Goal: Task Accomplishment & Management: Manage account settings

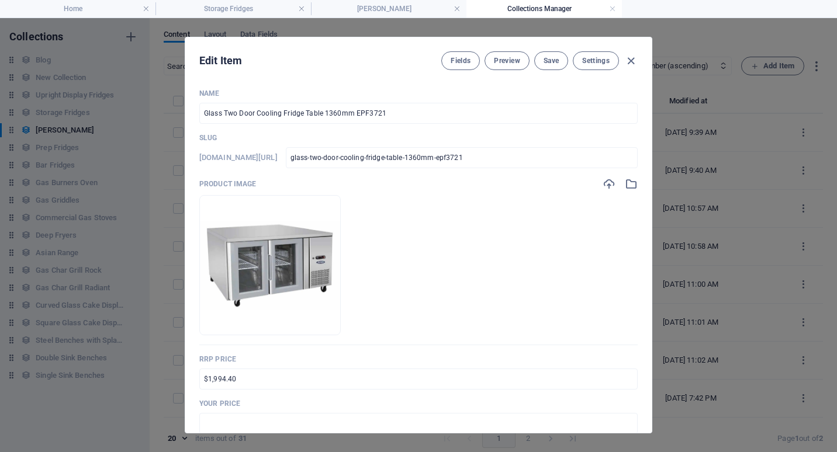
select select "columns.product_number_ASC"
select select "In stock"
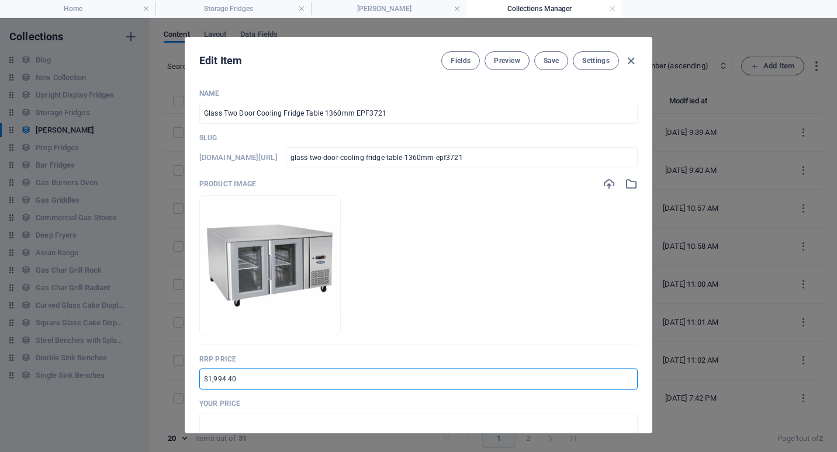
click at [205, 377] on input "$1,994.40" at bounding box center [418, 379] width 438 height 21
click at [201, 378] on input "$1,994.40" at bounding box center [418, 379] width 438 height 21
click at [223, 381] on input "RRP $1,994.40" at bounding box center [418, 379] width 438 height 21
drag, startPoint x: 238, startPoint y: 378, endPoint x: 229, endPoint y: 379, distance: 9.4
click at [229, 379] on input "RRP $3,994.40" at bounding box center [418, 379] width 438 height 21
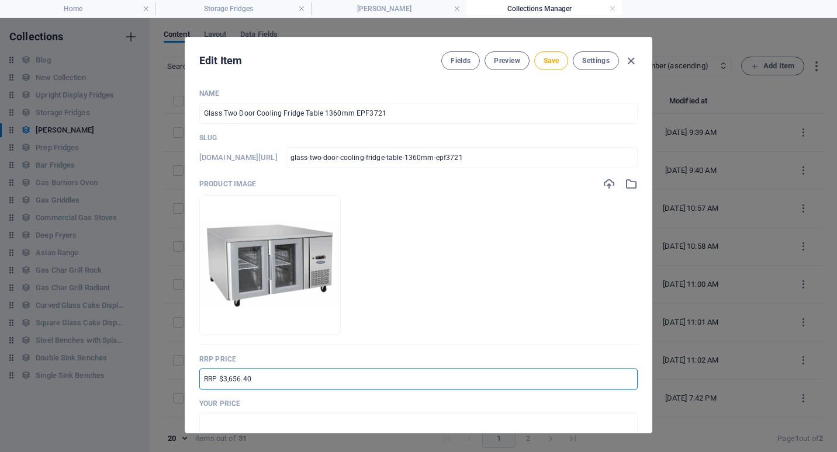
type input "RRP $3,656.40"
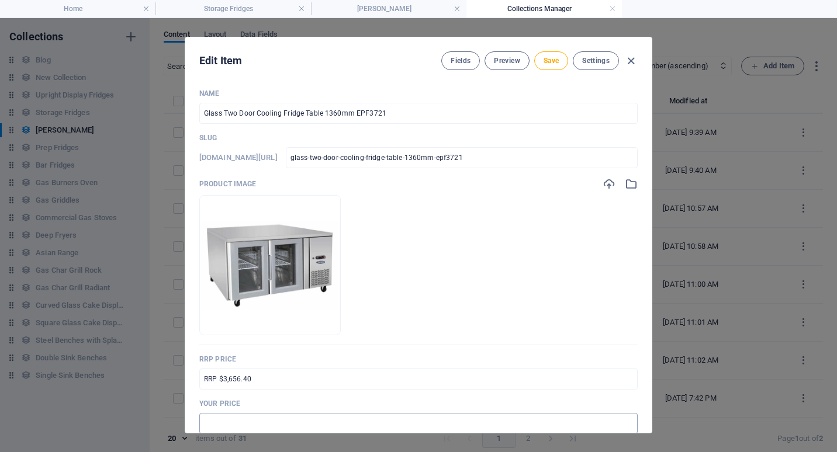
click at [207, 425] on input "text" at bounding box center [418, 423] width 438 height 21
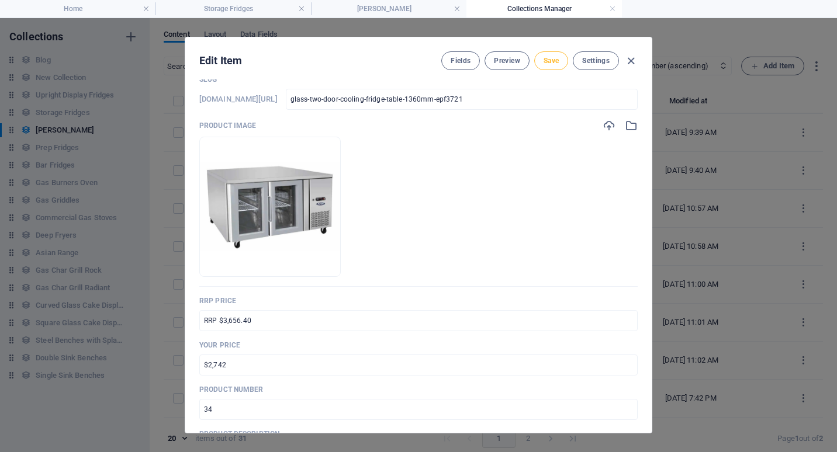
click at [551, 60] on span "Save" at bounding box center [551, 60] width 15 height 9
click at [225, 369] on input "$2,742" at bounding box center [418, 365] width 438 height 21
type input "$2,742.00"
click at [545, 60] on span "Save" at bounding box center [551, 60] width 15 height 9
click at [631, 59] on icon "button" at bounding box center [630, 60] width 13 height 13
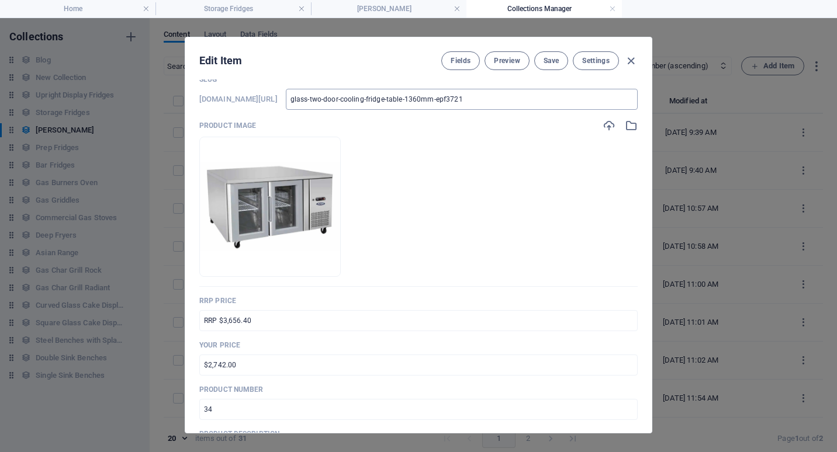
type input "glass-two-door-cooling-fridge-table-1360mm-epf3721"
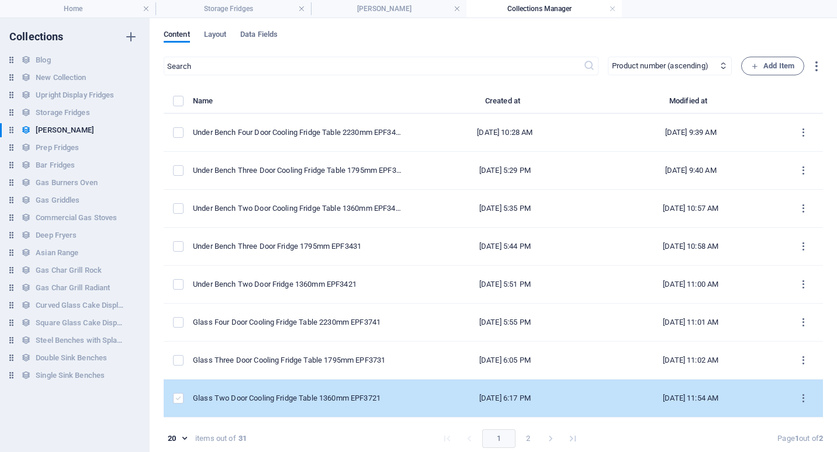
click at [174, 397] on label "items list" at bounding box center [178, 398] width 11 height 11
click at [0, 0] on input "items list" at bounding box center [0, 0] width 0 height 0
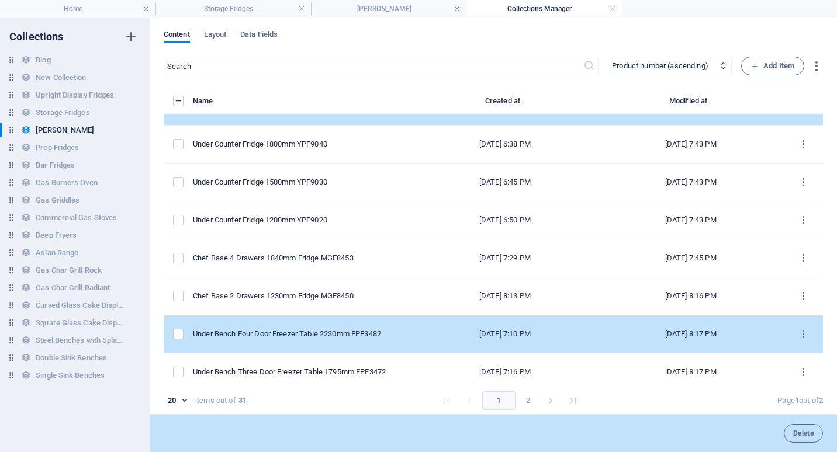
scroll to position [234, 0]
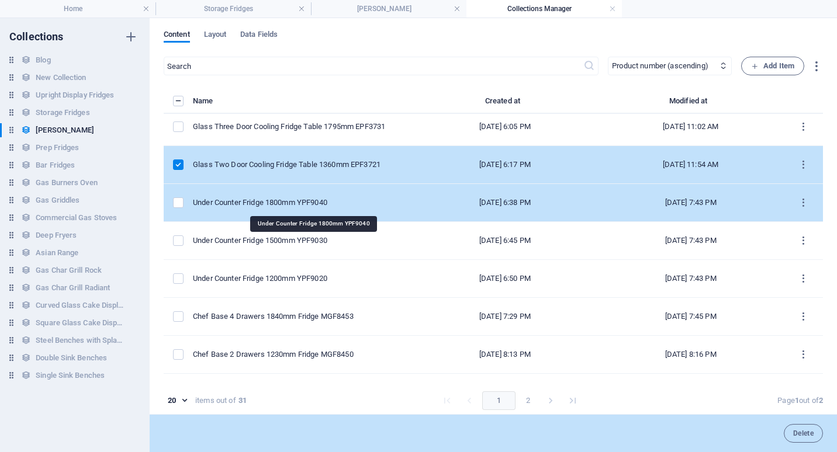
click at [297, 203] on div "Under Counter Fridge 1800mm YPF9040" at bounding box center [298, 203] width 210 height 11
select select "Low Stock"
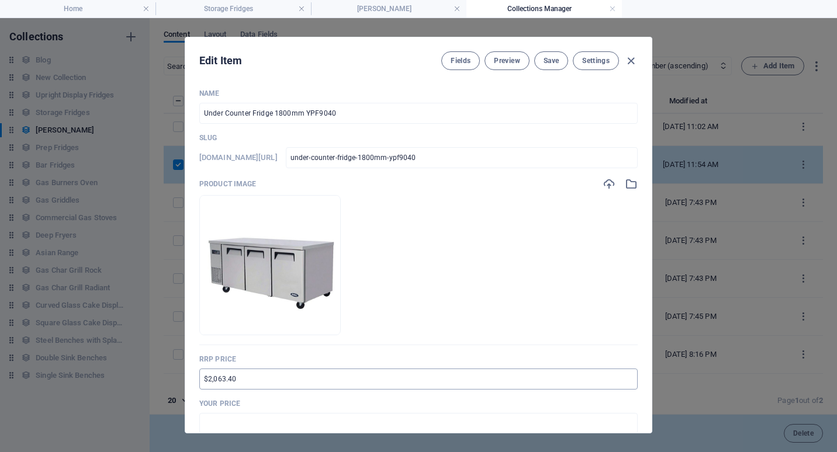
click at [203, 380] on input "$2,063.40" at bounding box center [418, 379] width 438 height 21
type input "RRP $3,782.90"
click at [237, 420] on input "text" at bounding box center [418, 423] width 438 height 21
type input "$2,837.00"
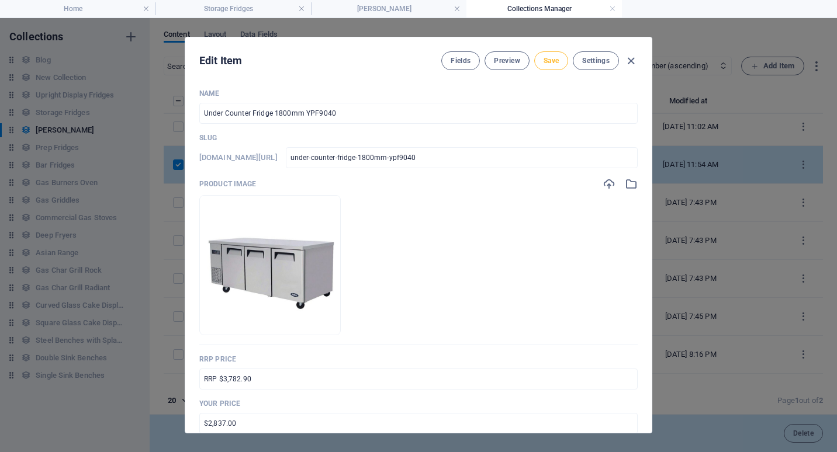
click at [551, 63] on span "Save" at bounding box center [551, 60] width 15 height 9
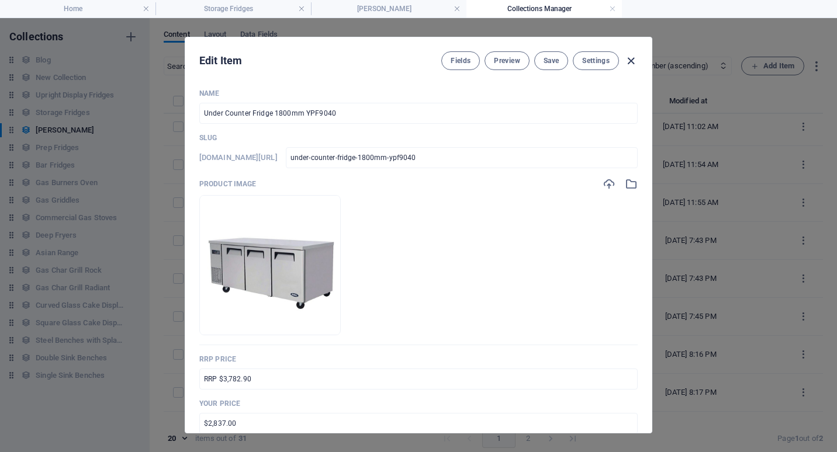
click at [631, 59] on icon "button" at bounding box center [630, 60] width 13 height 13
type input "under-counter-fridge-1800mm-ypf9040"
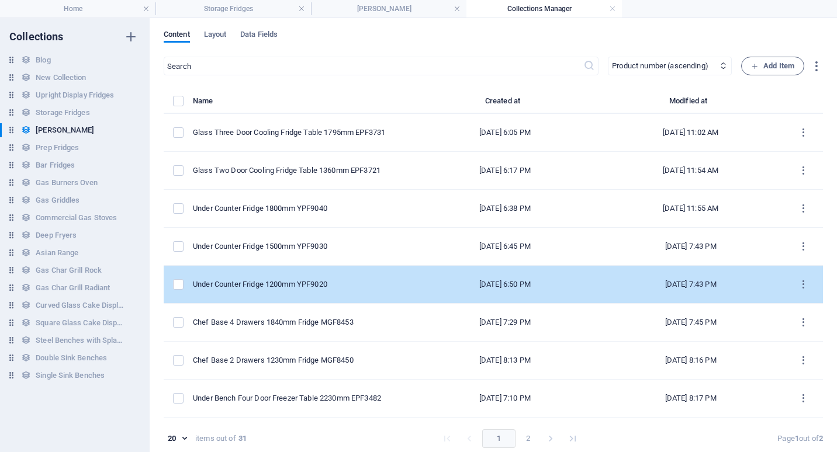
scroll to position [175, 0]
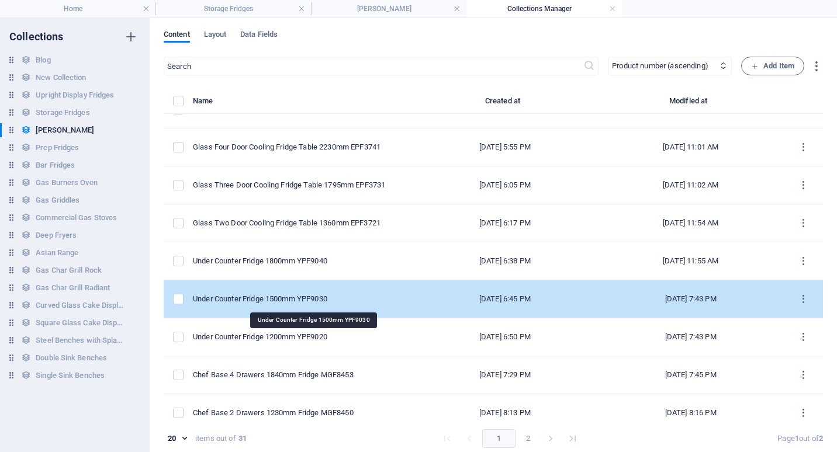
click at [305, 299] on div "Under Counter Fridge 1500mm YPF9030" at bounding box center [298, 299] width 210 height 11
select select "Low Stock"
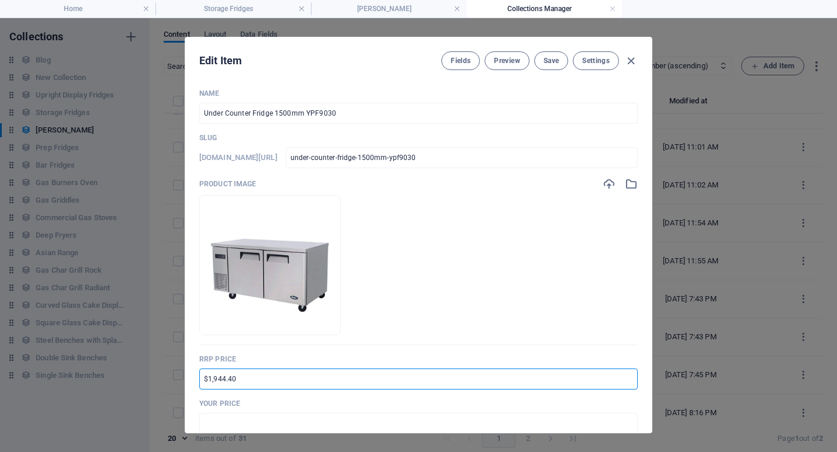
click at [202, 383] on input "$1,944.40" at bounding box center [418, 379] width 438 height 21
drag, startPoint x: 238, startPoint y: 382, endPoint x: 227, endPoint y: 382, distance: 11.1
click at [227, 382] on input "RRP $3,944.40" at bounding box center [418, 379] width 438 height 21
type input "RRP $3,656.40"
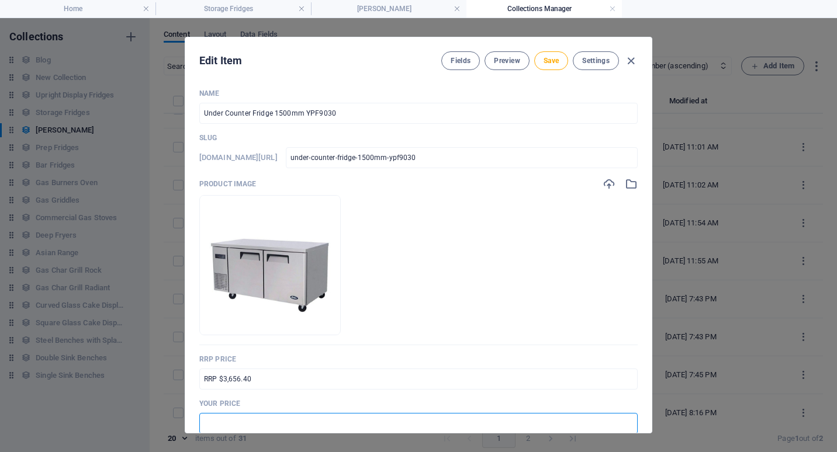
click at [212, 425] on input "text" at bounding box center [418, 423] width 438 height 21
type input "$2,742.00"
click at [348, 399] on p "Your Price" at bounding box center [418, 403] width 438 height 9
click at [558, 61] on button "Save" at bounding box center [551, 60] width 34 height 19
click at [625, 61] on icon "button" at bounding box center [630, 60] width 13 height 13
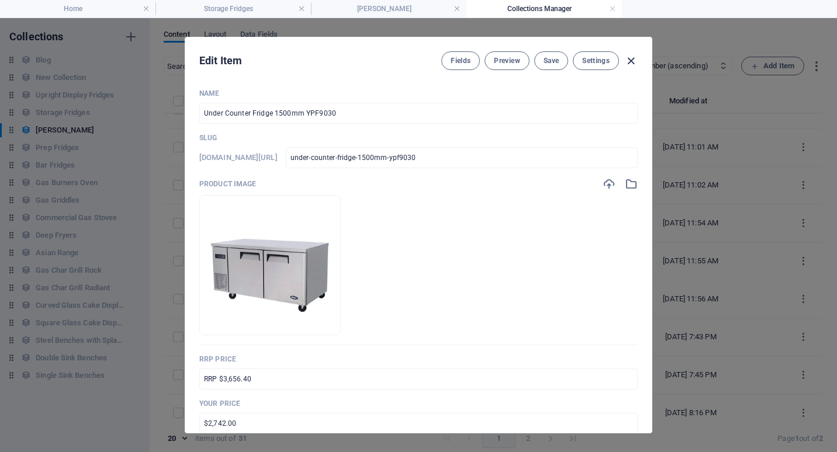
type input "under-counter-fridge-1500mm-ypf9030"
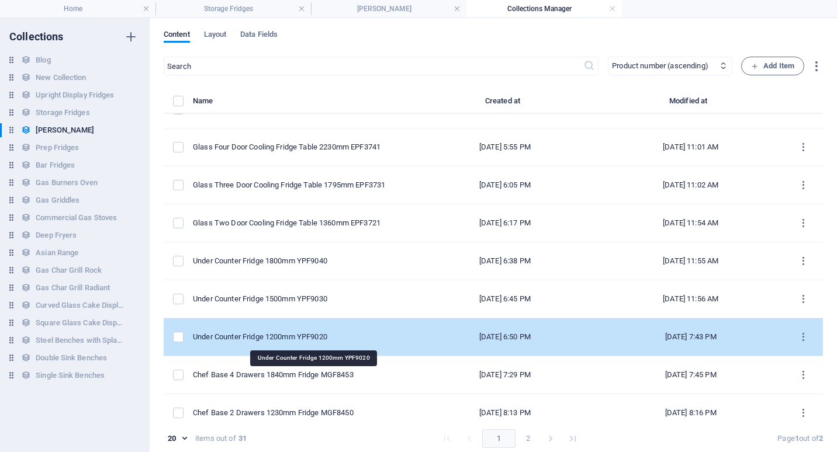
click at [309, 335] on div "Under Counter Fridge 1200mm YPF9020" at bounding box center [298, 337] width 210 height 11
select select "Low Stock"
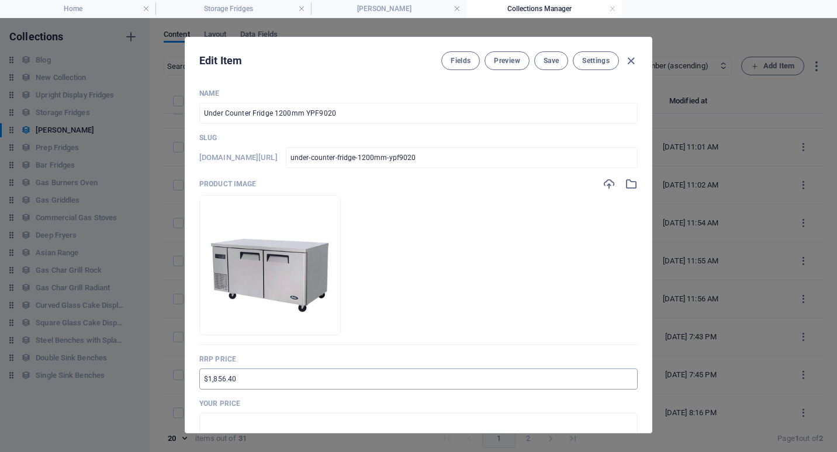
click at [203, 383] on input "$1,856.40" at bounding box center [418, 379] width 438 height 21
type input "RRP $3,403.40"
click at [245, 425] on input "text" at bounding box center [418, 423] width 438 height 21
type input "$2,553.00"
click at [549, 61] on span "Save" at bounding box center [551, 60] width 15 height 9
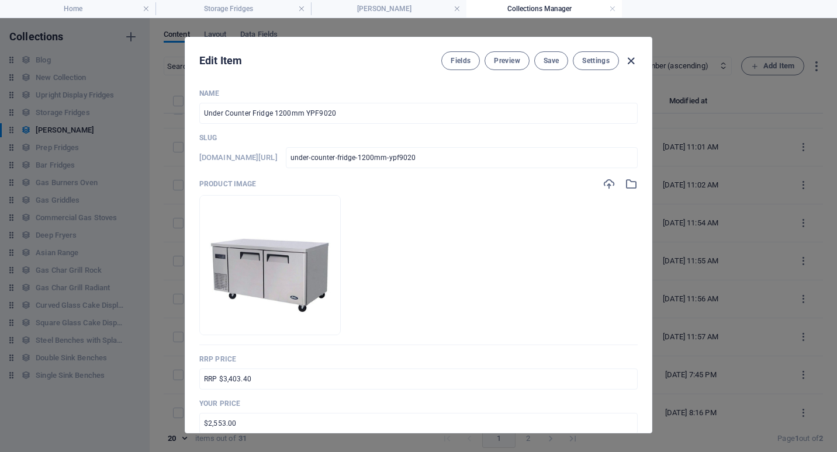
click at [629, 62] on icon "button" at bounding box center [630, 60] width 13 height 13
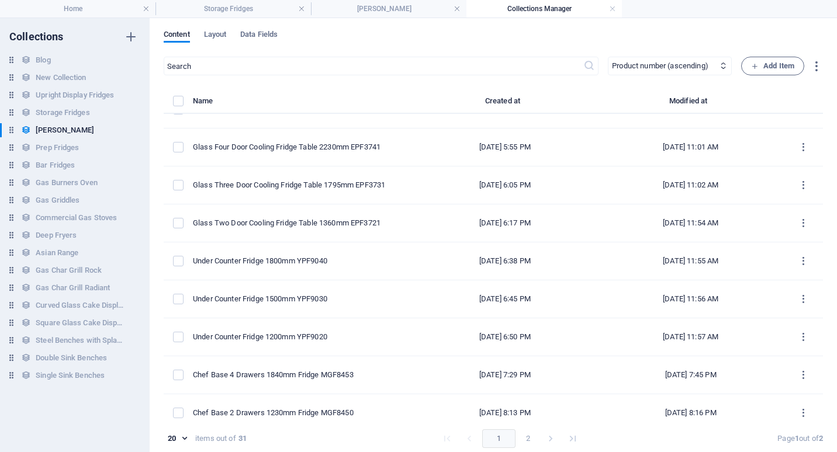
type input "under-counter-fridge-1200mm-ypf9020"
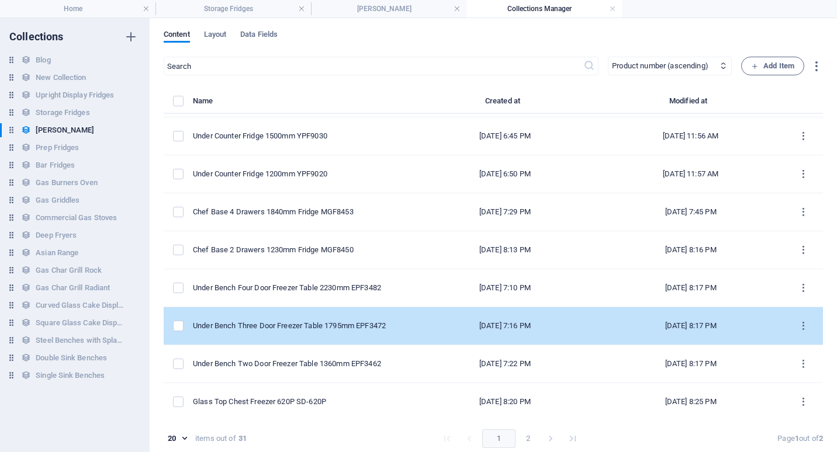
scroll to position [351, 0]
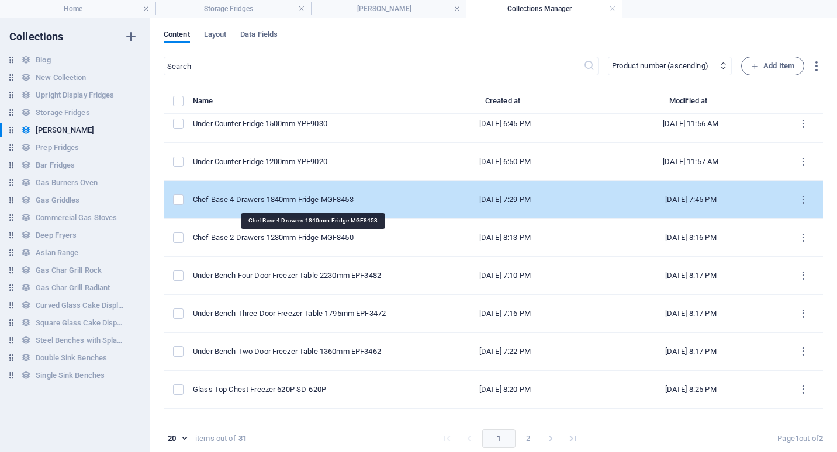
click at [323, 199] on div "Chef Base 4 Drawers 1840mm Fridge MGF8453" at bounding box center [298, 200] width 210 height 11
select select "Low Stock"
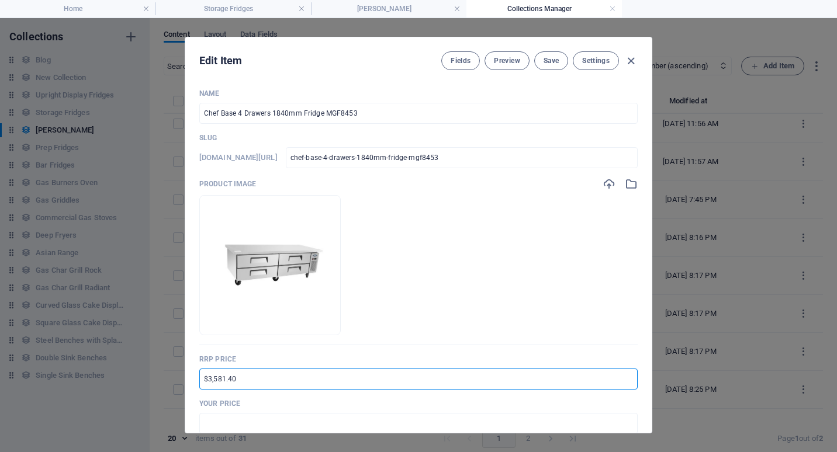
click at [207, 380] on input "$3,581.40" at bounding box center [418, 379] width 438 height 21
drag, startPoint x: 222, startPoint y: 379, endPoint x: 216, endPoint y: 380, distance: 6.0
click at [216, 380] on input "$6,581.40" at bounding box center [418, 379] width 438 height 21
click at [227, 381] on input "$6,565.40" at bounding box center [418, 379] width 438 height 21
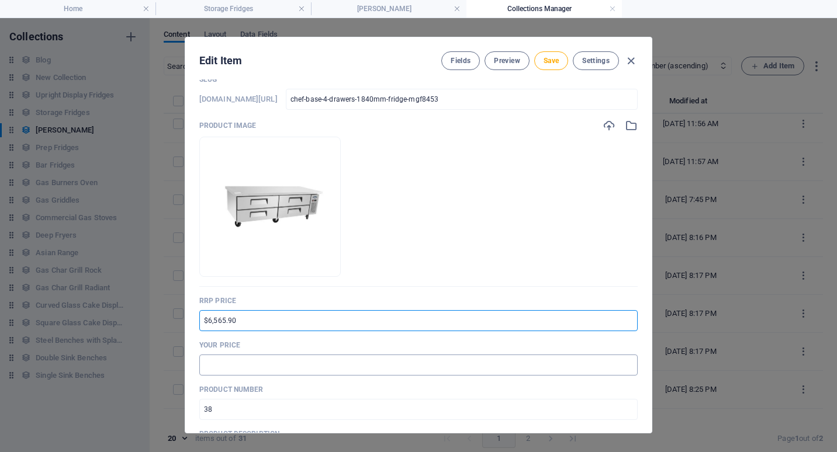
type input "$6,565.90"
click at [223, 367] on input "text" at bounding box center [418, 365] width 438 height 21
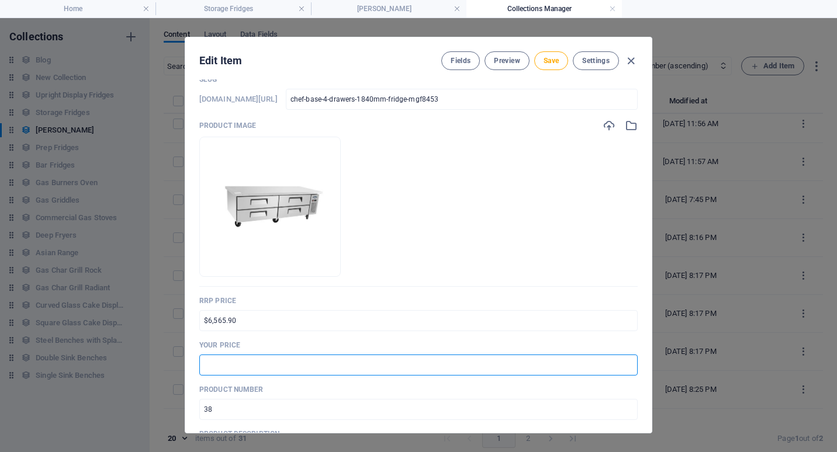
click at [207, 373] on input "text" at bounding box center [418, 365] width 438 height 21
type input "$4,924.00"
click at [295, 388] on p "Product number" at bounding box center [418, 389] width 438 height 9
click at [552, 61] on span "Save" at bounding box center [551, 60] width 15 height 9
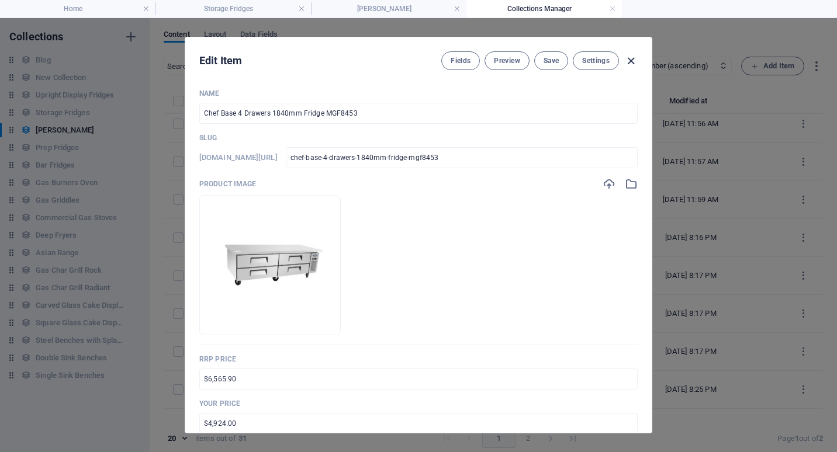
click at [631, 63] on icon "button" at bounding box center [630, 60] width 13 height 13
type input "chef-base-4-drawers-1840mm-fridge-mgf8453"
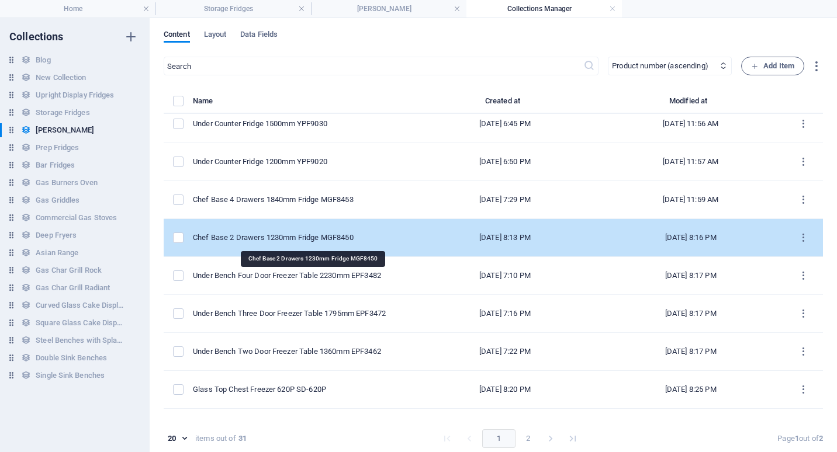
click at [337, 241] on div "Chef Base 2 Drawers 1230mm Fridge MGF8450" at bounding box center [298, 238] width 210 height 11
select select "Low Stock"
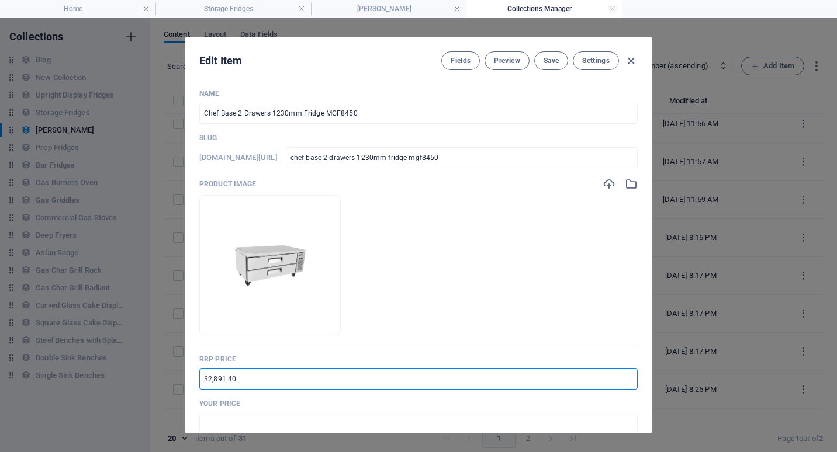
click at [206, 380] on input "$2,891.40" at bounding box center [418, 379] width 438 height 21
drag, startPoint x: 223, startPoint y: 379, endPoint x: 214, endPoint y: 379, distance: 9.4
click at [214, 379] on input "$5,891.40" at bounding box center [418, 379] width 438 height 21
click at [227, 380] on input "$5,300.40" at bounding box center [418, 379] width 438 height 21
type input "$5,300.90"
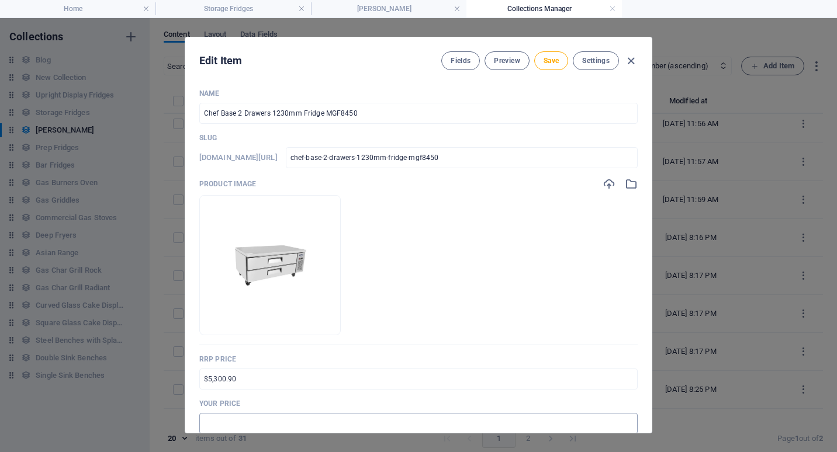
click at [207, 423] on input "text" at bounding box center [418, 423] width 438 height 21
type input "$3,976.00"
click at [269, 404] on p "Your Price" at bounding box center [418, 403] width 438 height 9
click at [555, 58] on span "Save" at bounding box center [551, 60] width 15 height 9
click at [633, 61] on icon "button" at bounding box center [630, 60] width 13 height 13
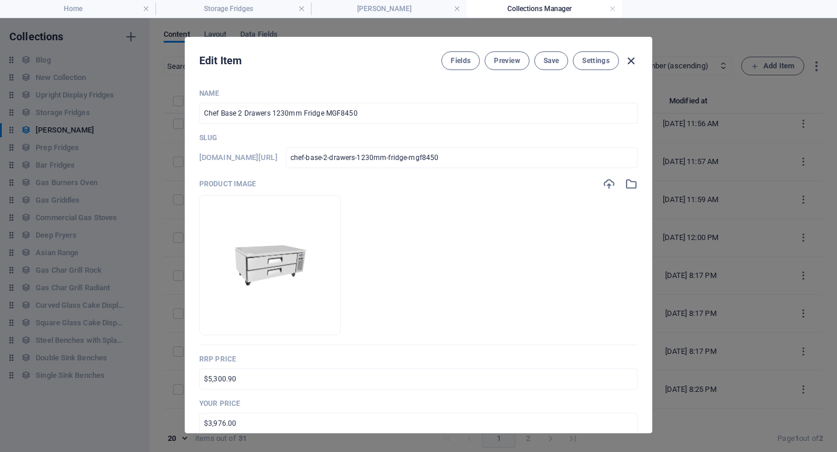
type input "chef-base-2-drawers-1230mm-fridge-mgf8450"
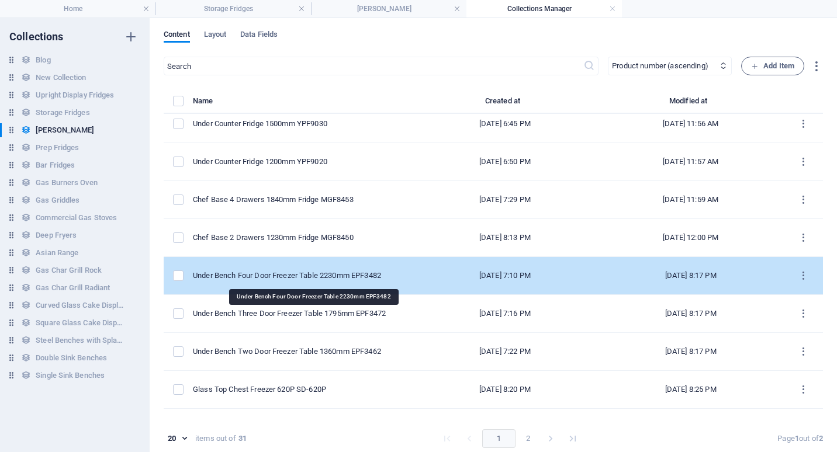
click at [316, 278] on div "Under Bench Four Door Freezer Table 2230mm EPF3482" at bounding box center [298, 276] width 210 height 11
select select "Low Stock"
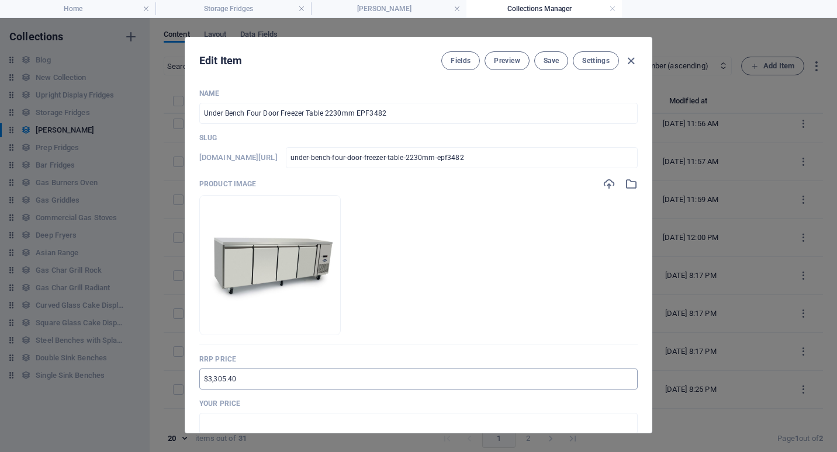
click at [202, 379] on input "$3,305.40" at bounding box center [418, 379] width 438 height 21
drag, startPoint x: 229, startPoint y: 378, endPoint x: 238, endPoint y: 377, distance: 9.4
click at [238, 377] on input "RRP $6,305.40" at bounding box center [418, 379] width 438 height 21
click at [244, 382] on input "RRP $6,059.40" at bounding box center [418, 379] width 438 height 21
type input "RRP $6,059.90"
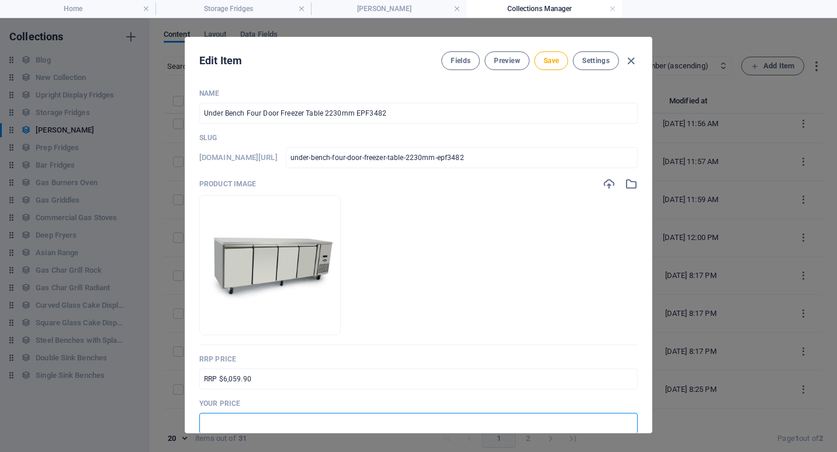
click at [221, 418] on input "text" at bounding box center [418, 423] width 438 height 21
type input "$4,545.00"
click at [552, 58] on span "Save" at bounding box center [551, 60] width 15 height 9
click at [629, 58] on icon "button" at bounding box center [630, 60] width 13 height 13
type input "under-bench-four-door-freezer-table-2230mm-epf3482"
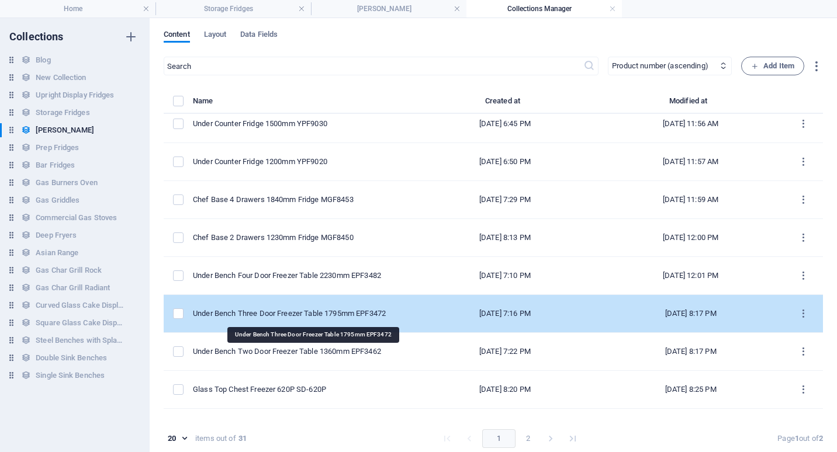
click at [347, 309] on div "Under Bench Three Door Freezer Table 1795mm EPF3472" at bounding box center [298, 314] width 210 height 11
select select "Low Stock"
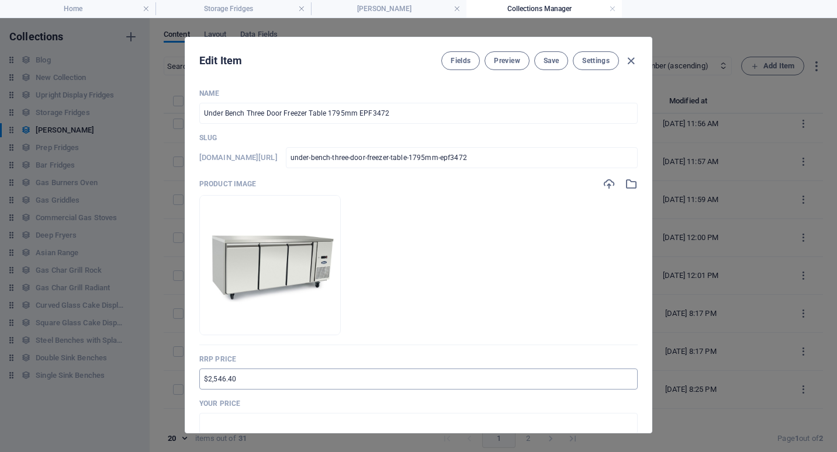
click at [201, 379] on input "$2,546.40" at bounding box center [418, 379] width 438 height 21
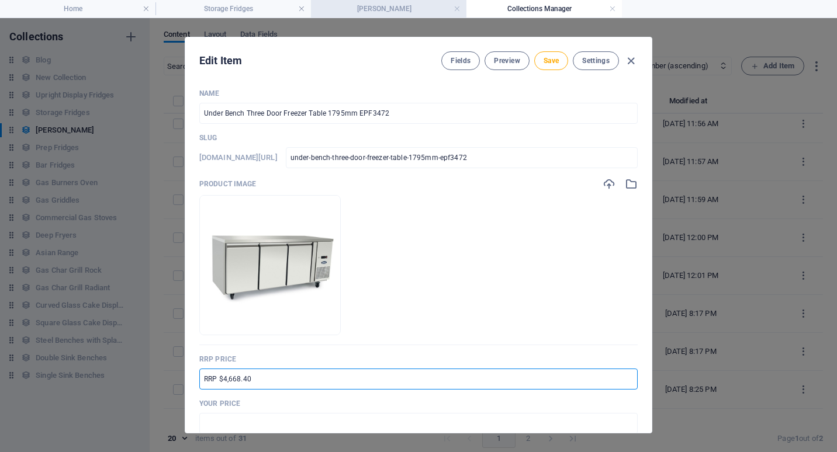
type input "RRP $4,668.40"
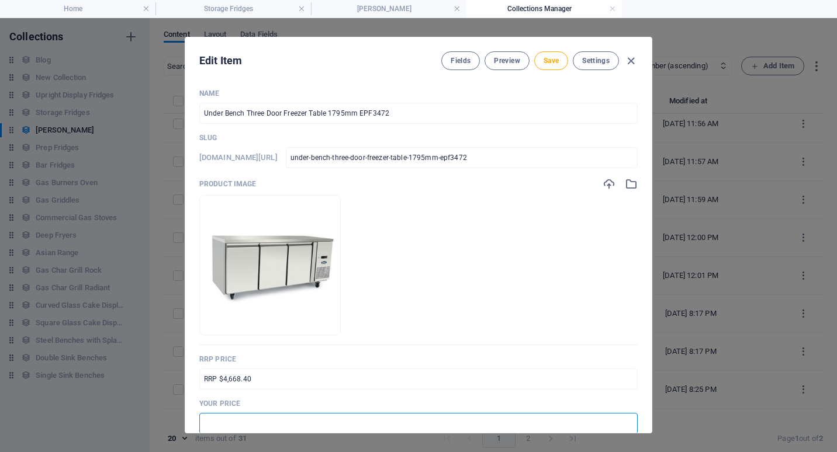
click at [223, 419] on input "text" at bounding box center [418, 423] width 438 height 21
type input "$3,501.00"
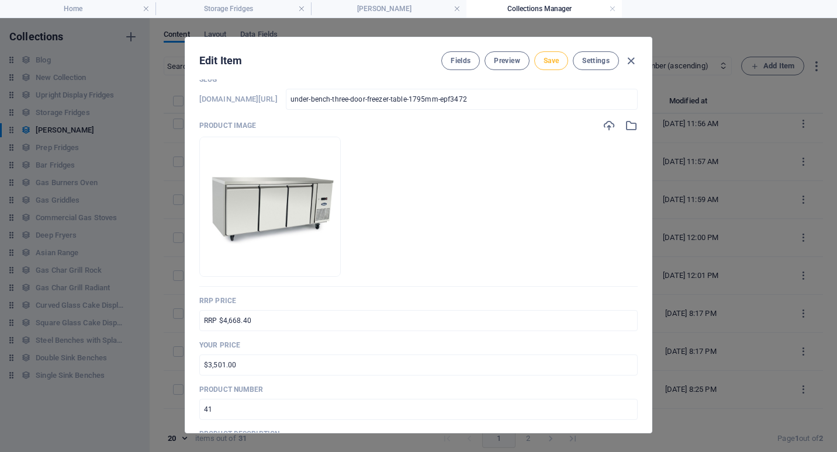
click at [549, 58] on span "Save" at bounding box center [551, 60] width 15 height 9
click at [632, 60] on icon "button" at bounding box center [630, 60] width 13 height 13
type input "under-bench-three-door-freezer-table-1795mm-epf3472"
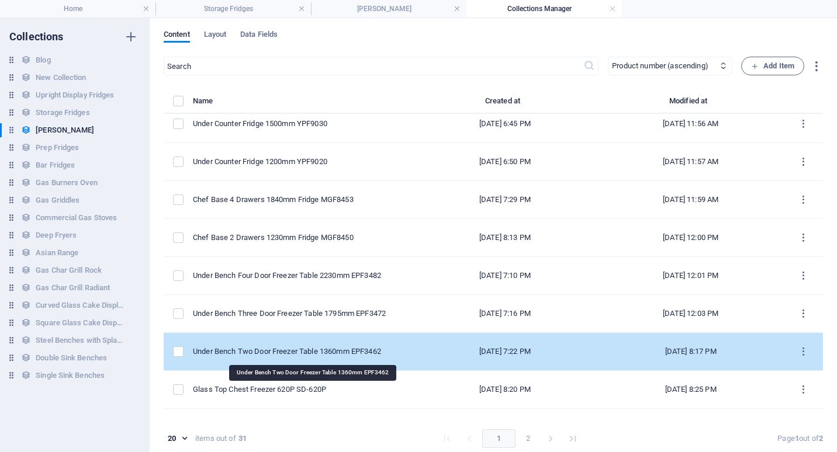
click at [331, 350] on div "Under Bench Two Door Freezer Table 1360mm EPF3462" at bounding box center [298, 352] width 210 height 11
select select "Low Stock"
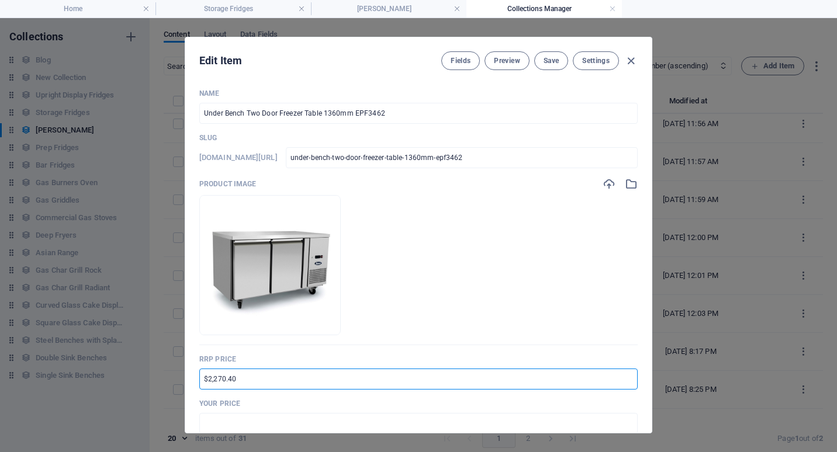
click at [207, 383] on input "$2,270.40" at bounding box center [418, 379] width 438 height 21
drag, startPoint x: 212, startPoint y: 379, endPoint x: 223, endPoint y: 378, distance: 11.1
click at [223, 378] on input "$4,270.40" at bounding box center [418, 379] width 438 height 21
click at [201, 380] on input "$4,162.40" at bounding box center [418, 379] width 438 height 21
type input "RRP $4,162.40"
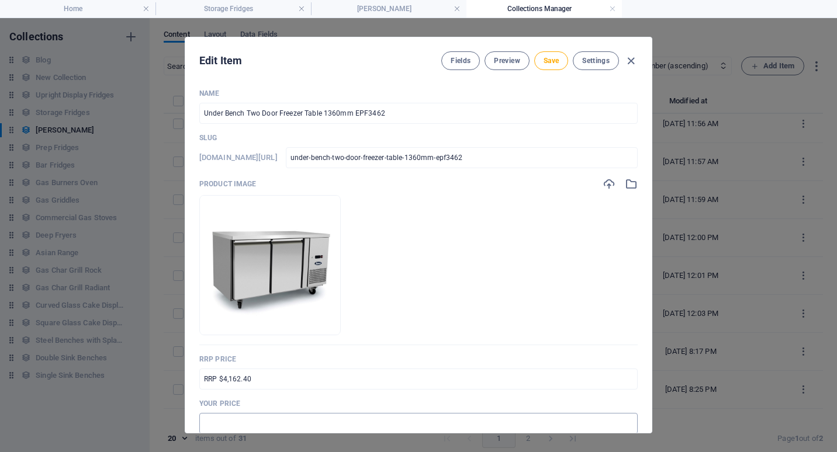
click at [207, 421] on input "text" at bounding box center [418, 423] width 438 height 21
click at [210, 424] on input "$3122.00" at bounding box center [418, 423] width 438 height 21
type input "$3,122.00"
click at [320, 401] on p "Your Price" at bounding box center [418, 403] width 438 height 9
click at [548, 60] on span "Save" at bounding box center [551, 60] width 15 height 9
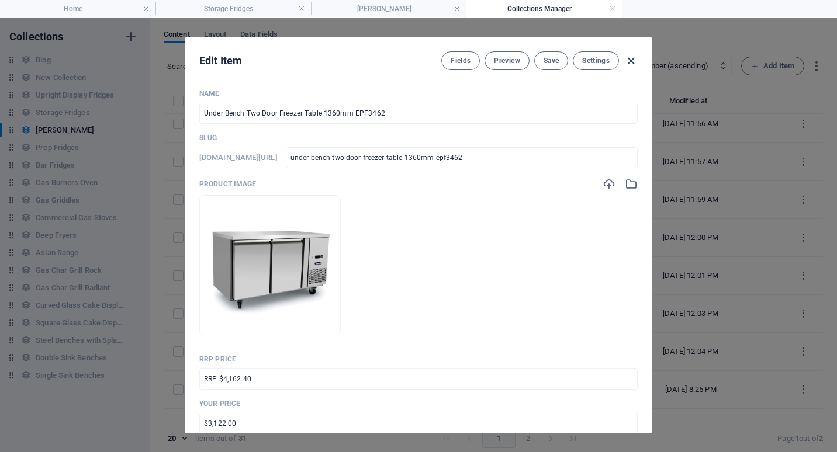
click at [629, 60] on icon "button" at bounding box center [630, 60] width 13 height 13
type input "under-bench-two-door-freezer-table-1360mm-epf3462"
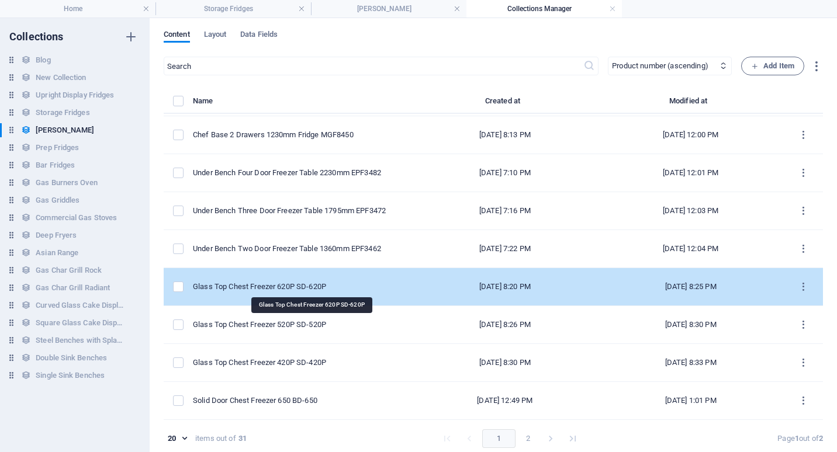
scroll to position [5, 0]
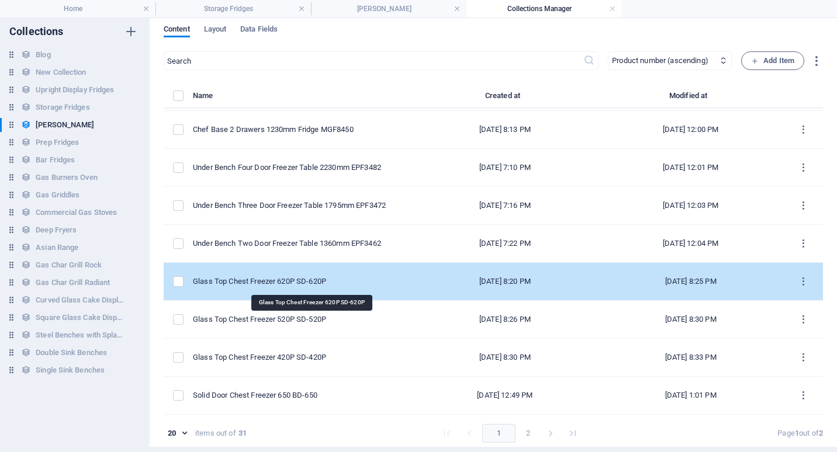
click at [327, 281] on div "Glass Top Chest Freezer 620P SD-620P" at bounding box center [298, 281] width 210 height 11
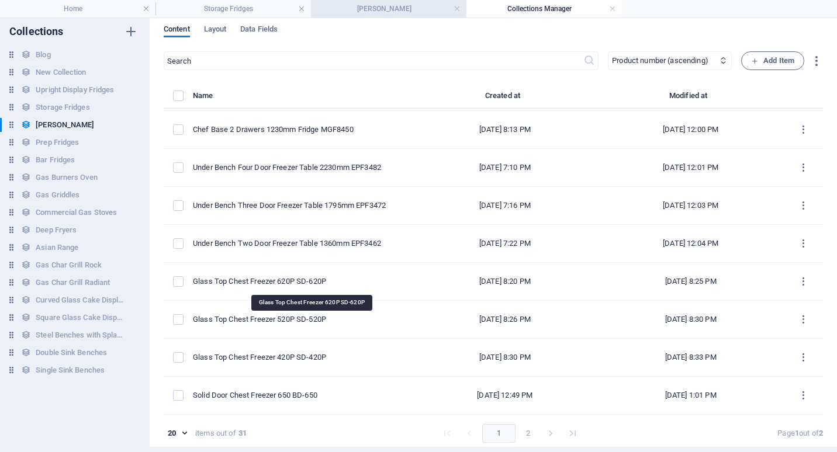
select select "Low Stock"
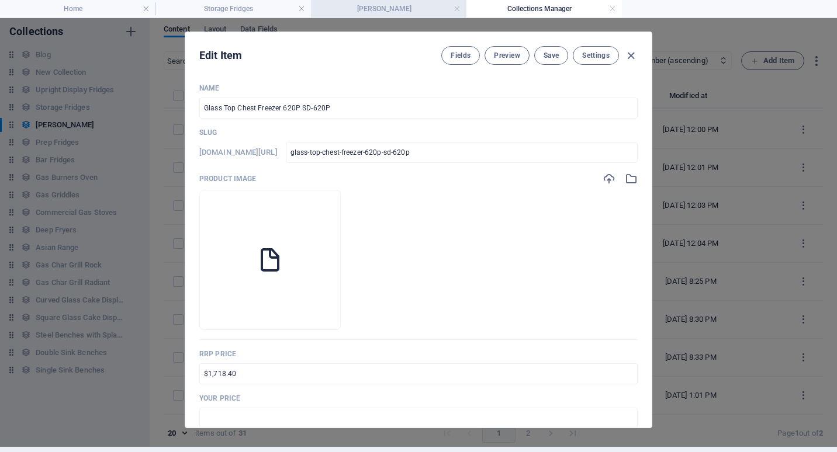
scroll to position [0, 0]
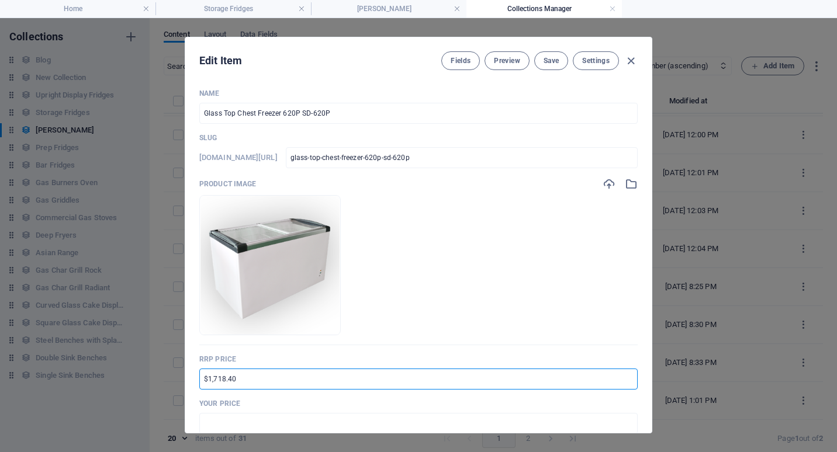
click at [208, 383] on input "$1,718.40" at bounding box center [418, 379] width 438 height 21
drag, startPoint x: 223, startPoint y: 377, endPoint x: 214, endPoint y: 379, distance: 9.6
click at [214, 379] on input "$3,718.40" at bounding box center [418, 379] width 438 height 21
click at [203, 379] on input "$3,150.40" at bounding box center [418, 379] width 438 height 21
type input "RRP $3,150.40"
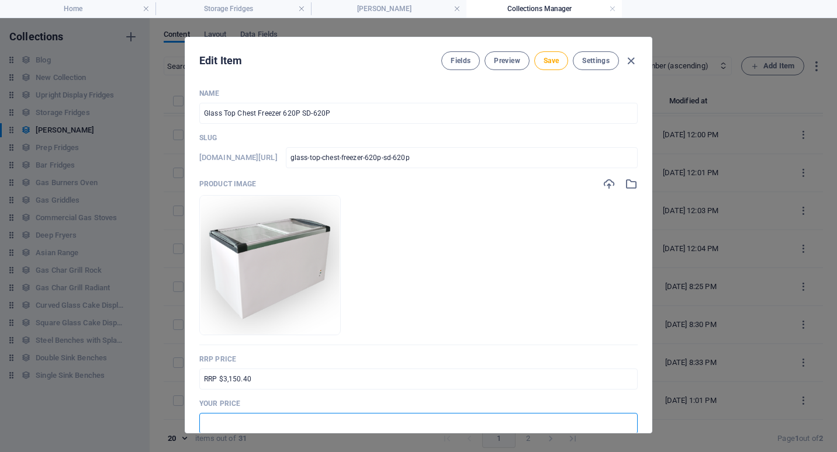
drag, startPoint x: 220, startPoint y: 423, endPoint x: 227, endPoint y: 423, distance: 7.0
click at [221, 423] on input "text" at bounding box center [418, 423] width 438 height 21
type input "$2,363.00"
click at [553, 58] on span "Save" at bounding box center [551, 60] width 15 height 9
click at [630, 60] on icon "button" at bounding box center [630, 60] width 13 height 13
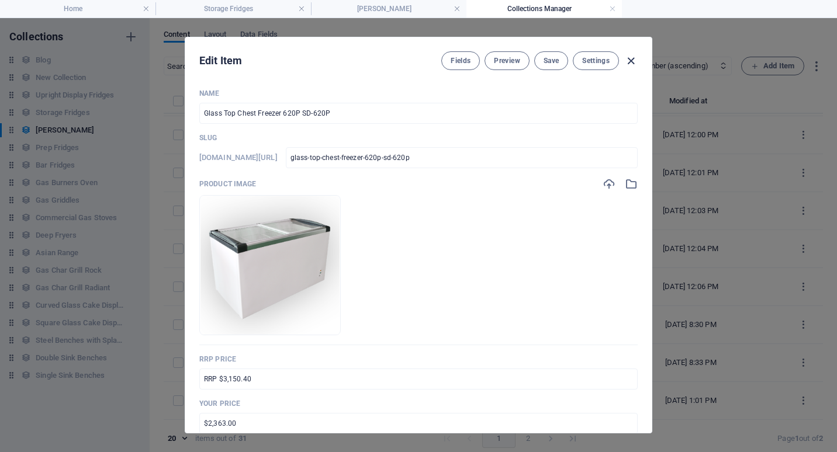
type input "glass-top-chest-freezer-620p-sd-620p"
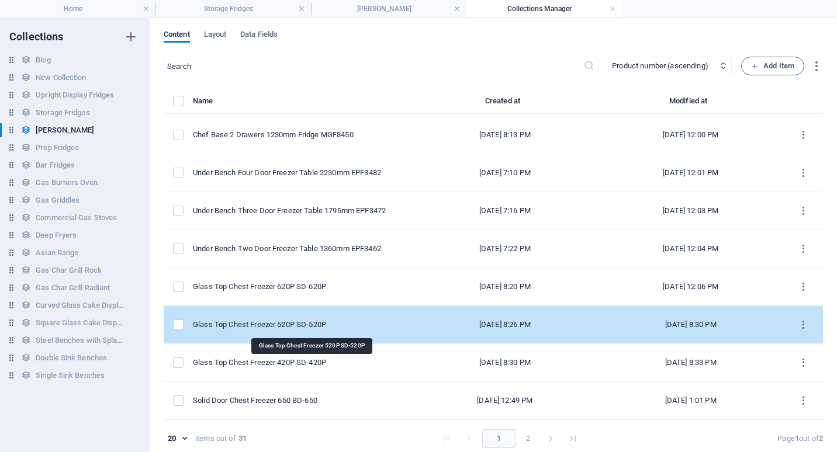
click at [302, 323] on div "Glass Top Chest Freezer 520P SD-520P" at bounding box center [298, 325] width 210 height 11
select select "In stock"
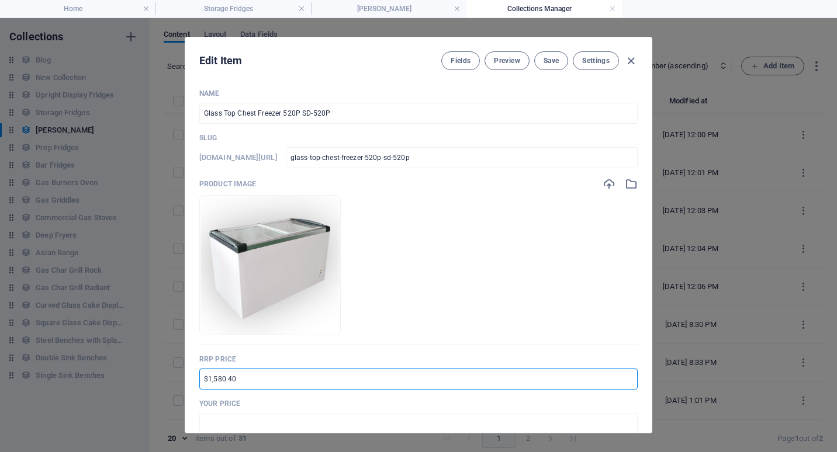
click at [202, 380] on input "$1,580.40" at bounding box center [418, 379] width 438 height 21
click at [223, 381] on input "RRP $1,580.40" at bounding box center [418, 379] width 438 height 21
drag, startPoint x: 238, startPoint y: 381, endPoint x: 229, endPoint y: 381, distance: 9.9
click at [229, 381] on input "RRP $2,580.40" at bounding box center [418, 379] width 438 height 21
type input "RRP $2,897.40"
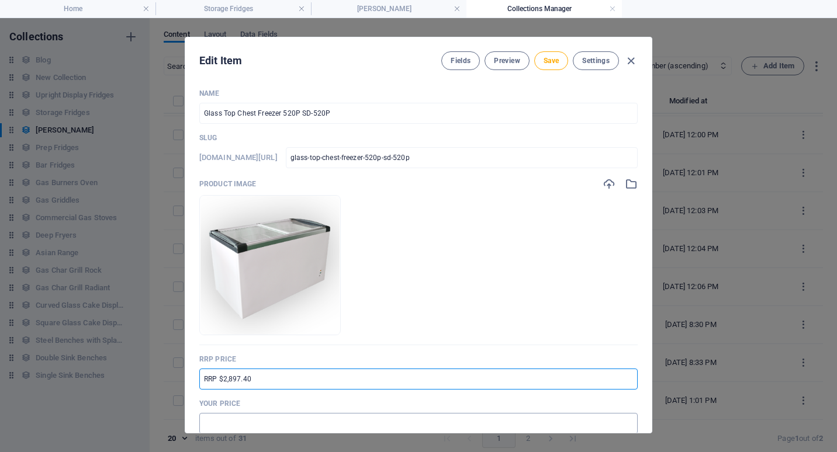
click at [216, 421] on input "text" at bounding box center [418, 423] width 438 height 21
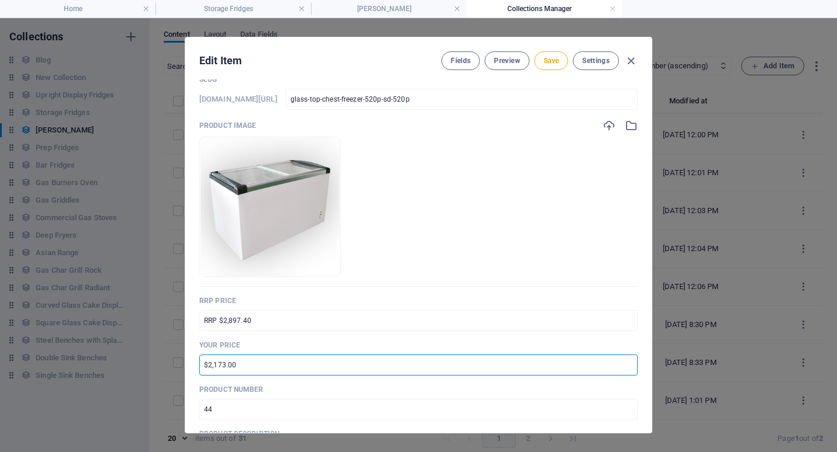
scroll to position [117, 0]
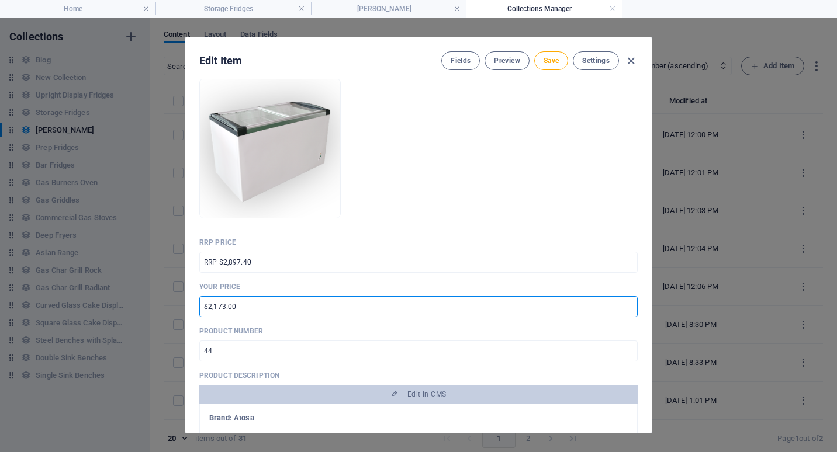
type input "$2,173.00"
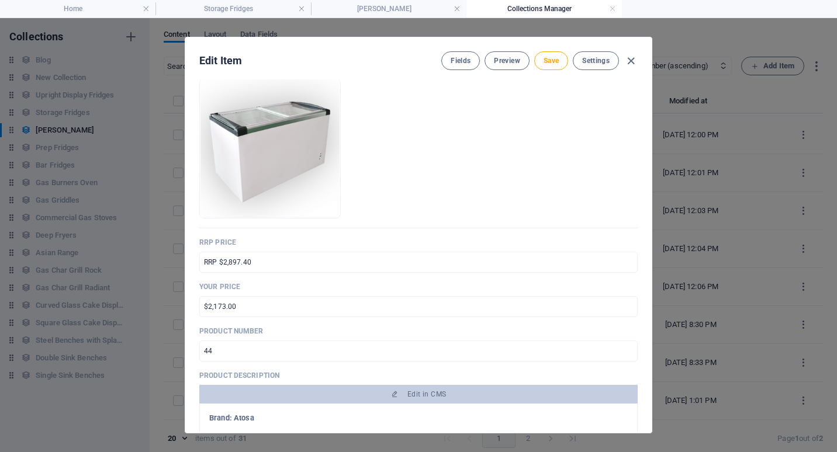
click at [593, 283] on p "Your Price" at bounding box center [418, 286] width 438 height 9
click at [552, 64] on span "Save" at bounding box center [551, 60] width 15 height 9
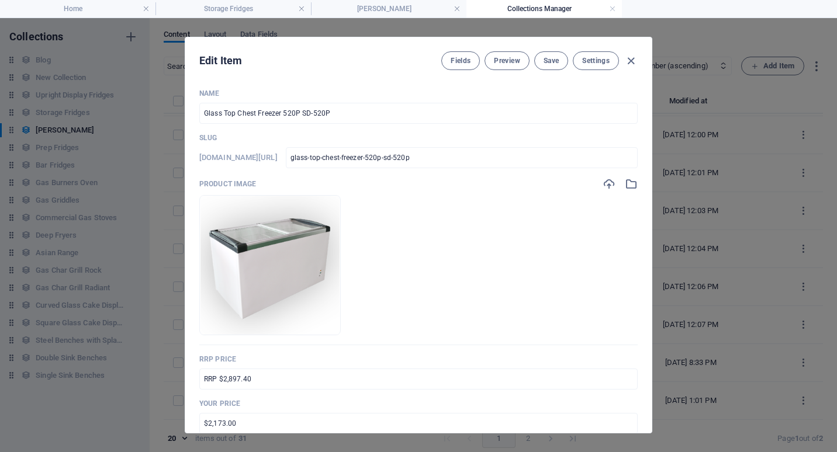
drag, startPoint x: 629, startPoint y: 61, endPoint x: 606, endPoint y: 195, distance: 135.3
click at [629, 62] on icon "button" at bounding box center [630, 60] width 13 height 13
type input "glass-top-chest-freezer-520p-sd-520p"
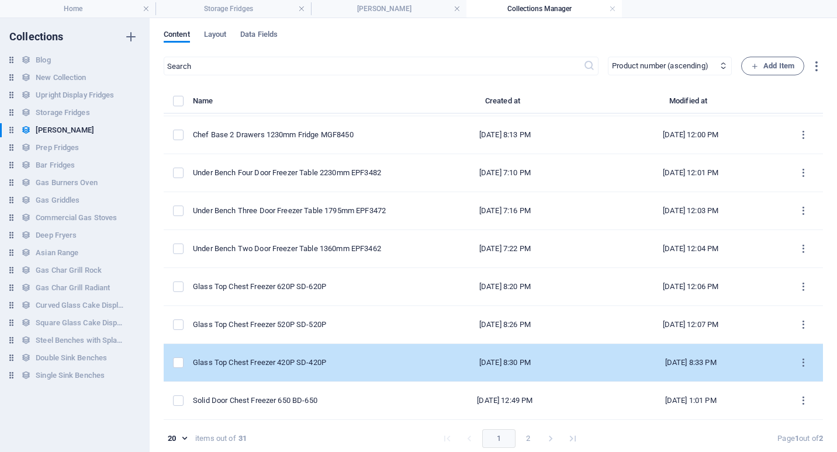
click at [305, 357] on td "Glass Top Chest Freezer 420P SD-420P" at bounding box center [302, 363] width 219 height 38
select select "In stock"
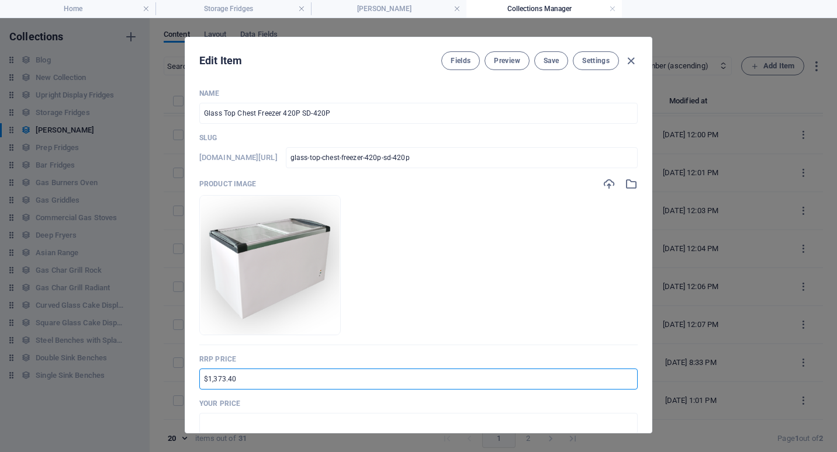
click at [202, 380] on input "$1,373.40" at bounding box center [418, 379] width 438 height 21
click at [222, 379] on input "RRP $1,373.40" at bounding box center [418, 379] width 438 height 21
drag, startPoint x: 239, startPoint y: 379, endPoint x: 229, endPoint y: 379, distance: 10.5
click at [229, 379] on input "RRP $2,373.40" at bounding box center [418, 379] width 438 height 21
click at [241, 379] on input "RRP $2,517.40" at bounding box center [418, 379] width 438 height 21
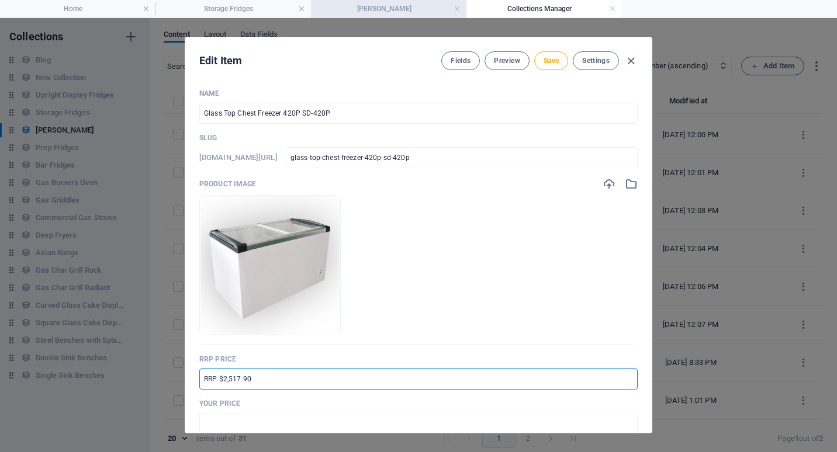
type input "RRP $2,517.90"
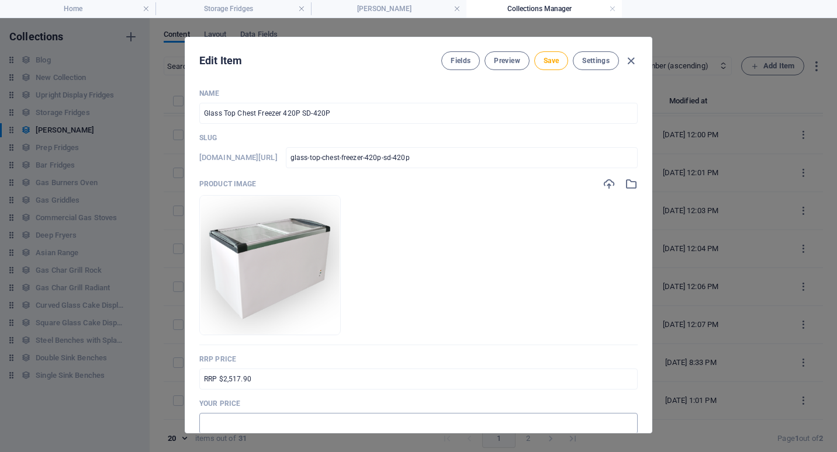
click at [223, 421] on input "text" at bounding box center [418, 423] width 438 height 21
type input "$1,888.00"
click at [332, 400] on p "Your Price" at bounding box center [418, 403] width 438 height 9
click at [553, 66] on button "Save" at bounding box center [551, 60] width 34 height 19
drag, startPoint x: 631, startPoint y: 61, endPoint x: 623, endPoint y: 76, distance: 17.0
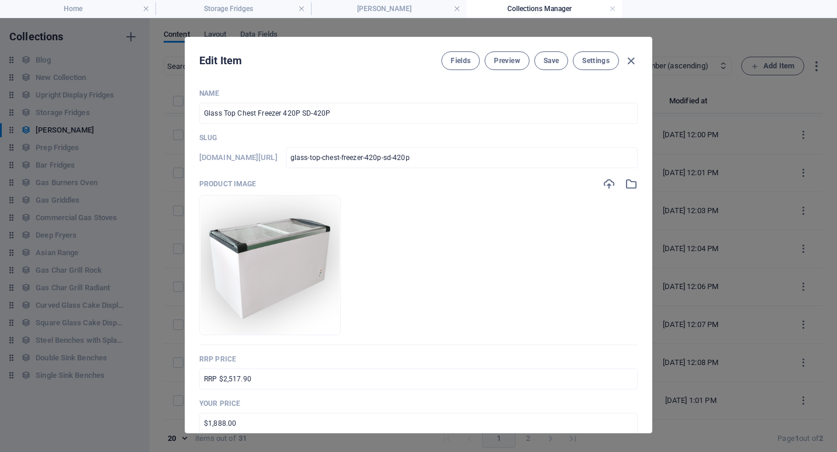
click at [631, 61] on icon "button" at bounding box center [630, 60] width 13 height 13
type input "glass-top-chest-freezer-420p-sd-420p"
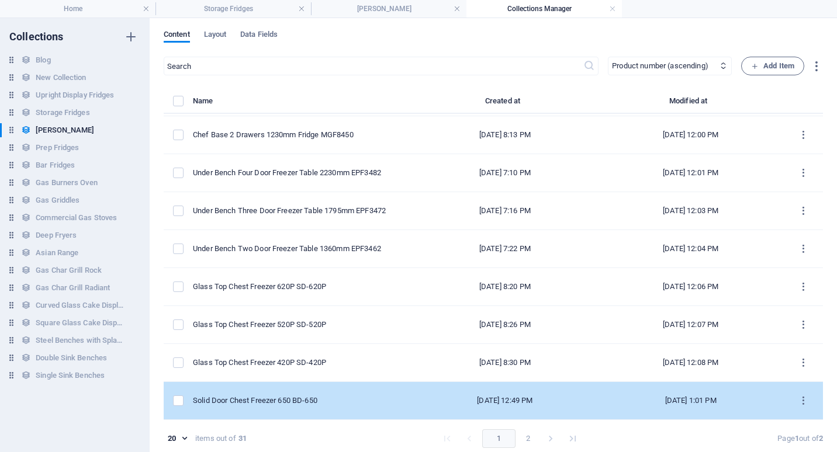
scroll to position [5, 0]
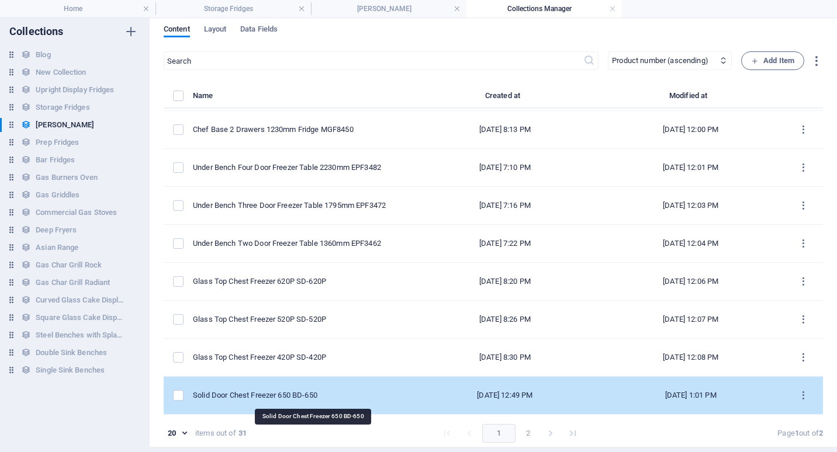
click at [327, 395] on div "Solid Door Chest Freezer 650 BD-650" at bounding box center [298, 395] width 210 height 11
select select "Low Stock"
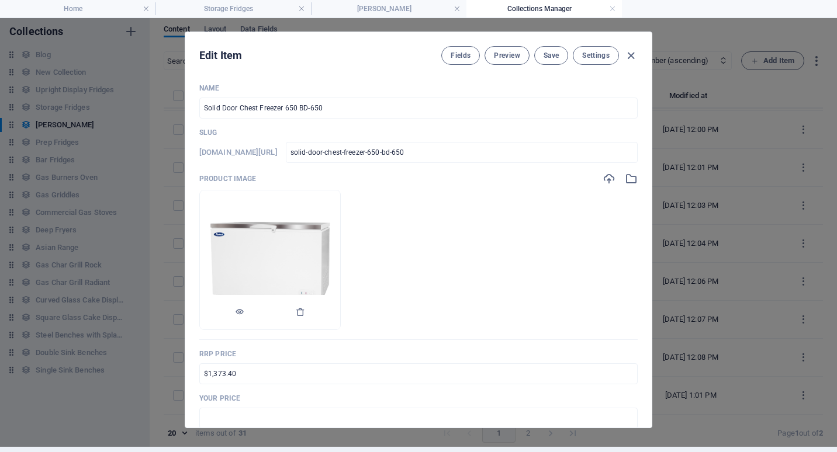
scroll to position [0, 0]
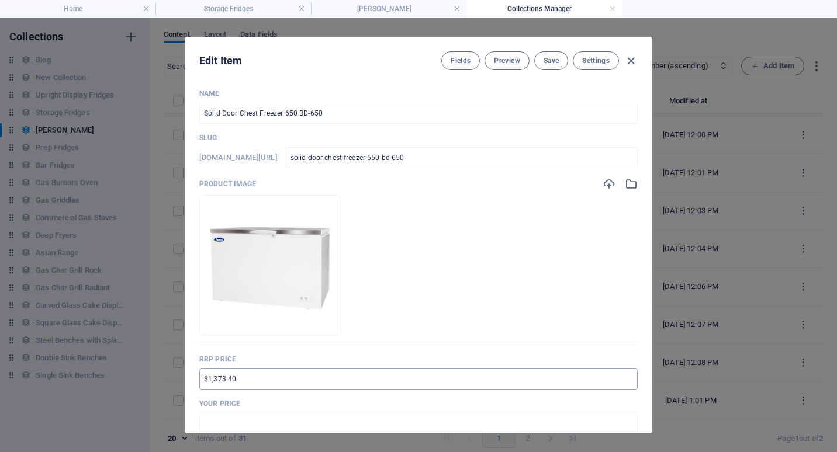
click at [203, 379] on input "$1,373.40" at bounding box center [418, 379] width 438 height 21
click at [226, 381] on input "RRP $1,373.40" at bounding box center [418, 379] width 438 height 21
drag, startPoint x: 240, startPoint y: 380, endPoint x: 227, endPoint y: 380, distance: 13.4
click at [227, 380] on input "RRP $2,373.40" at bounding box center [418, 379] width 438 height 21
click at [242, 381] on input "RRP $2,517.40" at bounding box center [418, 379] width 438 height 21
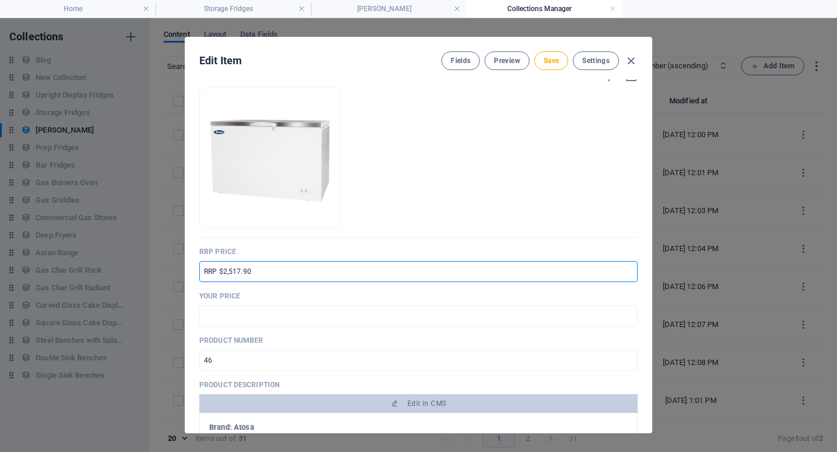
scroll to position [117, 0]
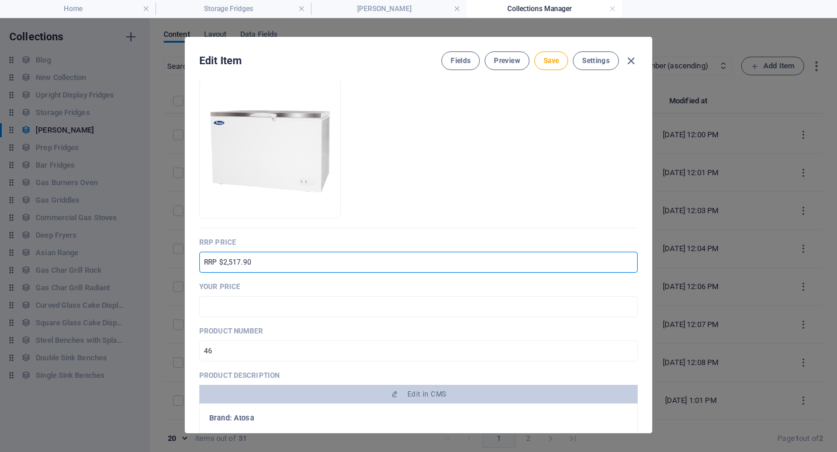
type input "RRP $2,517.90"
click at [225, 309] on input "text" at bounding box center [418, 306] width 438 height 21
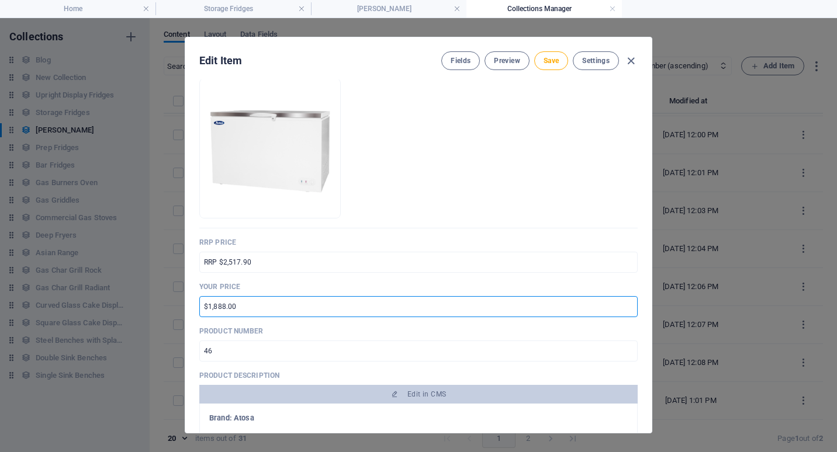
type input "$1,888.00"
click at [287, 324] on div "Name Solid Door Chest Freezer 650 BD-650 ​ Slug [DOMAIN_NAME][URL] solid-door-c…" at bounding box center [418, 357] width 438 height 771
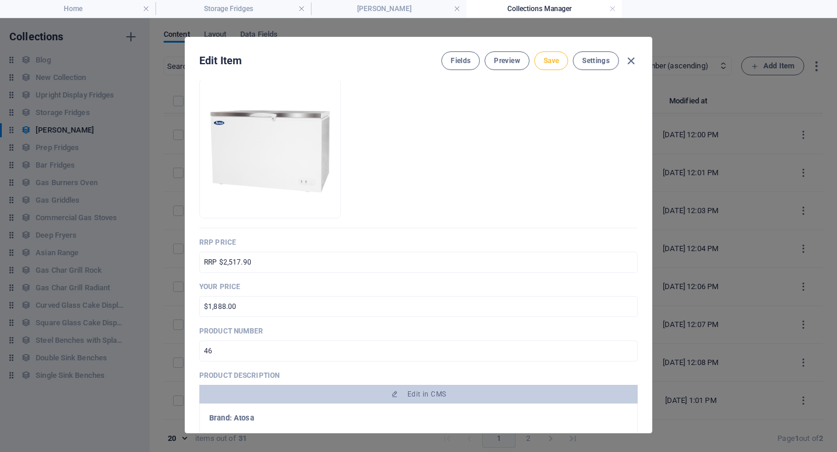
click at [552, 61] on span "Save" at bounding box center [551, 60] width 15 height 9
click at [630, 57] on icon "button" at bounding box center [630, 60] width 13 height 13
type input "solid-door-chest-freezer-650-bd-650"
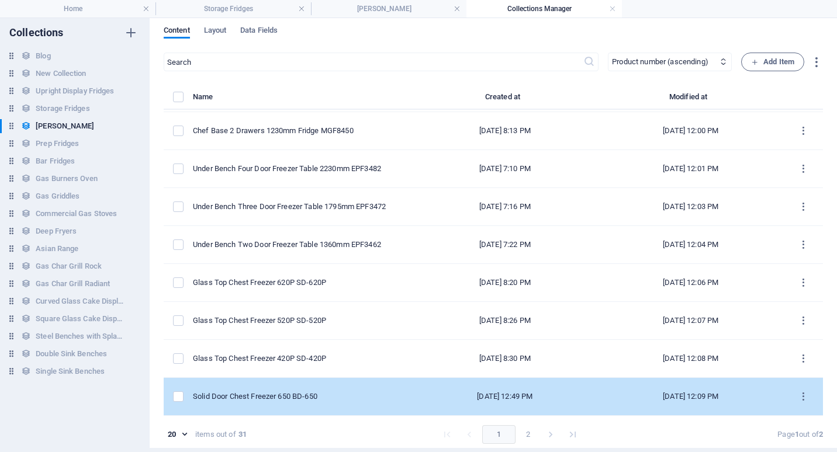
scroll to position [5, 0]
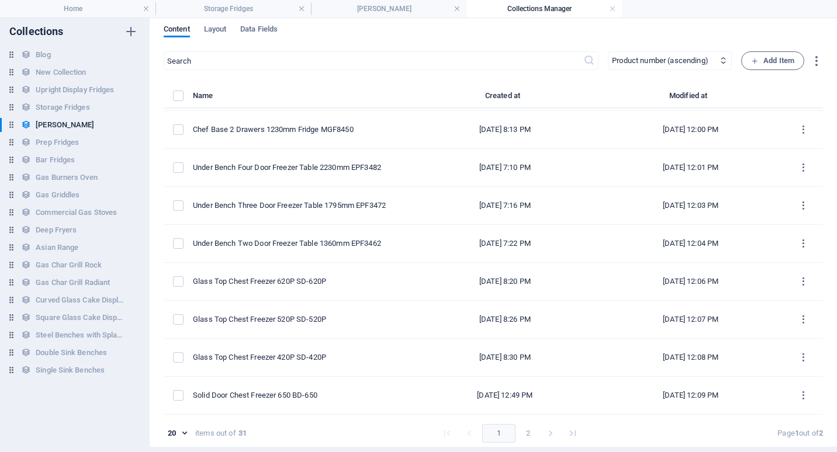
click at [524, 432] on button "2" at bounding box center [528, 433] width 19 height 19
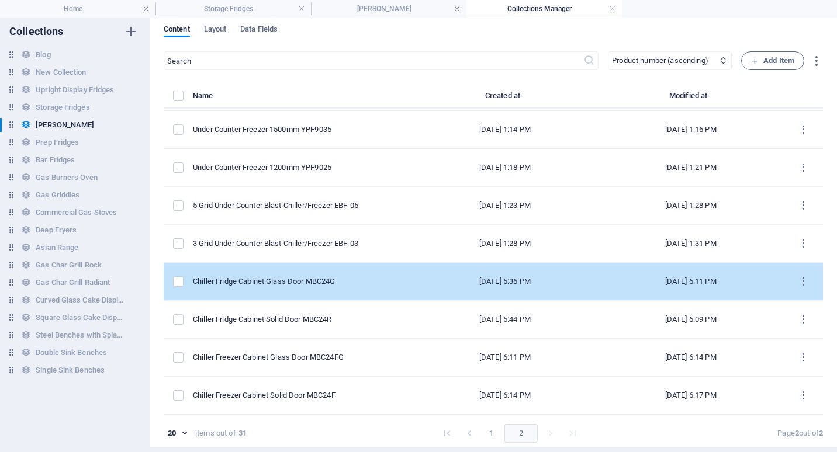
scroll to position [0, 0]
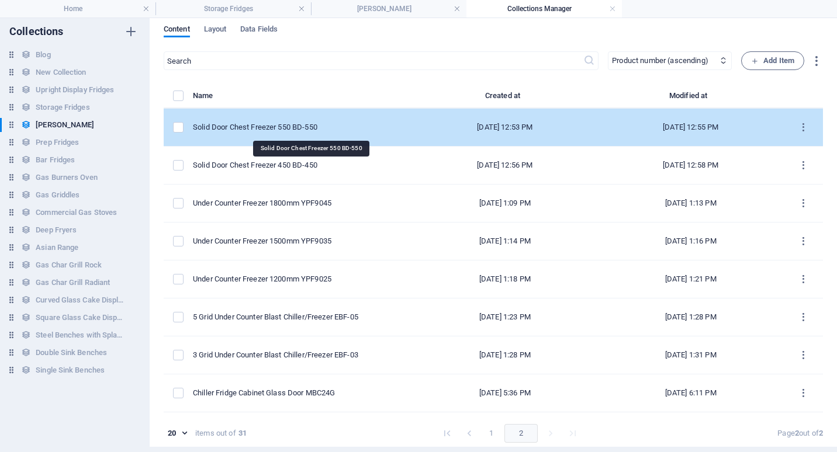
click at [305, 125] on div "Solid Door Chest Freezer 550 BD-550" at bounding box center [298, 127] width 210 height 11
select select "Low Stock"
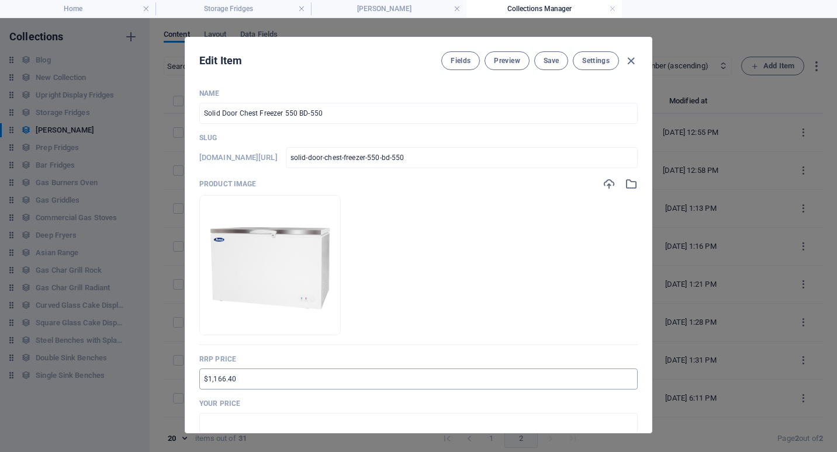
click at [201, 383] on input "$1,166.40" at bounding box center [418, 379] width 438 height 21
type input "RRP $2,138.40"
click at [220, 426] on input "text" at bounding box center [418, 423] width 438 height 21
type input "$1,604.00"
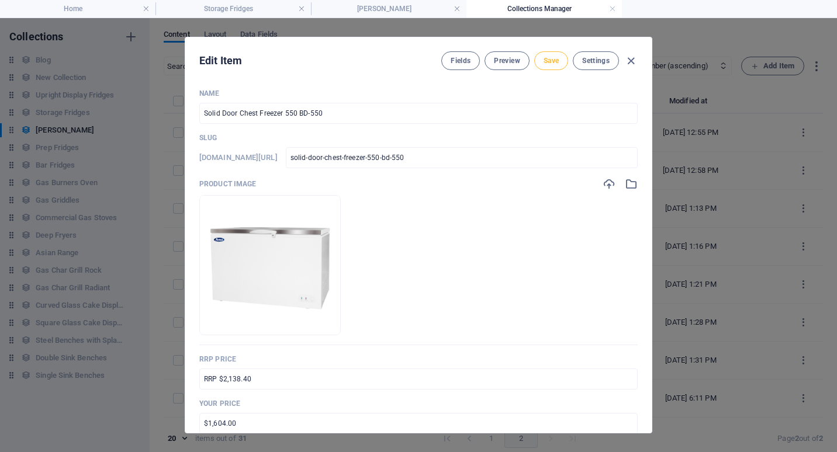
click at [546, 62] on span "Save" at bounding box center [551, 60] width 15 height 9
click at [633, 62] on icon "button" at bounding box center [630, 60] width 13 height 13
type input "solid-door-chest-freezer-550-bd-550"
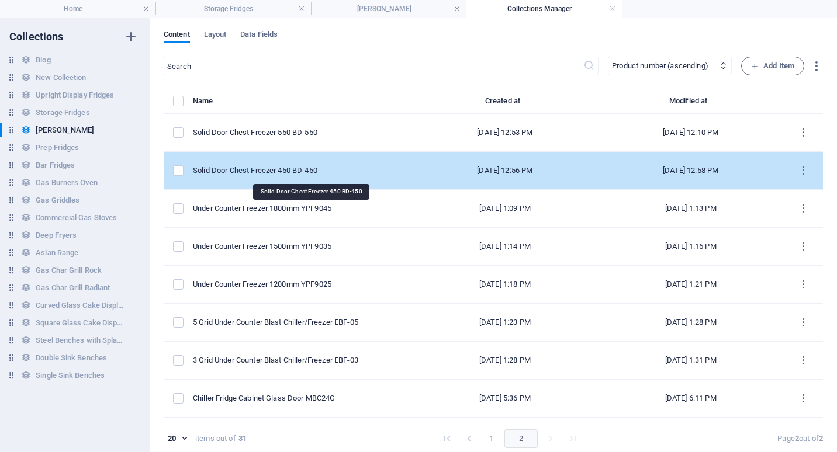
click at [311, 171] on div "Solid Door Chest Freezer 450 BD-450" at bounding box center [298, 170] width 210 height 11
select select "Low Stock"
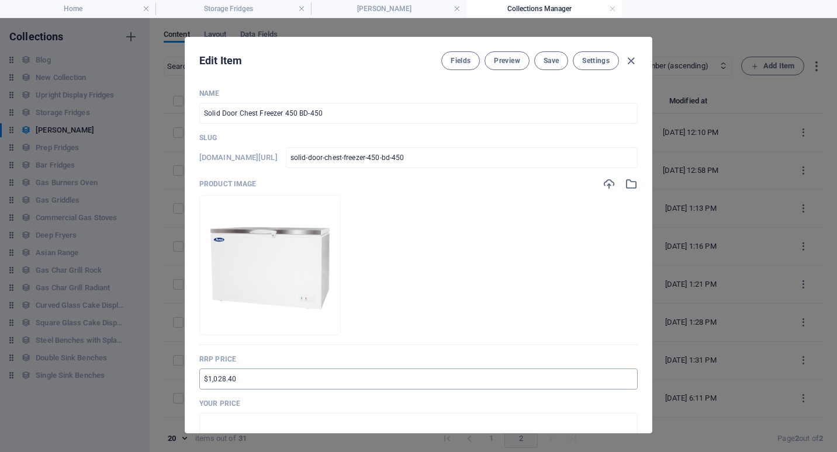
click at [200, 382] on input "$1,028.40" at bounding box center [418, 379] width 438 height 21
type input "RRP $1,885.40"
click at [218, 425] on input "text" at bounding box center [418, 423] width 438 height 21
type input "$1,414.00"
click at [265, 403] on p "Your Price" at bounding box center [418, 403] width 438 height 9
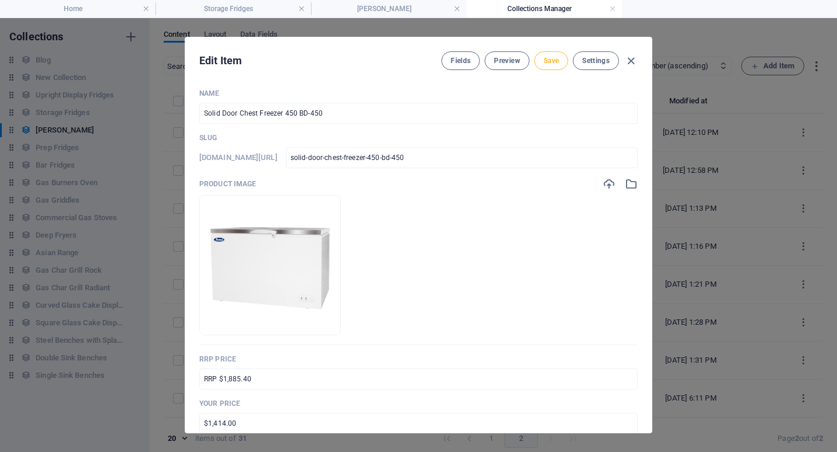
click at [550, 58] on span "Save" at bounding box center [551, 60] width 15 height 9
click at [633, 59] on icon "button" at bounding box center [630, 60] width 13 height 13
type input "solid-door-chest-freezer-450-bd-450"
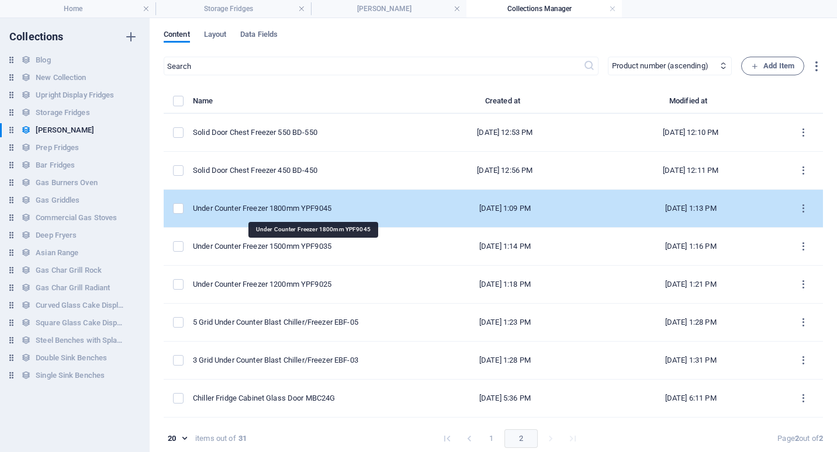
click at [332, 209] on div "Under Counter Freezer 1800mm YPF9045" at bounding box center [298, 208] width 210 height 11
select select "Low Stock"
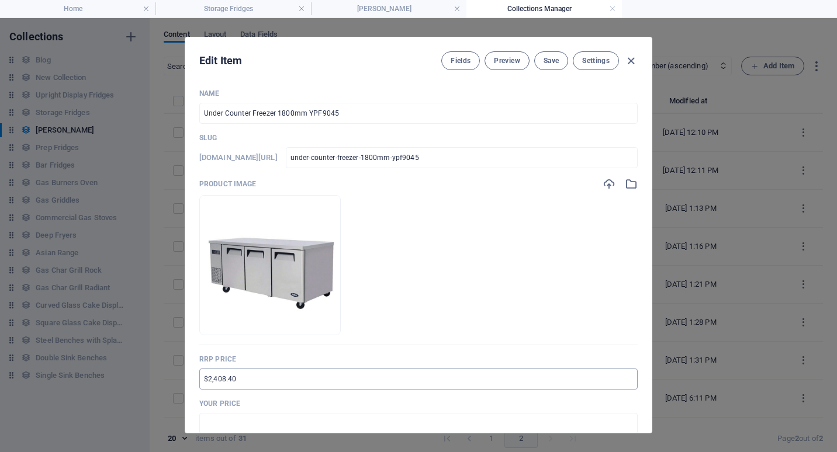
click at [201, 378] on input "$2,408.40" at bounding box center [418, 379] width 438 height 21
type input "RRP $4,415.40"
click at [234, 419] on input "text" at bounding box center [418, 423] width 438 height 21
type input "$3,312.00"
click at [254, 402] on p "Your Price" at bounding box center [418, 403] width 438 height 9
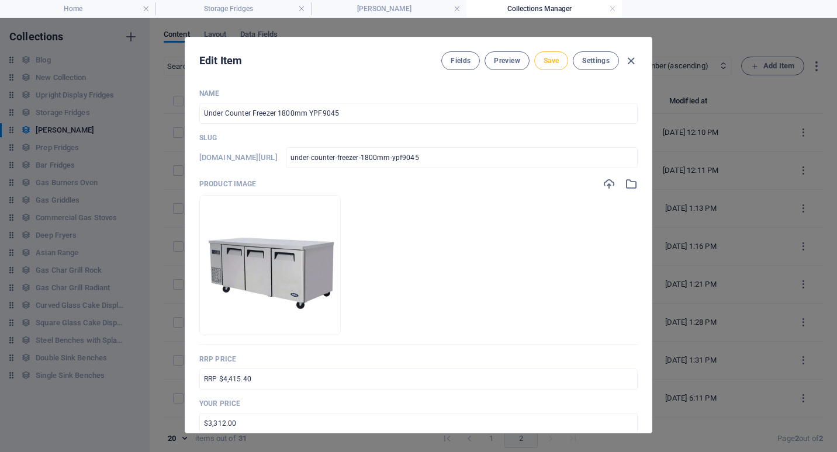
click at [548, 60] on span "Save" at bounding box center [551, 60] width 15 height 9
click at [630, 58] on icon "button" at bounding box center [630, 60] width 13 height 13
type input "under-counter-freezer-1800mm-ypf9045"
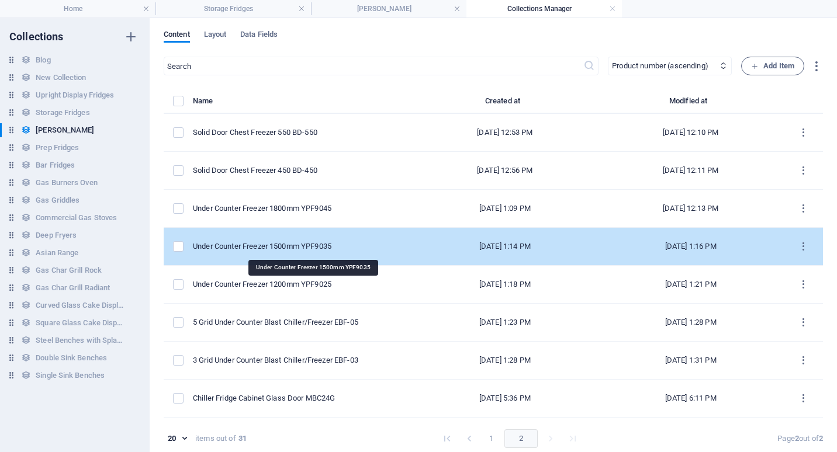
click at [292, 245] on div "Under Counter Freezer 1500mm YPF9035" at bounding box center [298, 246] width 210 height 11
select select "Low Stock"
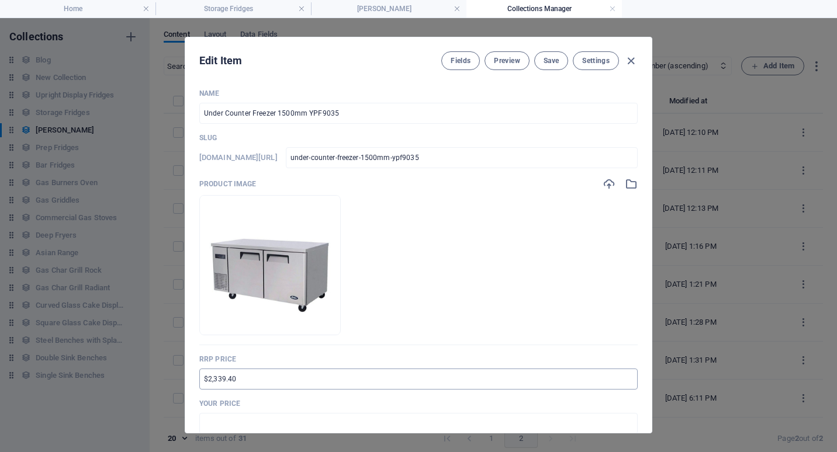
click at [203, 379] on input "$2,339.40" at bounding box center [418, 379] width 438 height 21
type input "RRP $4,288.90"
click at [214, 423] on input "text" at bounding box center [418, 423] width 438 height 21
type input "$3,217.00"
click at [262, 404] on p "Your Price" at bounding box center [418, 403] width 438 height 9
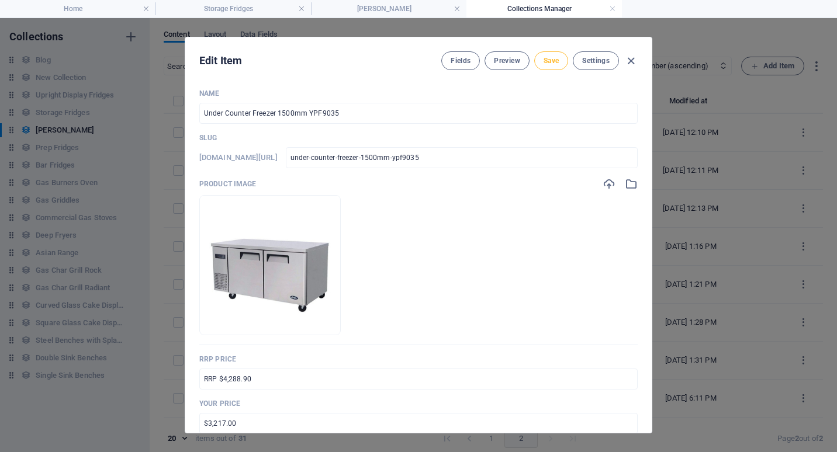
click at [548, 63] on span "Save" at bounding box center [551, 60] width 15 height 9
click at [633, 61] on icon "button" at bounding box center [630, 60] width 13 height 13
type input "under-counter-freezer-1500mm-ypf9035"
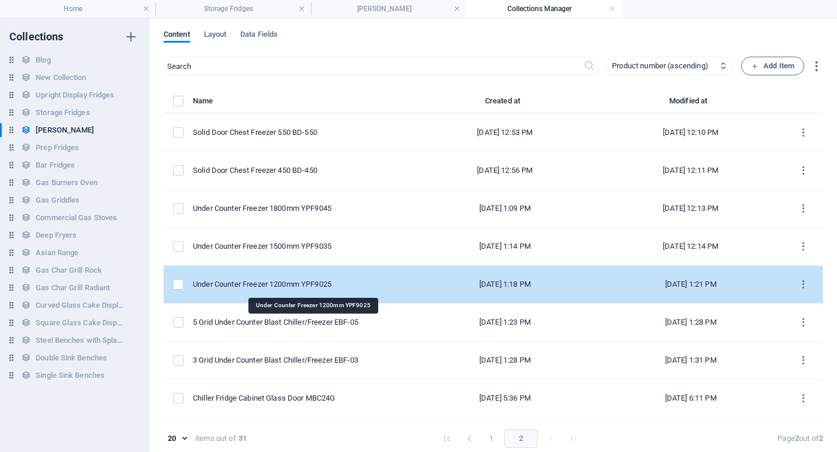
click at [306, 285] on div "Under Counter Freezer 1200mm YPF9025" at bounding box center [298, 284] width 210 height 11
select select "In stock"
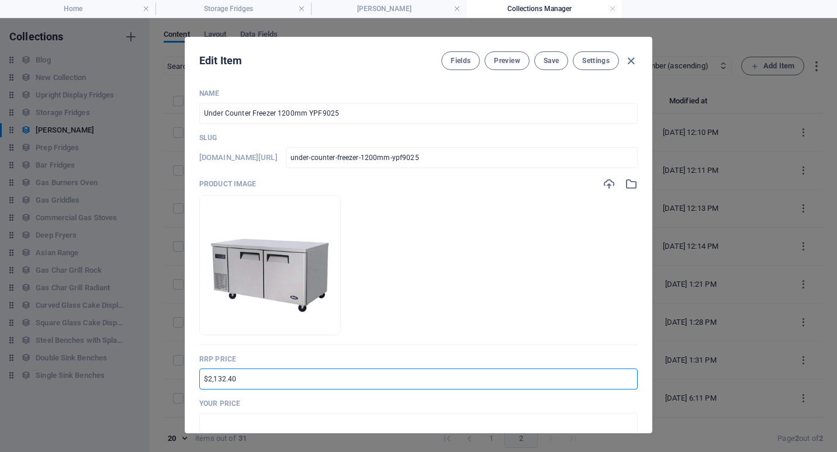
click at [208, 378] on input "$2,132.40" at bounding box center [418, 379] width 438 height 21
click at [200, 381] on input "$3,909.40" at bounding box center [418, 379] width 438 height 21
type input "RRP $3,909.40"
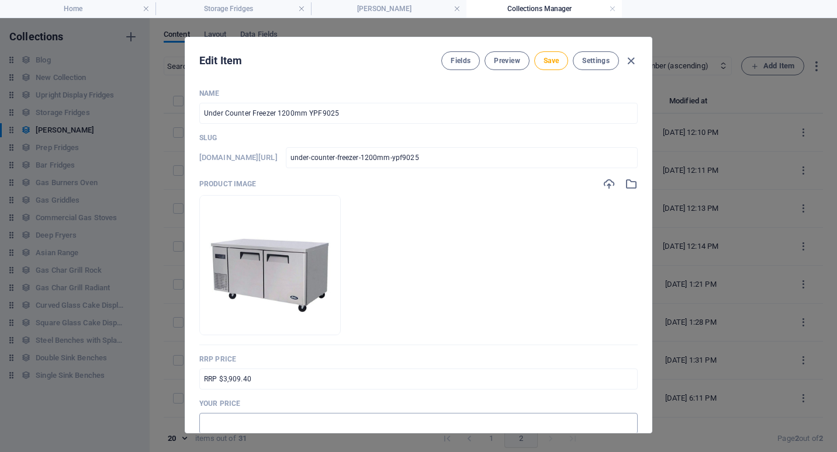
click at [223, 428] on input "text" at bounding box center [418, 423] width 438 height 21
type input "$2,932.00"
click at [552, 61] on span "Save" at bounding box center [551, 60] width 15 height 9
click at [631, 60] on icon "button" at bounding box center [630, 60] width 13 height 13
type input "under-counter-freezer-1200mm-ypf9025"
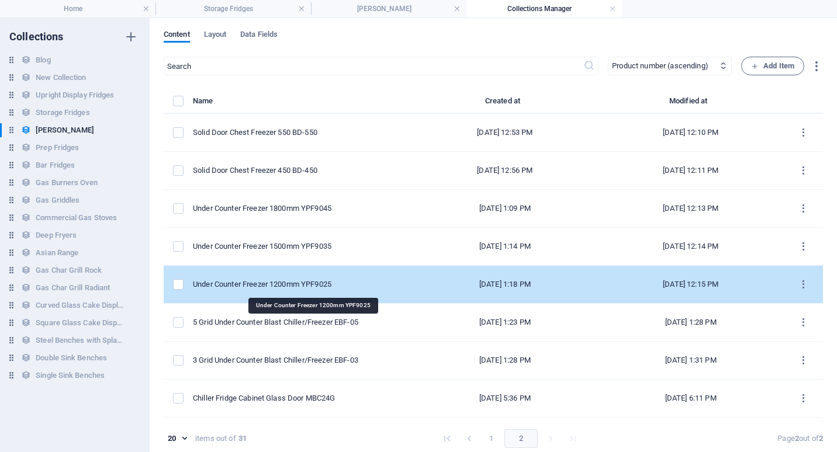
click at [342, 285] on div "Under Counter Freezer 1200mm YPF9025" at bounding box center [298, 284] width 210 height 11
select select "In stock"
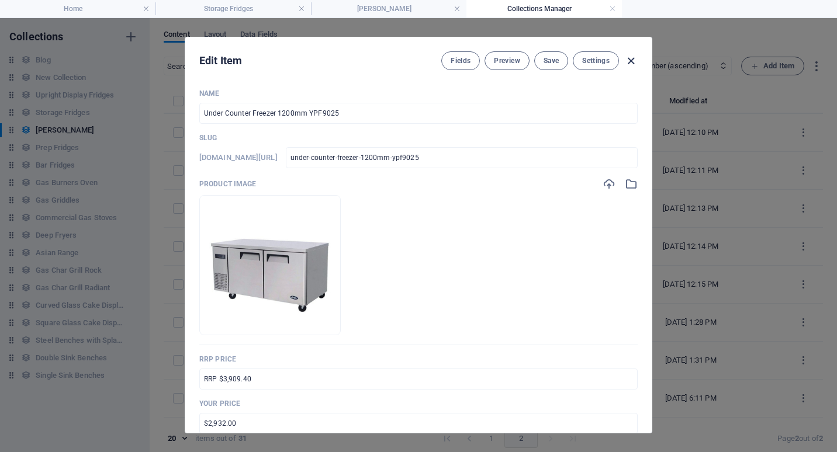
click at [633, 61] on icon "button" at bounding box center [630, 60] width 13 height 13
type input "under-counter-freezer-1200mm-ypf9025"
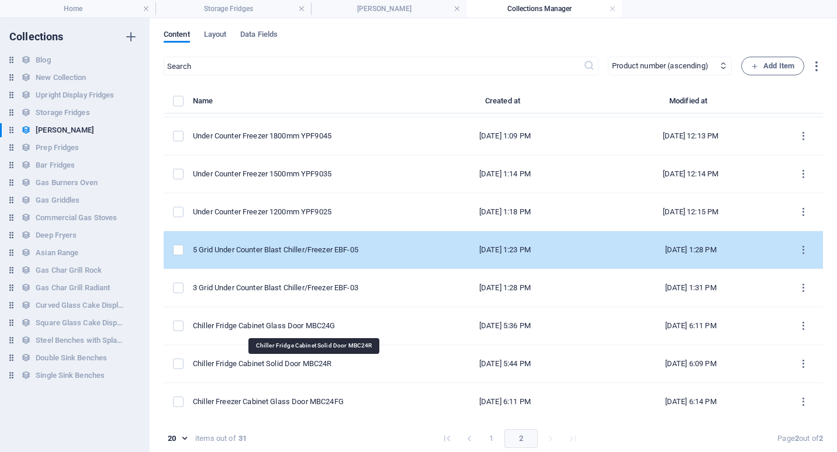
scroll to position [112, 0]
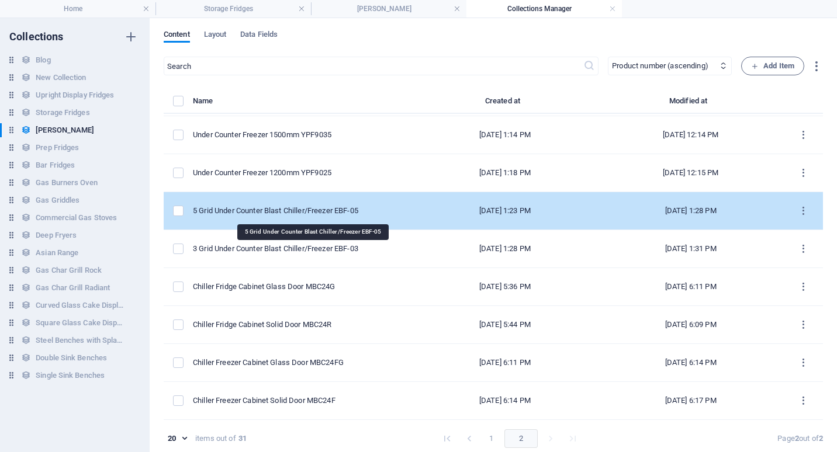
click at [313, 212] on div "5 Grid Under Counter Blast Chiller/Freezer EBF-05" at bounding box center [298, 211] width 210 height 11
select select "In stock"
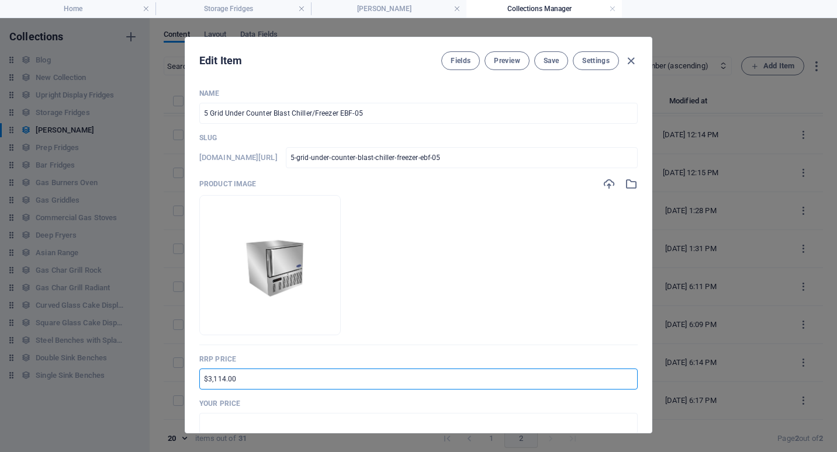
click at [202, 379] on input "$3,114.00" at bounding box center [418, 379] width 438 height 21
type input "RRP $5,709.00"
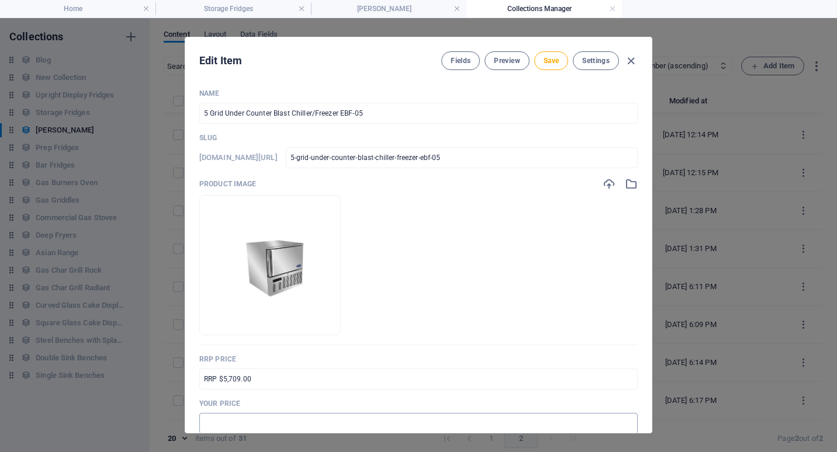
click at [198, 425] on div "Name 5 Grid Under Counter Blast Chiller/Freezer EBF-05 ​ Slug [DOMAIN_NAME][URL…" at bounding box center [418, 256] width 466 height 354
click at [203, 423] on input "text" at bounding box center [418, 423] width 438 height 21
type input "$4,282.00"
click at [276, 403] on p "Your Price" at bounding box center [418, 403] width 438 height 9
click at [556, 57] on span "Save" at bounding box center [551, 60] width 15 height 9
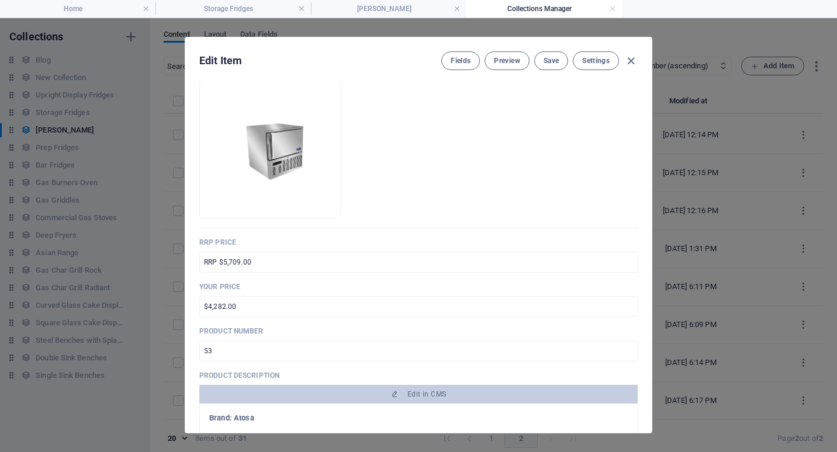
scroll to position [0, 0]
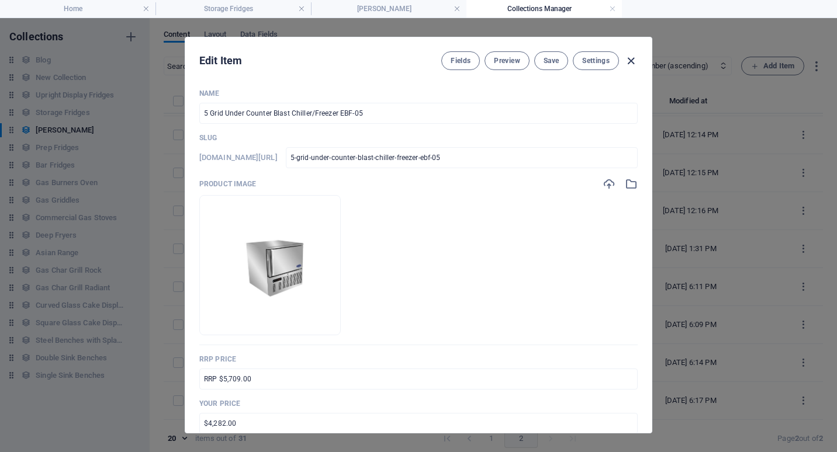
click at [632, 61] on icon "button" at bounding box center [630, 60] width 13 height 13
type input "5-grid-under-counter-blast-chiller-freezer-ebf-05"
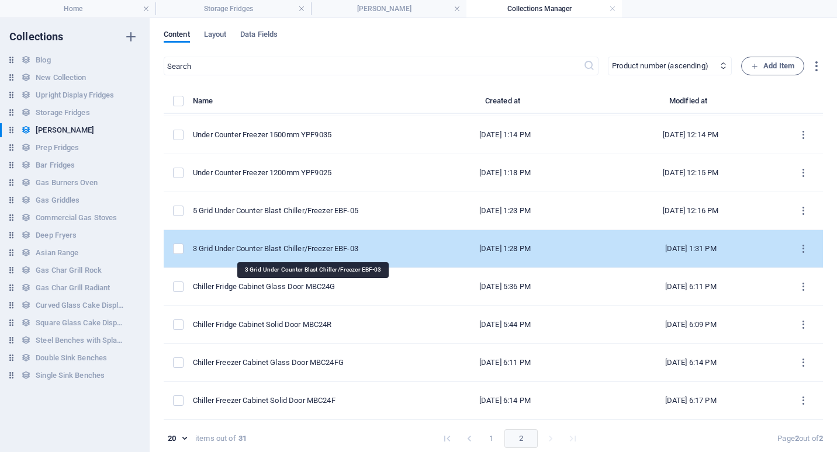
click at [297, 247] on div "3 Grid Under Counter Blast Chiller/Freezer EBF-03" at bounding box center [298, 249] width 210 height 11
select select "In stock"
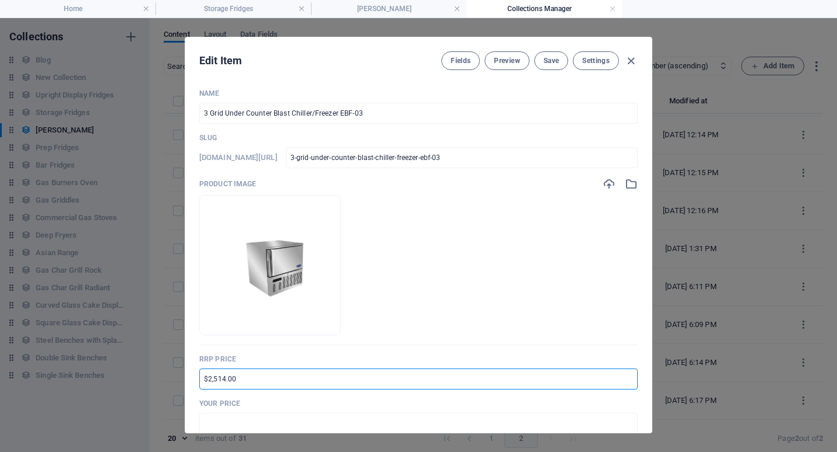
click at [209, 379] on input "$2,514.00" at bounding box center [418, 379] width 438 height 21
click at [208, 380] on input "$2,514.00" at bounding box center [418, 379] width 438 height 21
type input "$4,609.00"
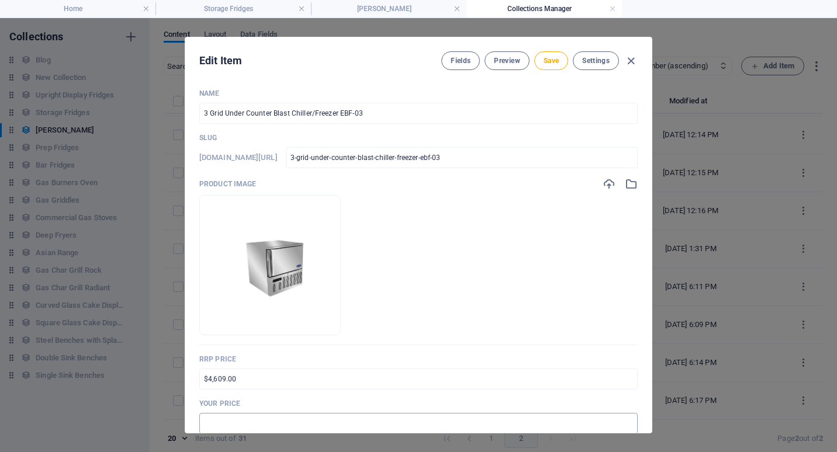
click at [235, 427] on input "text" at bounding box center [418, 423] width 438 height 21
type input "$3,457.00"
click at [552, 63] on span "Save" at bounding box center [551, 60] width 15 height 9
click at [630, 60] on icon "button" at bounding box center [630, 60] width 13 height 13
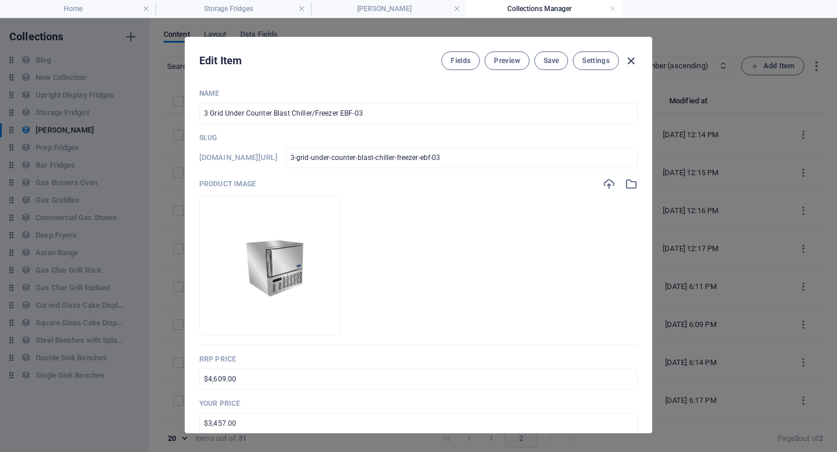
type input "3-grid-under-counter-blast-chiller-freezer-ebf-03"
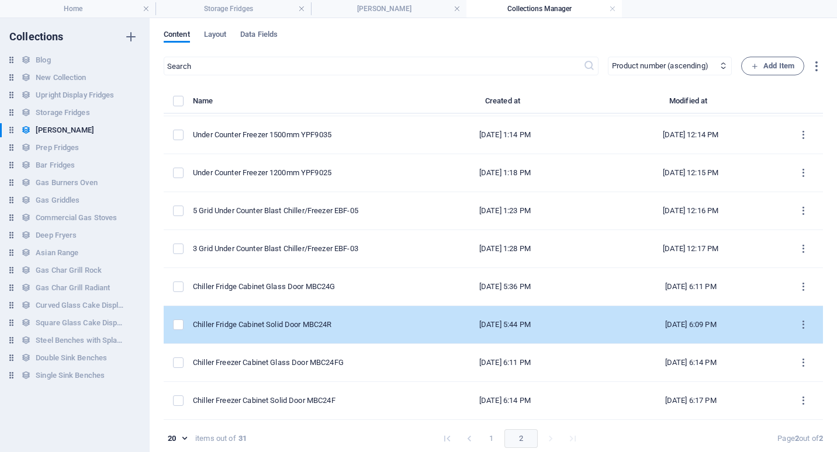
scroll to position [5, 0]
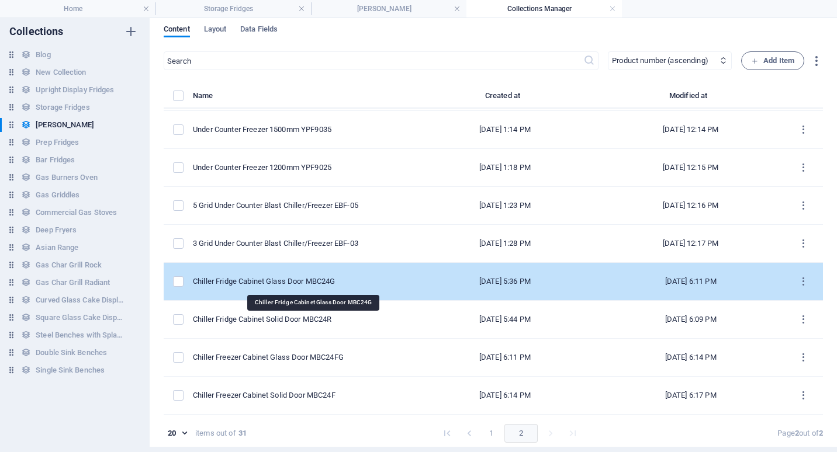
click at [272, 279] on div "Chiller Fridge Cabinet Glass Door MBC24G" at bounding box center [298, 281] width 210 height 11
select select "In stock"
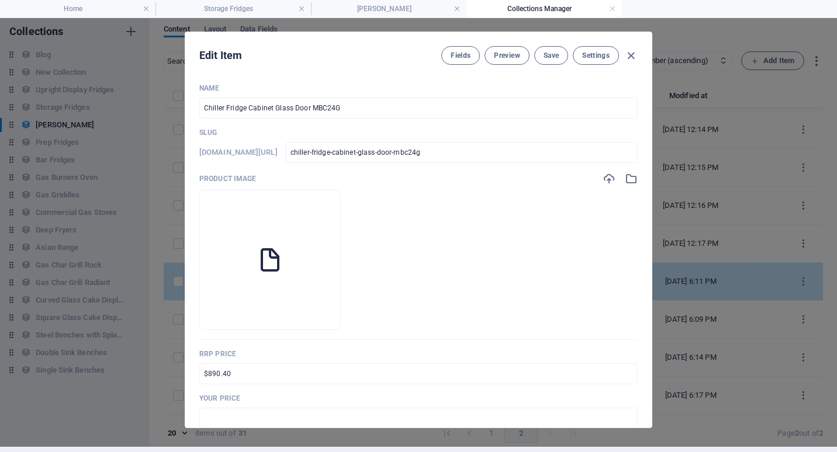
scroll to position [0, 0]
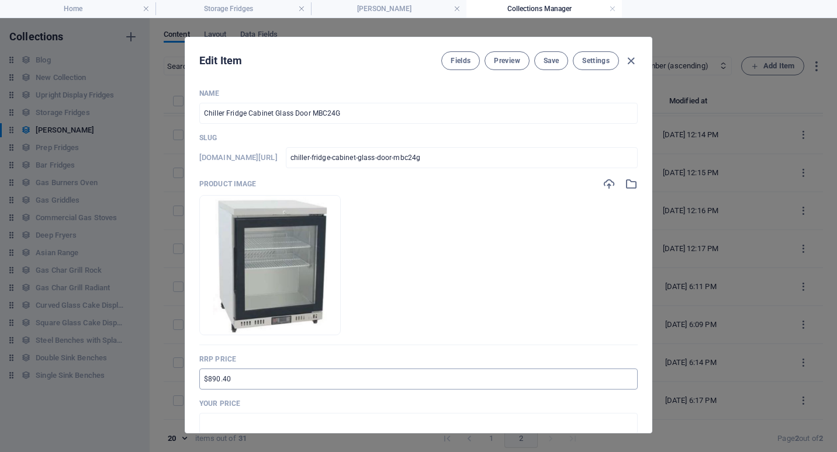
click at [203, 379] on input "$890.40" at bounding box center [418, 379] width 438 height 21
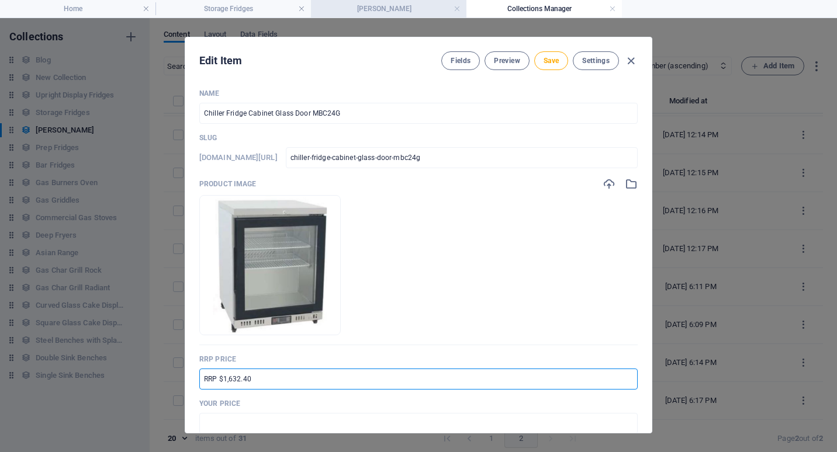
type input "RRP $1,632.40"
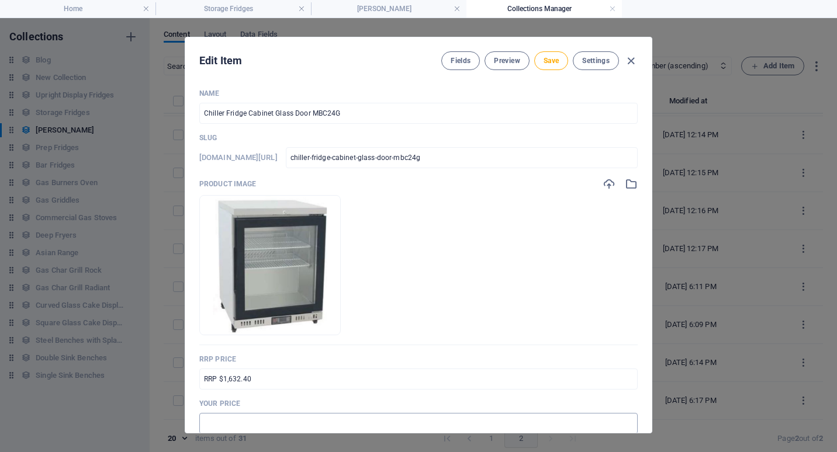
click at [226, 422] on input "text" at bounding box center [418, 423] width 438 height 21
type input "$1,224.00"
click at [545, 63] on span "Save" at bounding box center [551, 60] width 15 height 9
click at [632, 60] on icon "button" at bounding box center [630, 60] width 13 height 13
type input "chiller-fridge-cabinet-glass-door-mbc24g"
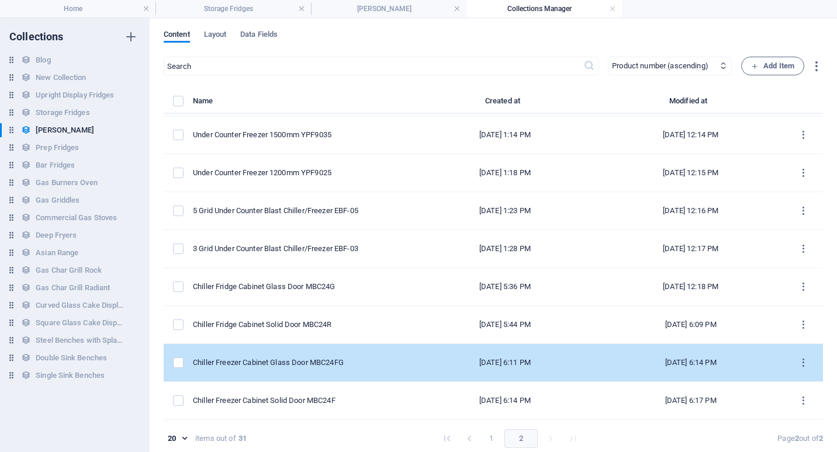
scroll to position [5, 0]
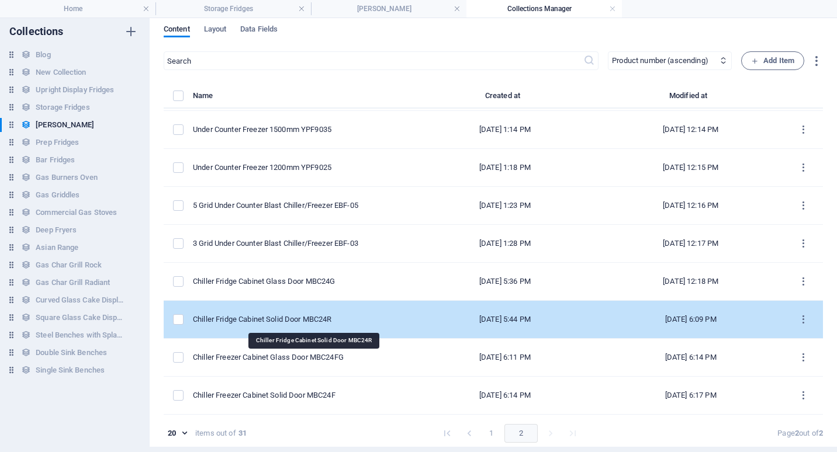
click at [319, 322] on div "Chiller Fridge Cabinet Solid Door MBC24R" at bounding box center [298, 319] width 210 height 11
select select "Low Stock"
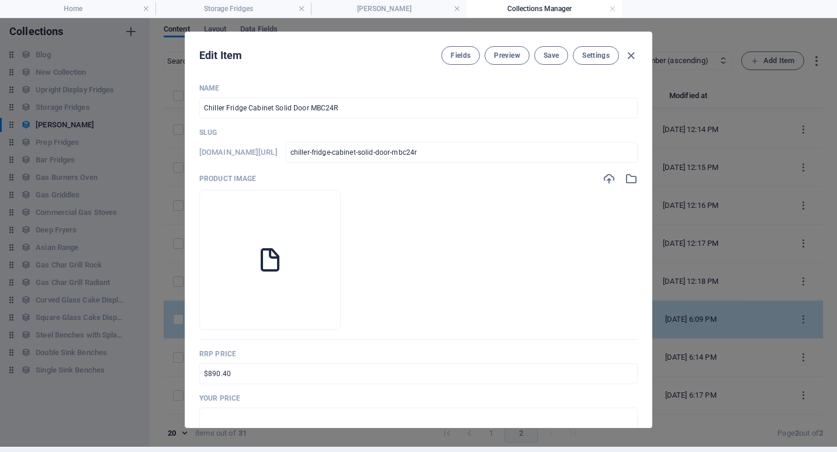
scroll to position [0, 0]
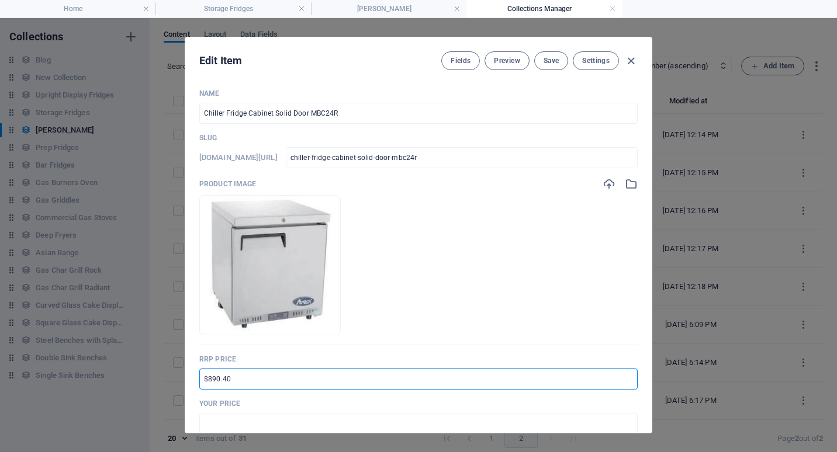
click at [205, 376] on input "$890.40" at bounding box center [418, 379] width 438 height 21
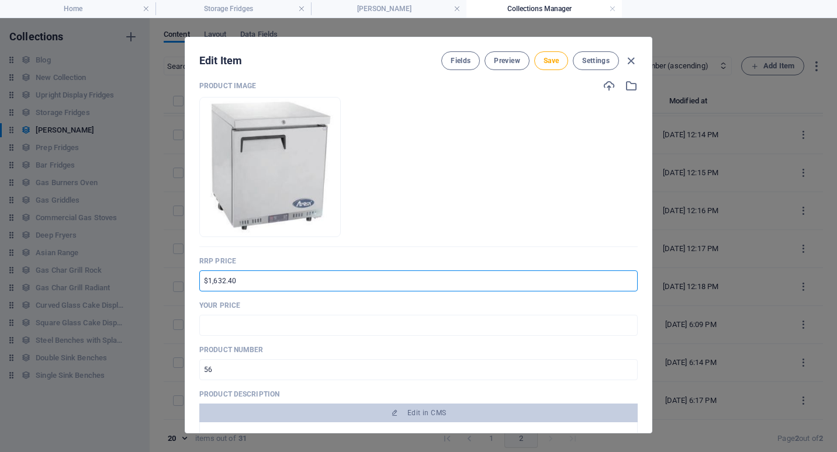
scroll to position [117, 0]
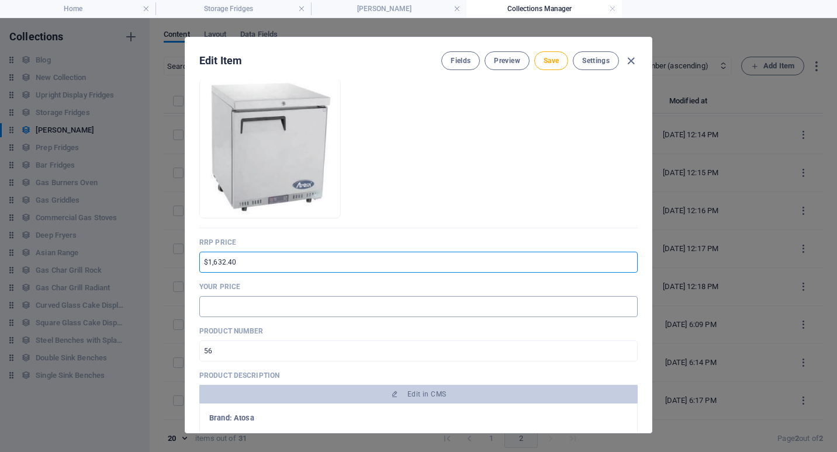
type input "$1,632.40"
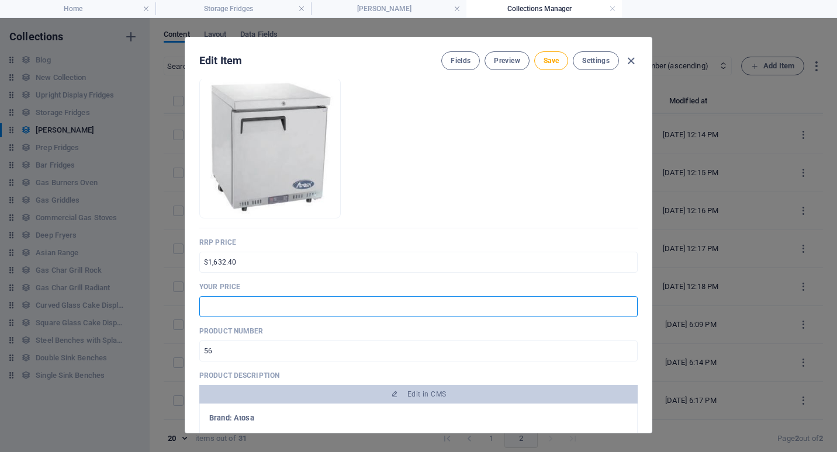
click at [217, 309] on input "text" at bounding box center [418, 306] width 438 height 21
type input "$1,224.00"
click at [553, 63] on span "Save" at bounding box center [551, 60] width 15 height 9
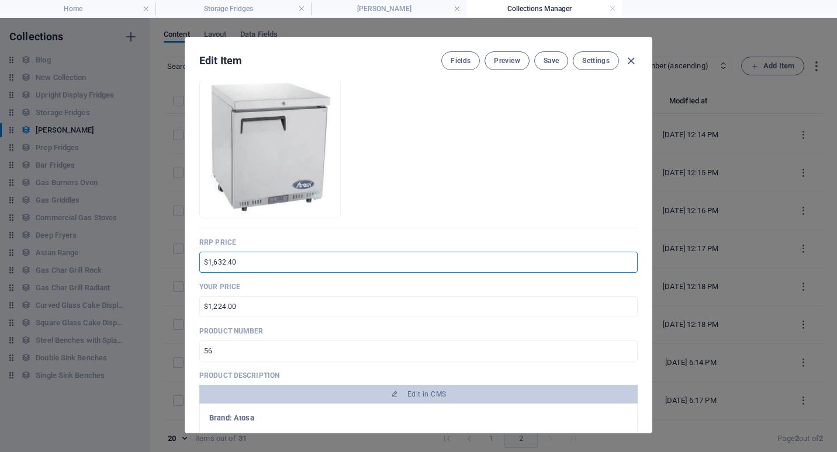
click at [201, 258] on input "$1,632.40" at bounding box center [418, 262] width 438 height 21
type input "RRP $1,632.40"
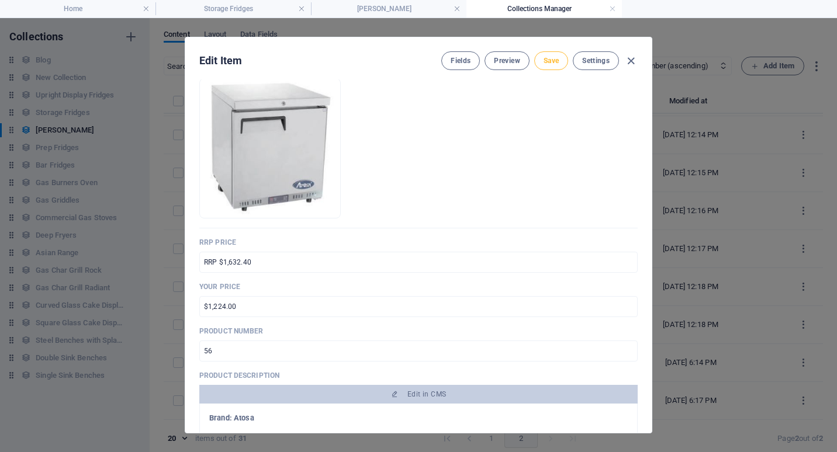
click at [544, 61] on span "Save" at bounding box center [551, 60] width 15 height 9
click at [632, 61] on icon "button" at bounding box center [630, 60] width 13 height 13
type input "chiller-fridge-cabinet-solid-door-mbc24r"
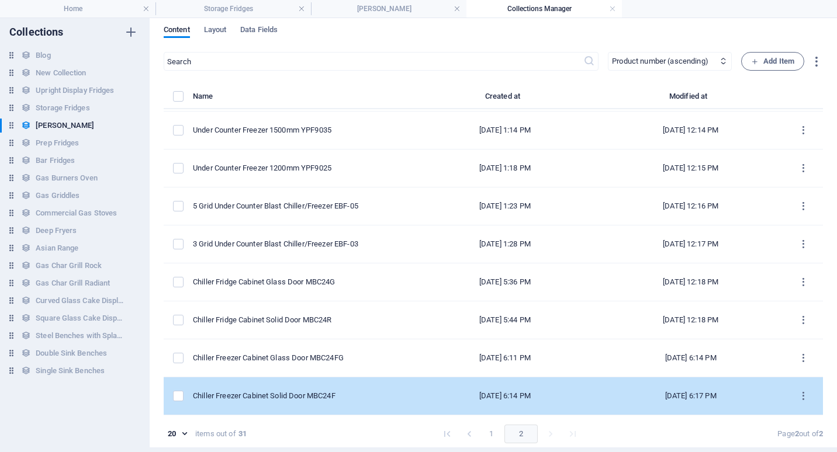
scroll to position [5, 0]
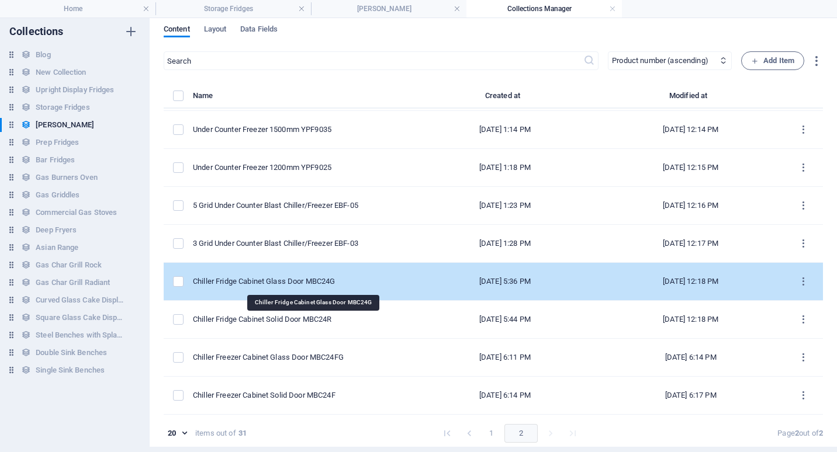
click at [304, 282] on div "Chiller Fridge Cabinet Glass Door MBC24G" at bounding box center [298, 281] width 210 height 11
select select "In stock"
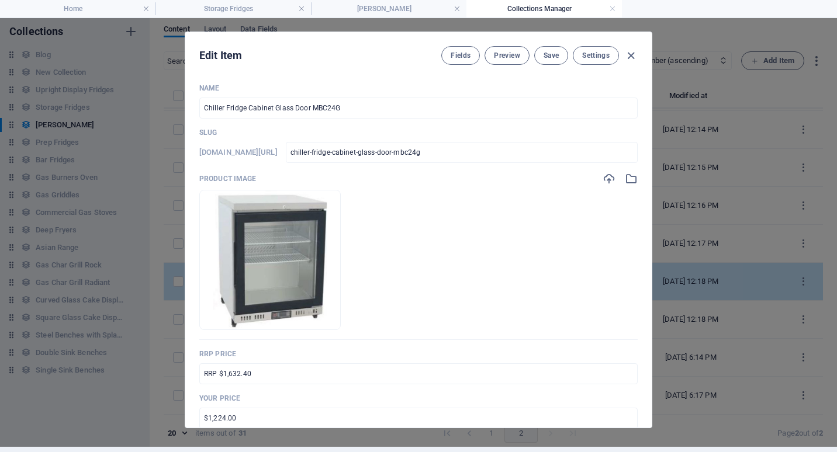
scroll to position [0, 0]
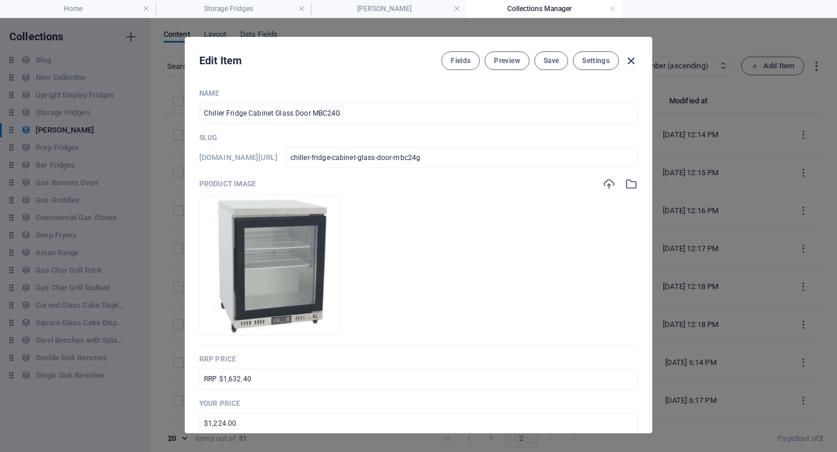
click at [629, 61] on icon "button" at bounding box center [630, 60] width 13 height 13
type input "chiller-fridge-cabinet-glass-door-mbc24g"
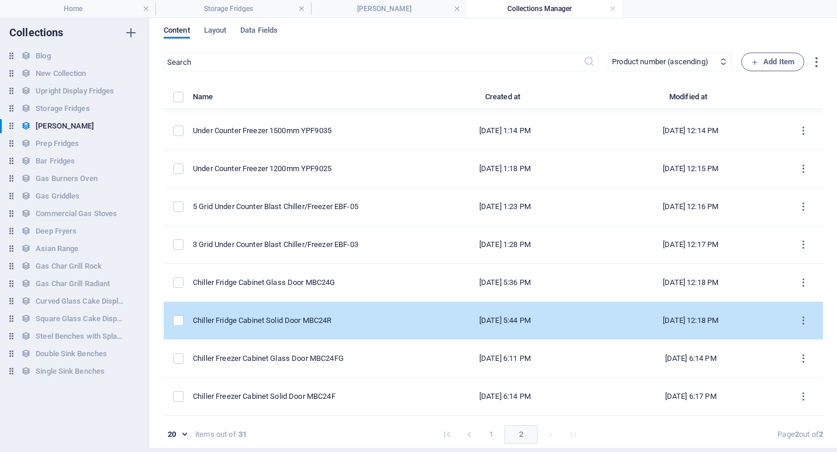
scroll to position [5, 0]
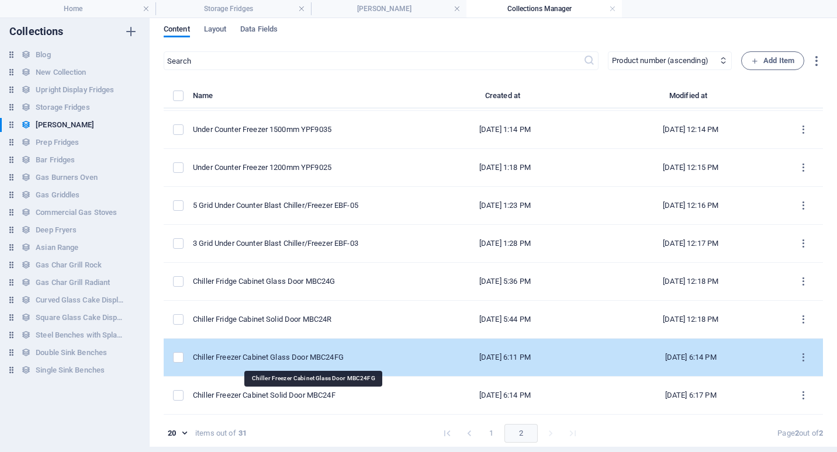
click at [318, 359] on div "Chiller Freezer Cabinet Glass Door MBC24FG" at bounding box center [298, 357] width 210 height 11
select select "In stock"
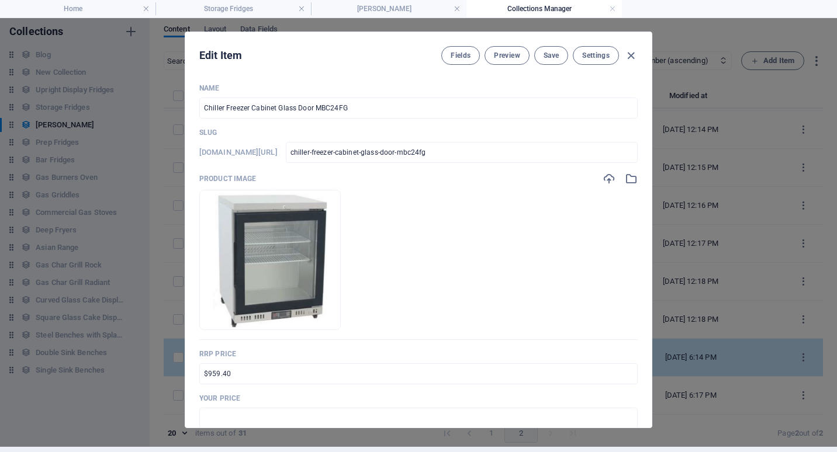
scroll to position [0, 0]
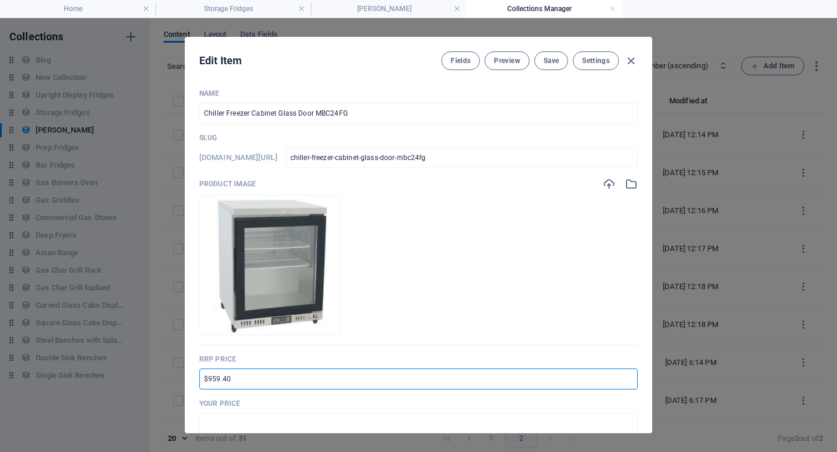
click at [203, 380] on input "$959.40" at bounding box center [418, 379] width 438 height 21
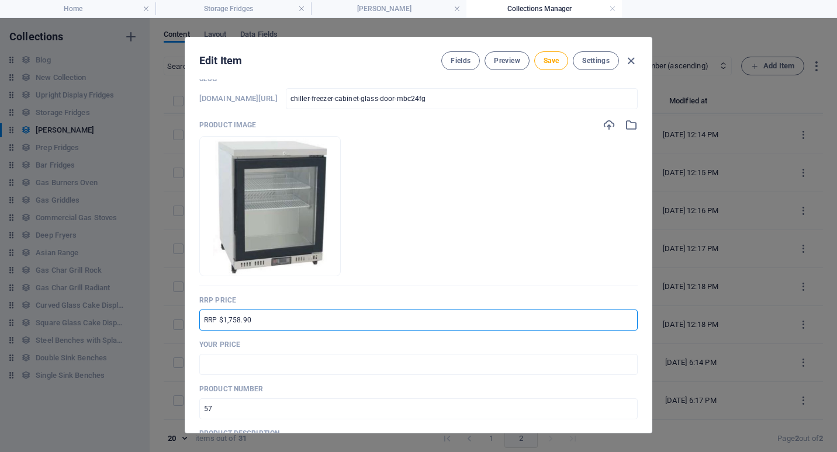
scroll to position [117, 0]
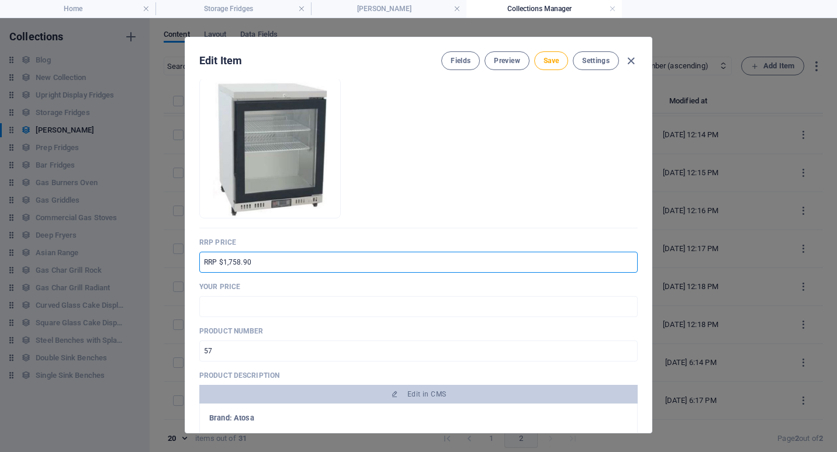
type input "RRP $1,758.90"
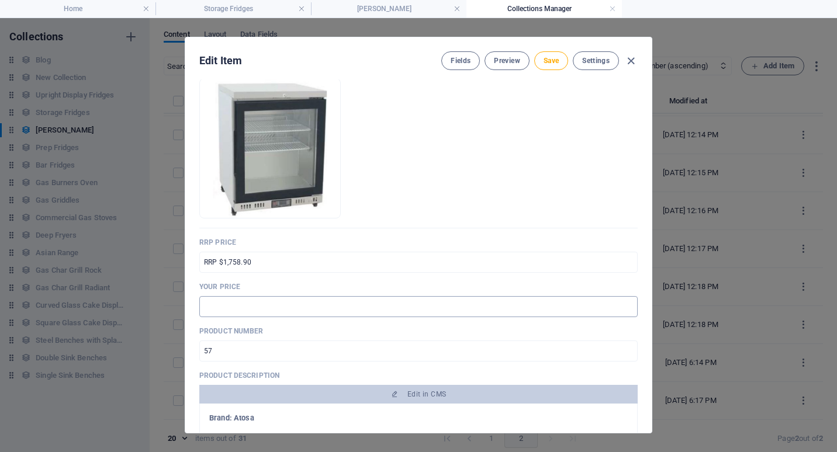
click at [222, 309] on input "text" at bounding box center [418, 306] width 438 height 21
type input "$1,319.00"
click at [282, 327] on p "Product number" at bounding box center [418, 331] width 438 height 9
click at [557, 62] on span "Save" at bounding box center [551, 60] width 15 height 9
click at [635, 59] on icon "button" at bounding box center [630, 60] width 13 height 13
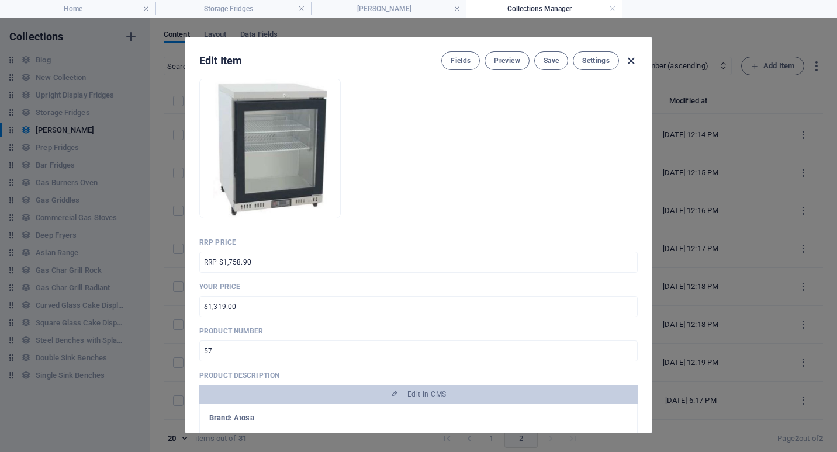
type input "chiller-freezer-cabinet-glass-door-mbc24fg"
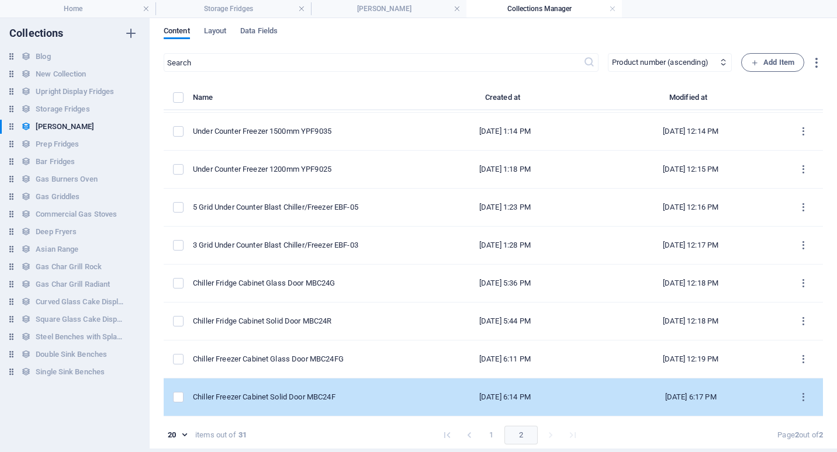
scroll to position [5, 0]
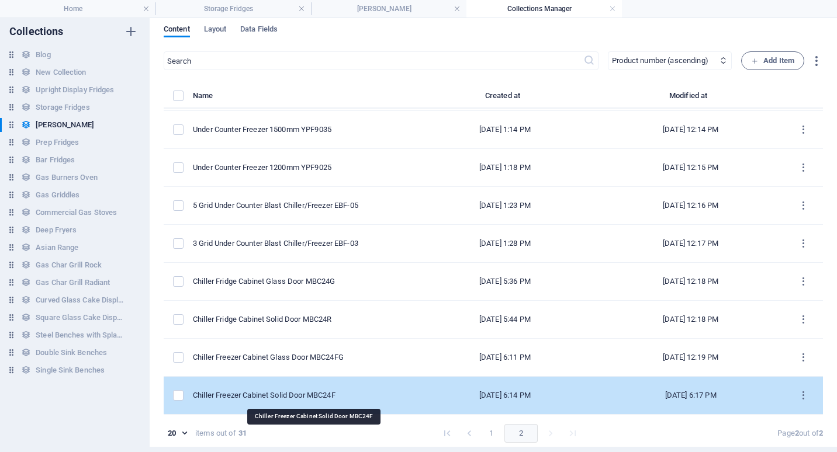
click at [299, 394] on div "Chiller Freezer Cabinet Solid Door MBC24F" at bounding box center [298, 395] width 210 height 11
select select "Low Stock"
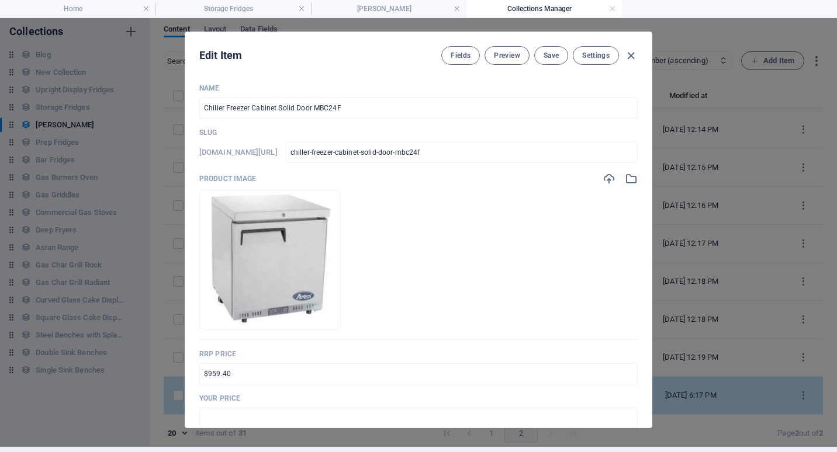
scroll to position [0, 0]
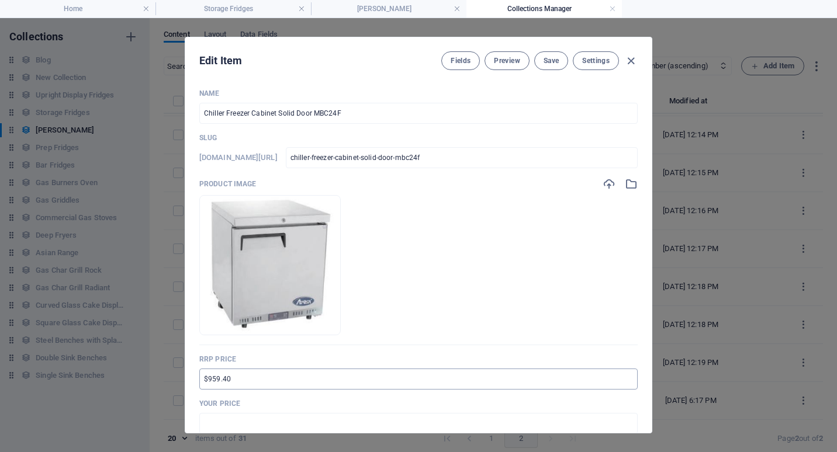
click at [207, 382] on input "$959.40" at bounding box center [418, 379] width 438 height 21
click at [203, 382] on input "$959.40" at bounding box center [418, 379] width 438 height 21
type input "RRP $1,758.90"
click at [231, 425] on input "text" at bounding box center [418, 423] width 438 height 21
type input "$1,319.00"
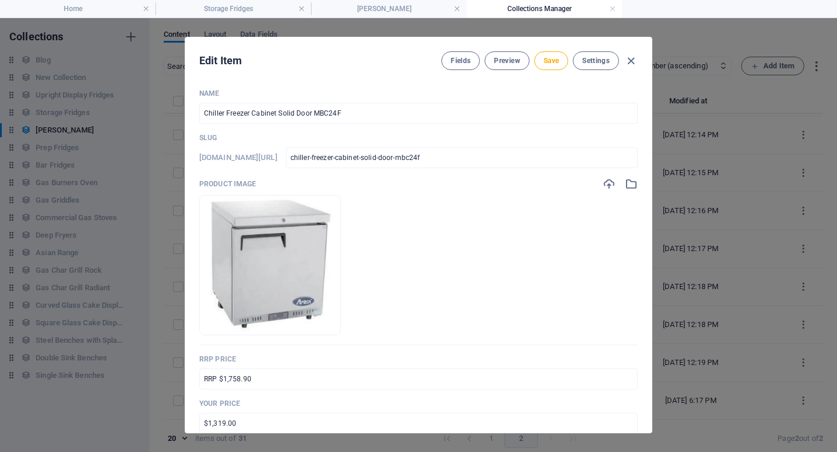
click at [352, 406] on p "Your Price" at bounding box center [418, 403] width 438 height 9
click at [546, 59] on span "Save" at bounding box center [551, 60] width 15 height 9
click at [632, 60] on icon "button" at bounding box center [630, 60] width 13 height 13
type input "chiller-freezer-cabinet-solid-door-mbc24f"
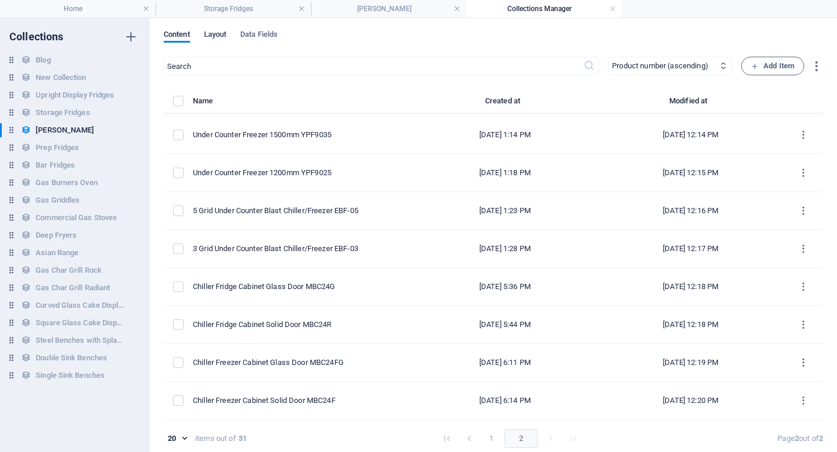
click at [222, 34] on span "Layout" at bounding box center [215, 35] width 23 height 16
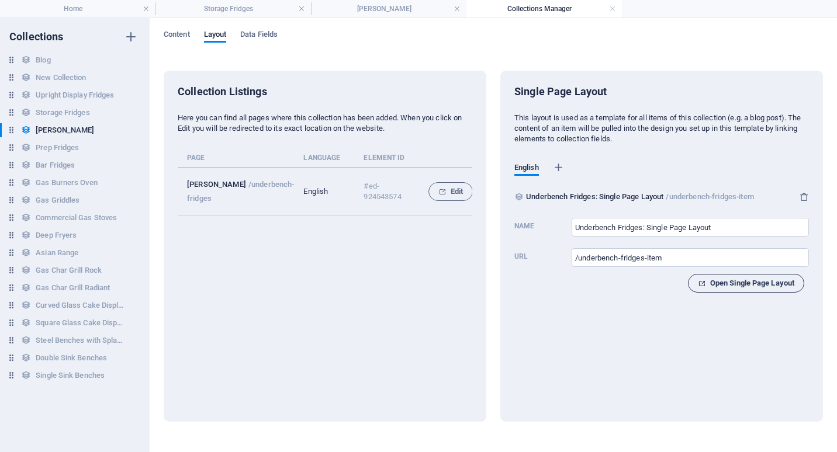
click at [735, 285] on span "Open Single Page Layout" at bounding box center [746, 283] width 96 height 14
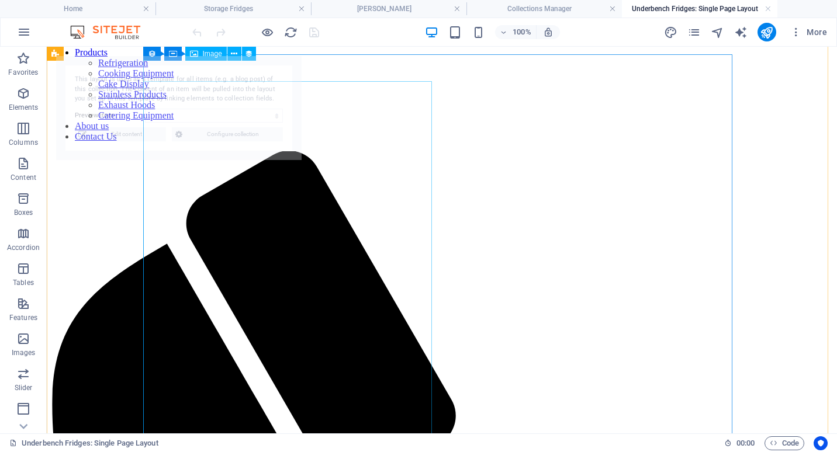
scroll to position [58, 0]
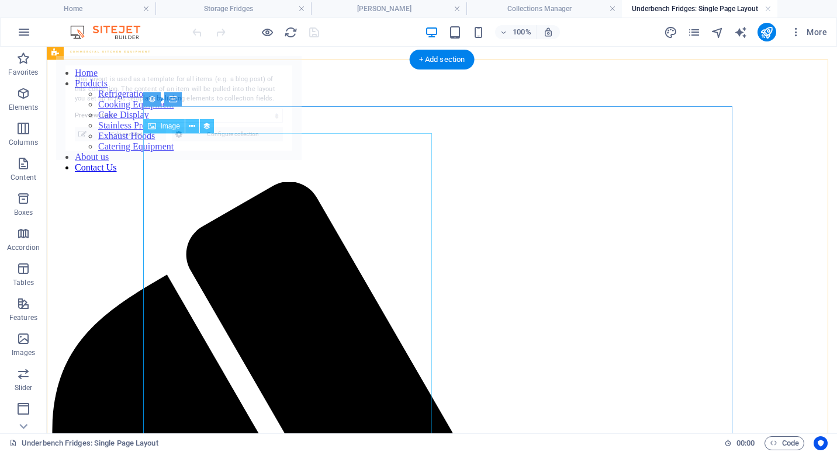
select select "image"
select select "px"
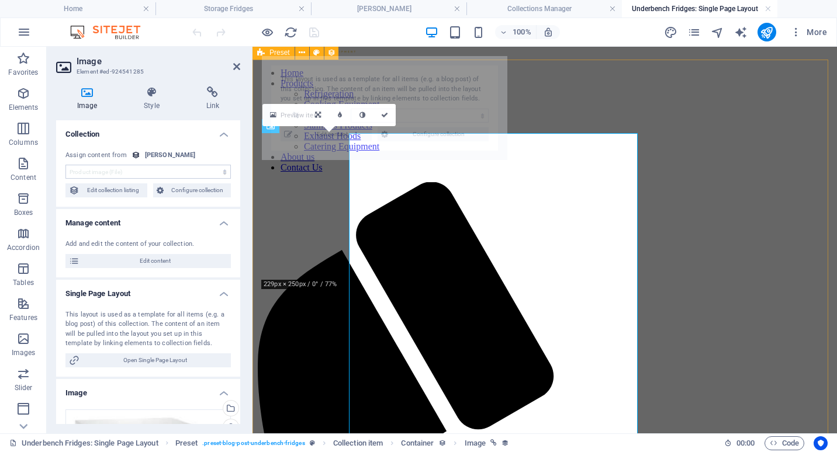
select select "68c3d682e1def9849405c16d"
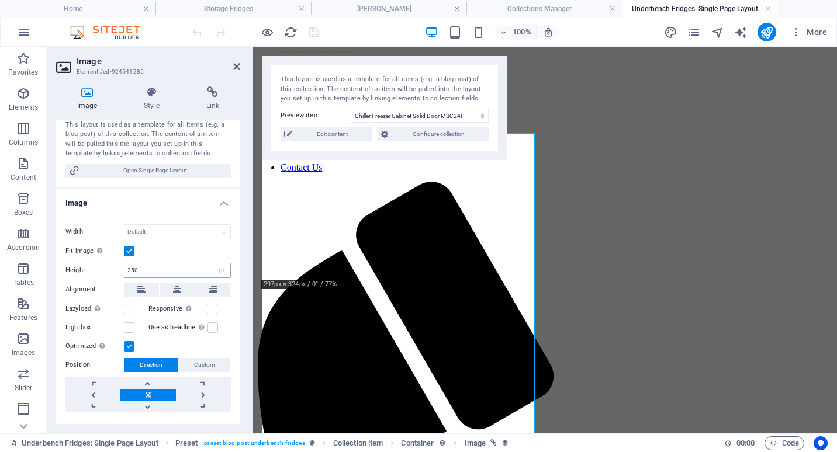
scroll to position [175, 0]
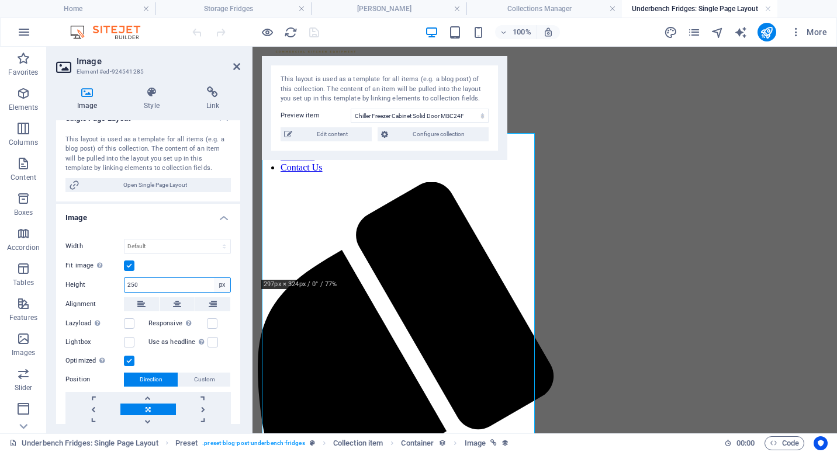
click at [218, 282] on select "Default auto px" at bounding box center [222, 285] width 16 height 14
select select "default"
click at [214, 278] on select "Default auto px" at bounding box center [222, 285] width 16 height 14
select select "DISABLED_OPTION_VALUE"
click at [177, 305] on icon at bounding box center [177, 304] width 8 height 14
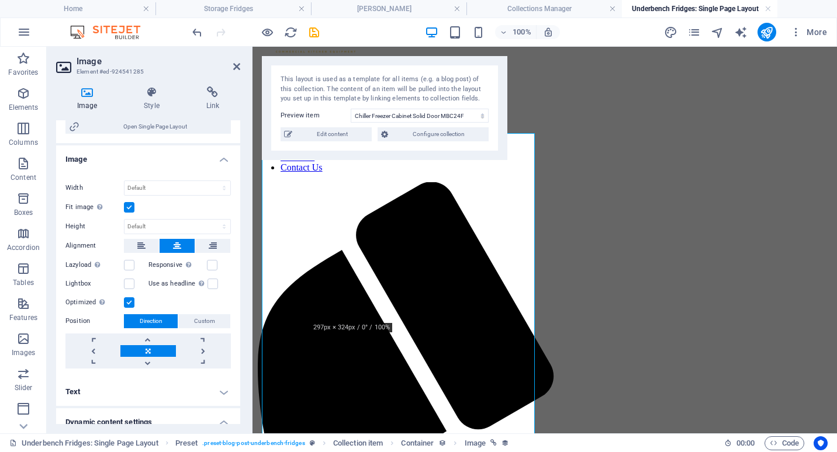
scroll to position [319, 0]
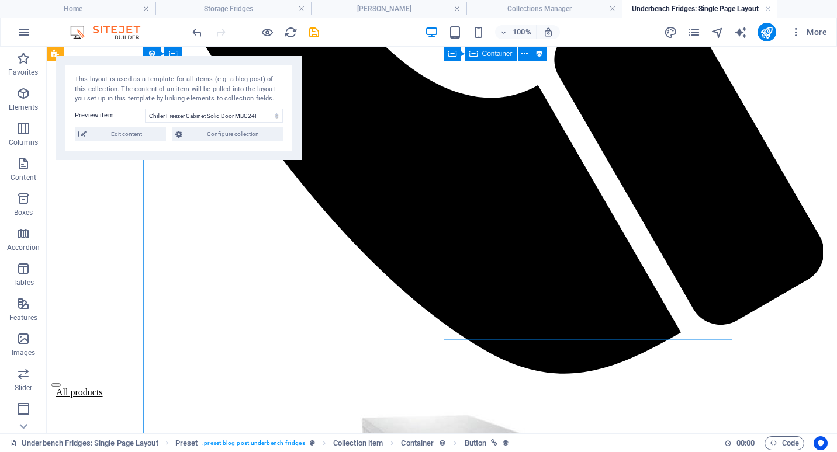
scroll to position [1040, 0]
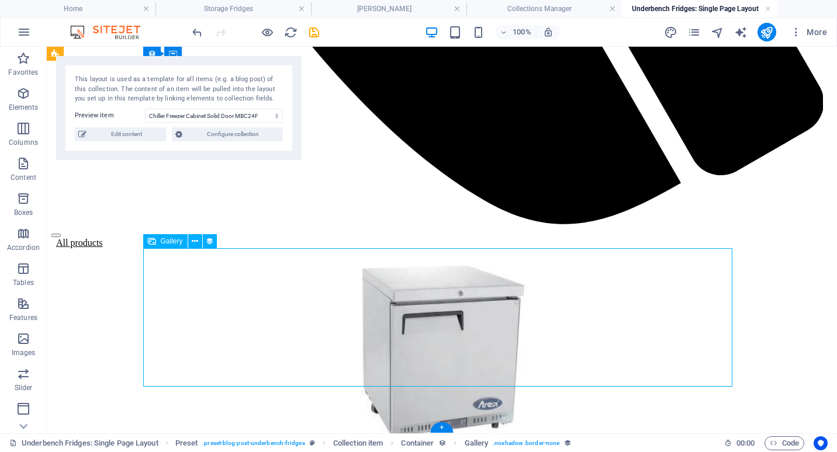
select select "product_images"
select select "4"
select select "%"
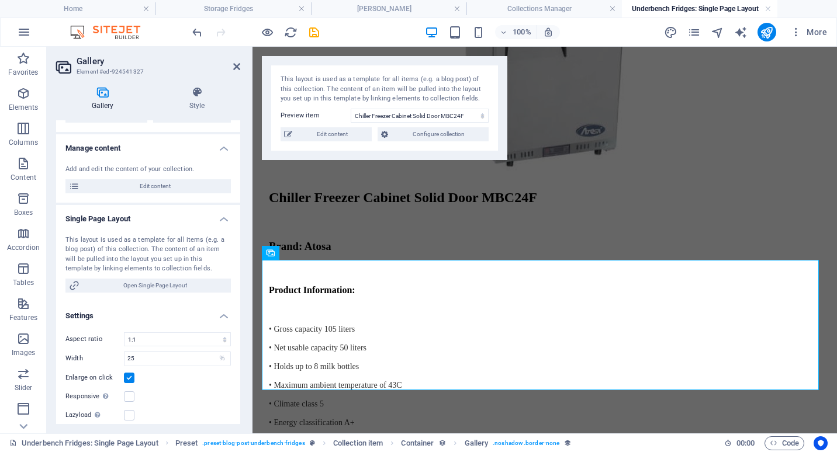
scroll to position [122, 0]
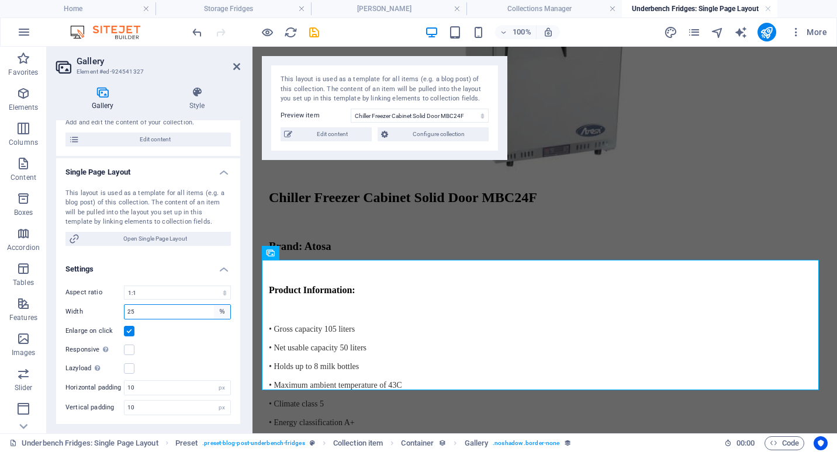
click at [218, 312] on select "px %" at bounding box center [222, 312] width 16 height 14
click at [144, 313] on input "25" at bounding box center [177, 312] width 106 height 14
drag, startPoint x: 139, startPoint y: 312, endPoint x: 129, endPoint y: 312, distance: 10.5
click at [129, 312] on input "25" at bounding box center [177, 312] width 106 height 14
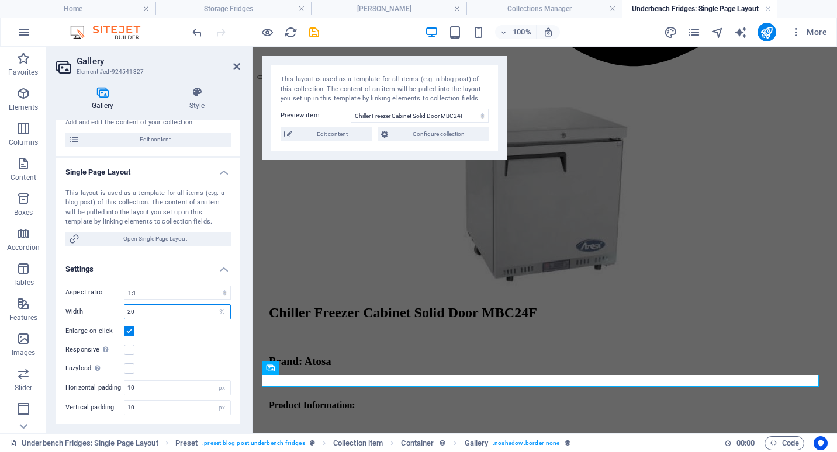
scroll to position [1016, 0]
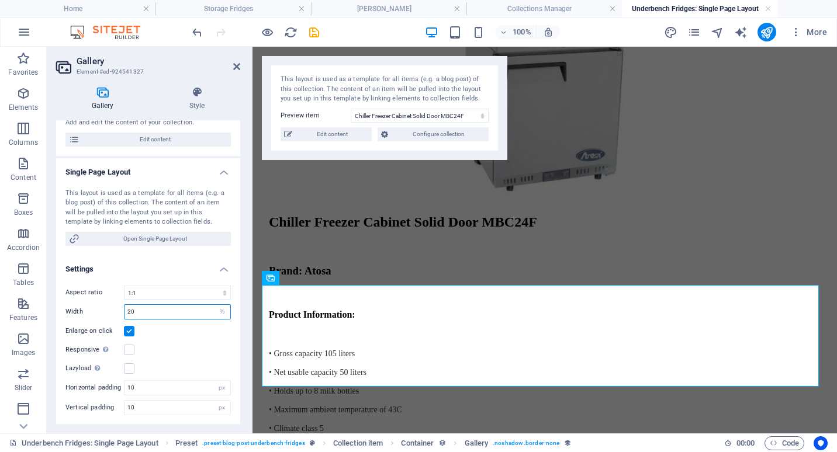
drag, startPoint x: 140, startPoint y: 312, endPoint x: 120, endPoint y: 313, distance: 19.9
click at [120, 313] on div "Width 20 px %" at bounding box center [147, 312] width 165 height 15
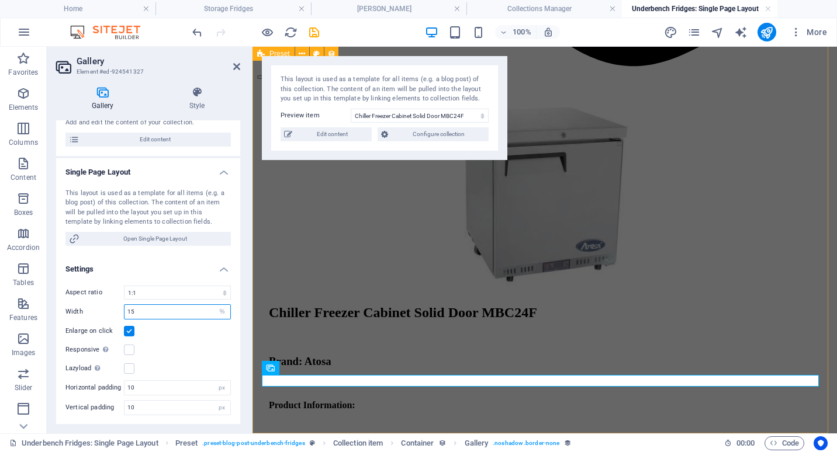
scroll to position [987, 0]
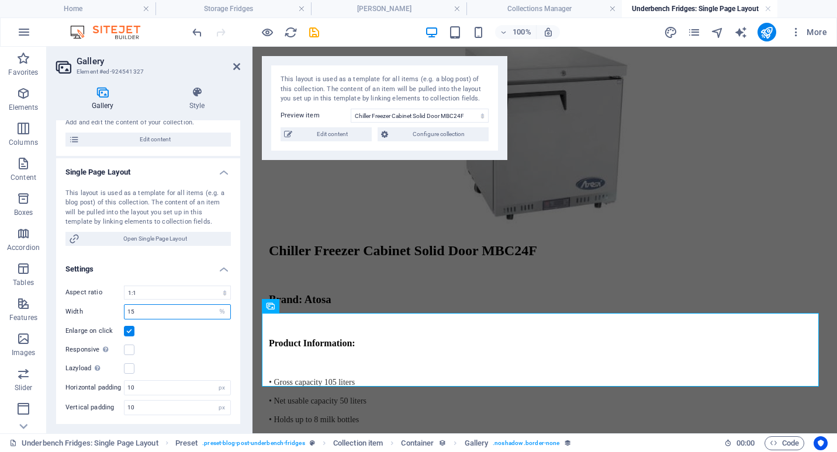
drag, startPoint x: 135, startPoint y: 313, endPoint x: 129, endPoint y: 313, distance: 5.9
click at [129, 313] on input "15" at bounding box center [177, 312] width 106 height 14
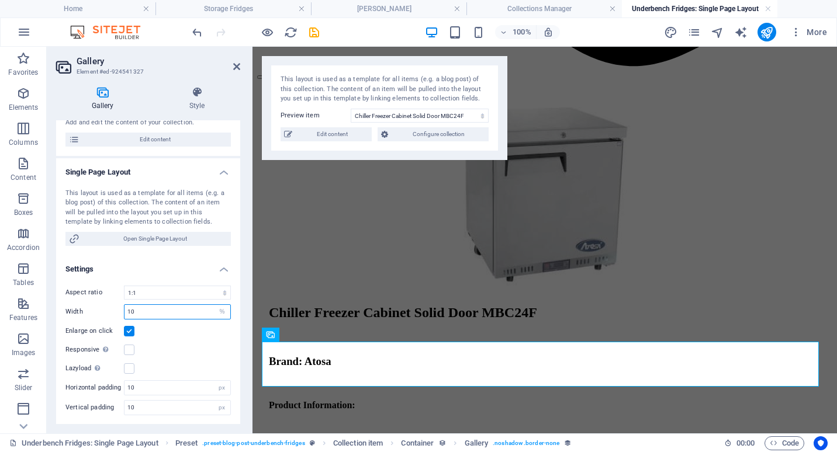
scroll to position [959, 0]
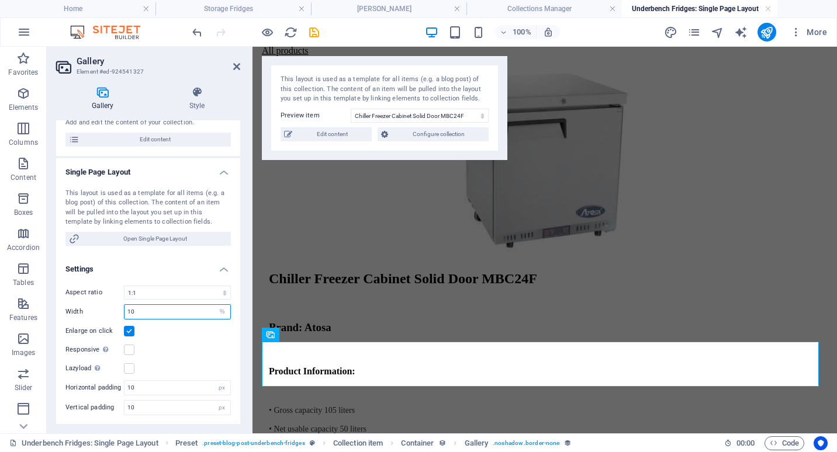
click at [130, 312] on input "10" at bounding box center [177, 312] width 106 height 14
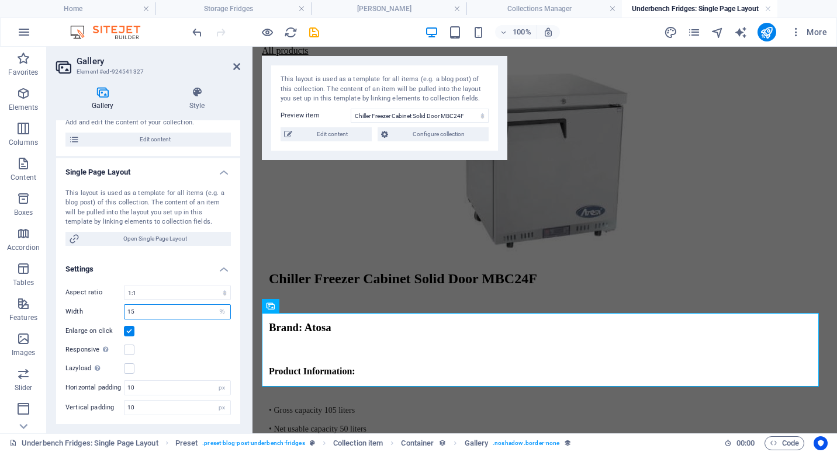
scroll to position [987, 0]
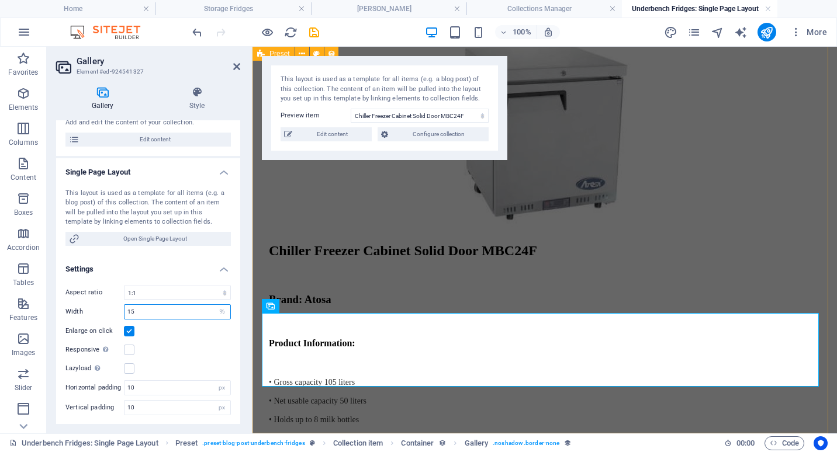
type input "15"
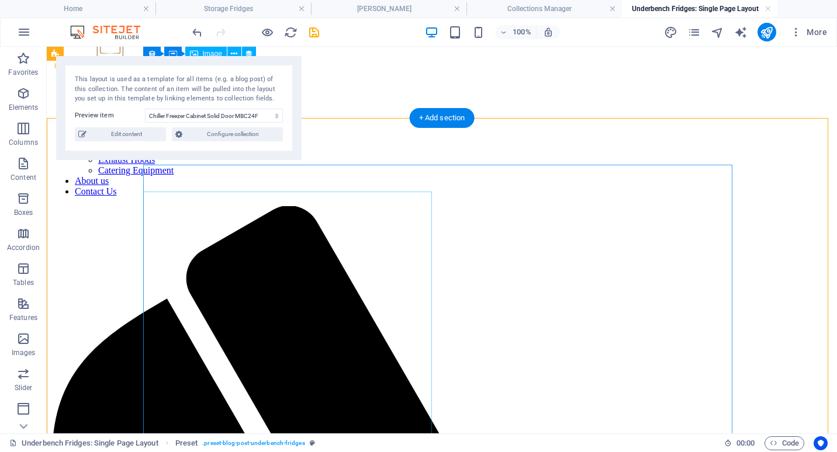
scroll to position [0, 0]
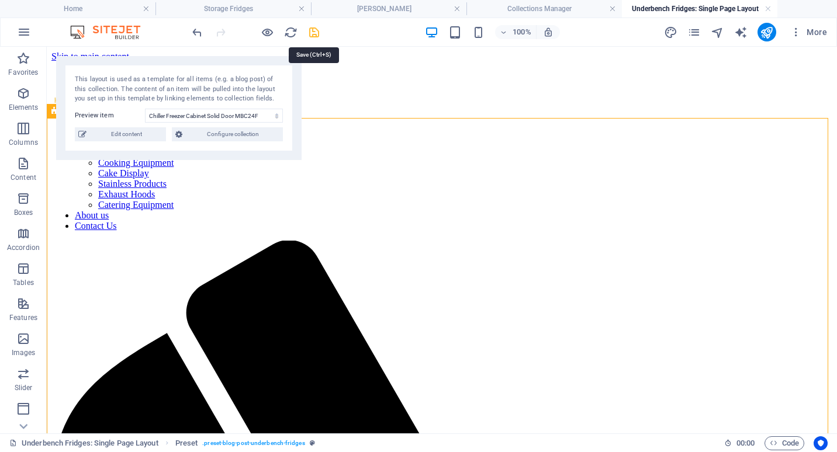
click at [318, 31] on icon "save" at bounding box center [313, 32] width 13 height 13
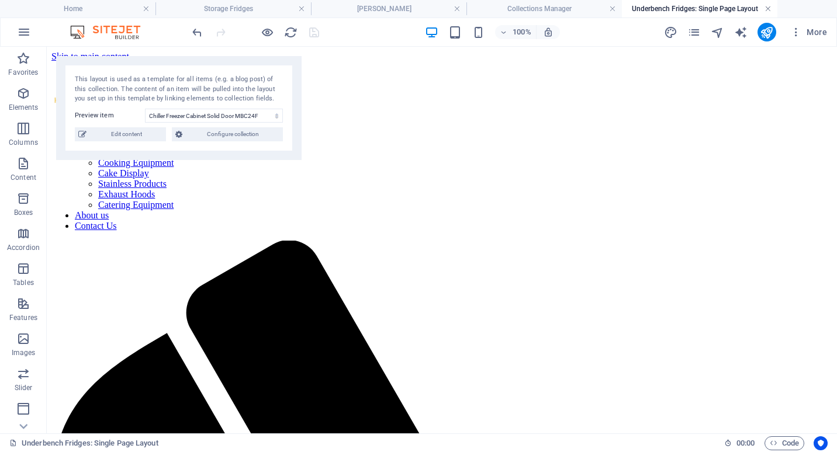
click at [769, 6] on link at bounding box center [767, 9] width 7 height 11
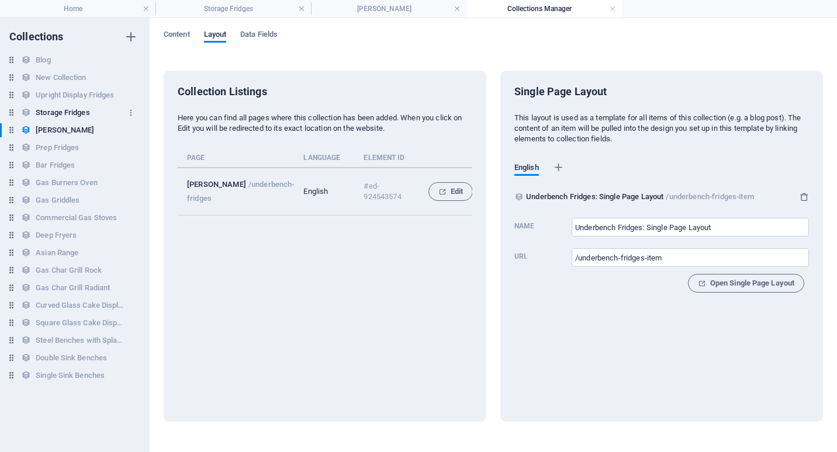
click at [65, 111] on h6 "Storage Fridges" at bounding box center [63, 113] width 54 height 14
type input "Storage Fridges: Single Page Layout"
type input "/storage-fridges-item"
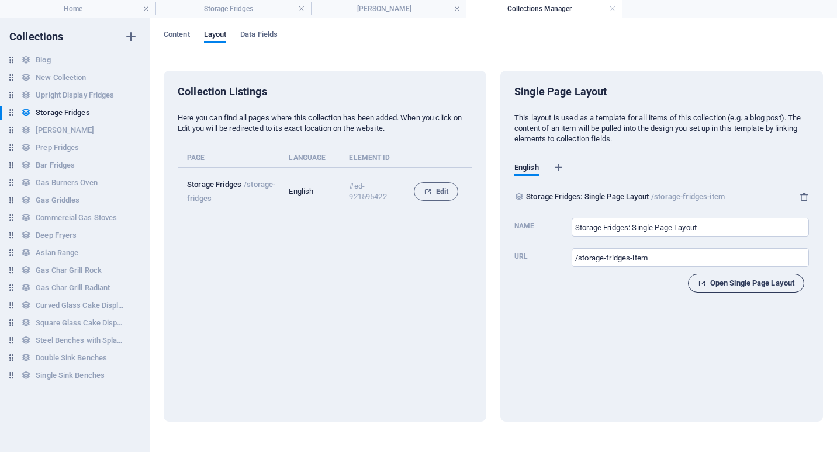
click at [736, 284] on span "Open Single Page Layout" at bounding box center [746, 283] width 96 height 14
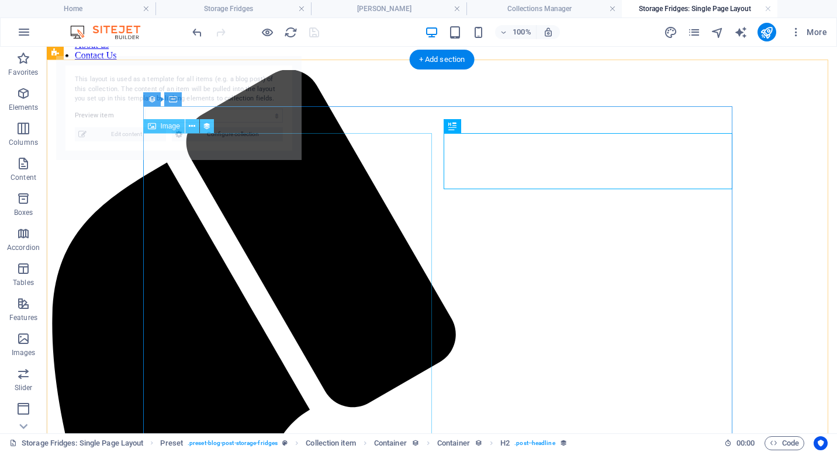
scroll to position [175, 0]
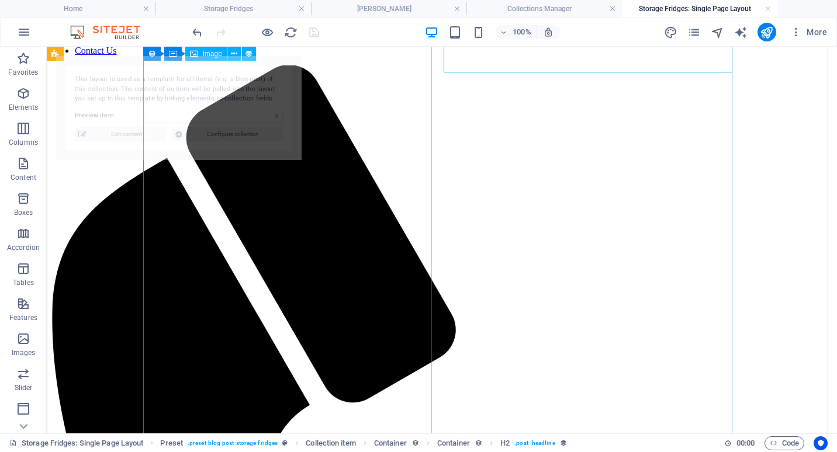
select select "68c21630c002ab132109aef6"
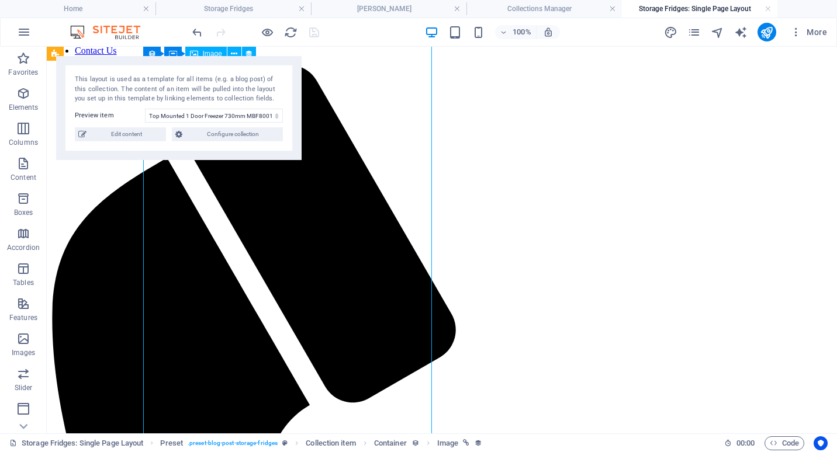
select select "image"
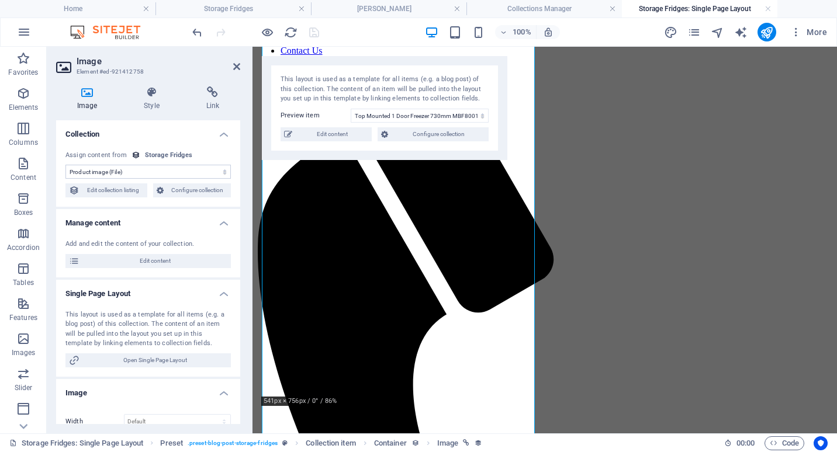
scroll to position [234, 0]
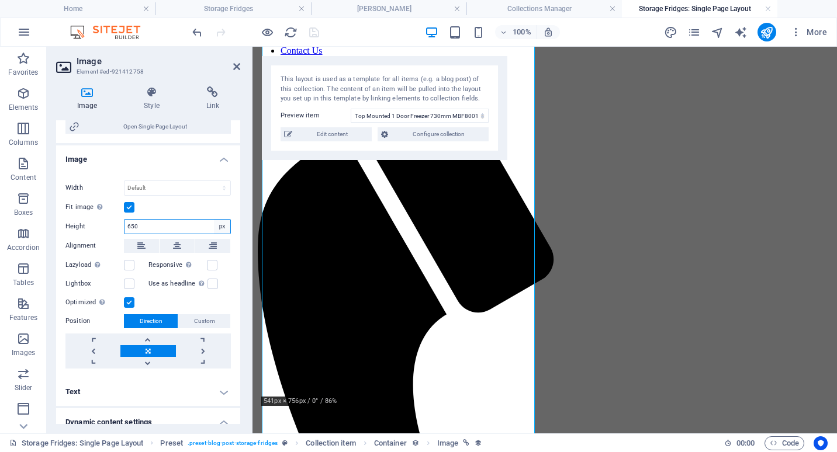
click at [220, 225] on select "Default auto px" at bounding box center [222, 227] width 16 height 14
select select "default"
click at [214, 220] on select "Default auto px" at bounding box center [222, 227] width 16 height 14
select select "DISABLED_OPTION_VALUE"
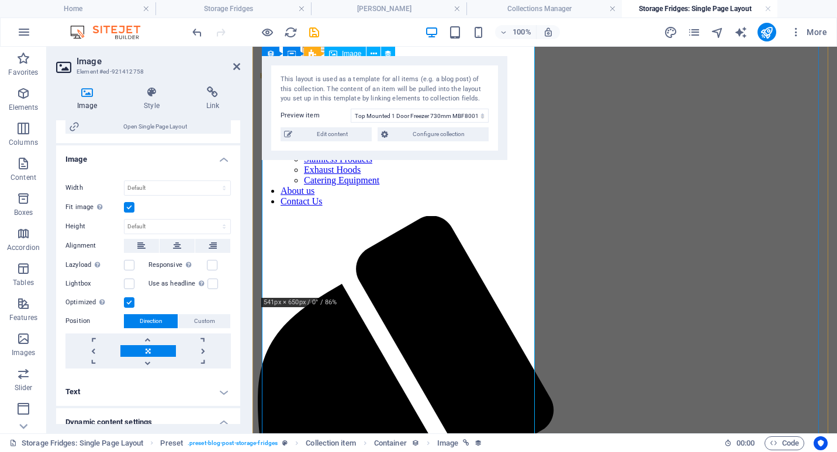
scroll to position [0, 0]
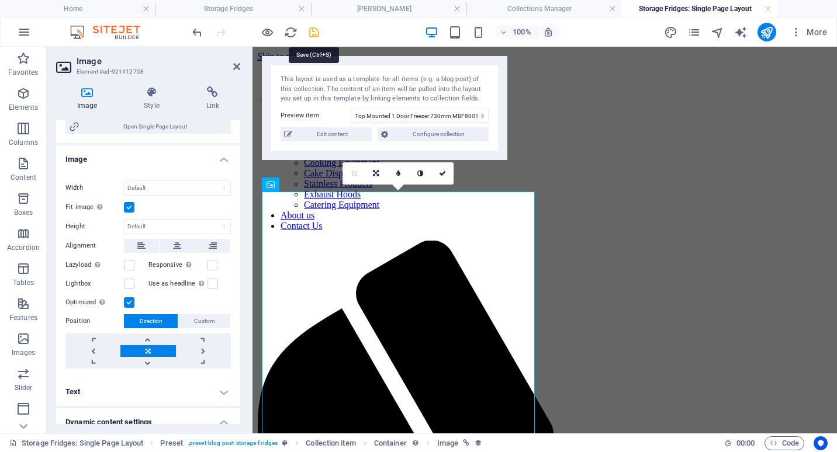
click at [316, 27] on icon "save" at bounding box center [313, 32] width 13 height 13
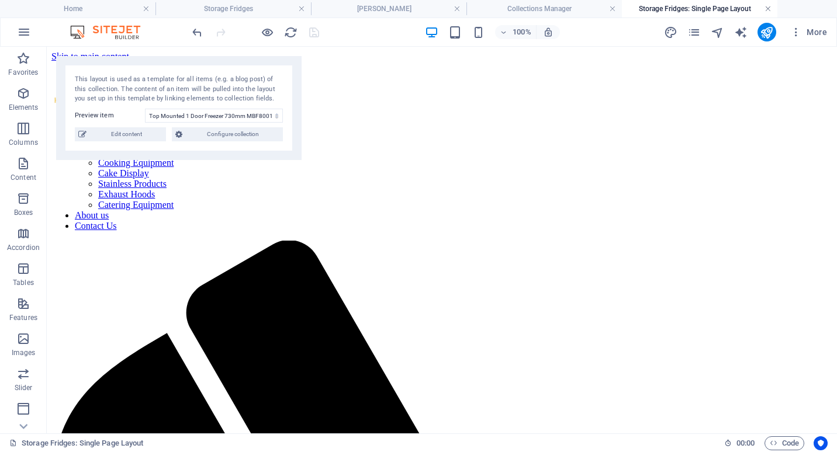
click at [768, 10] on link at bounding box center [767, 9] width 7 height 11
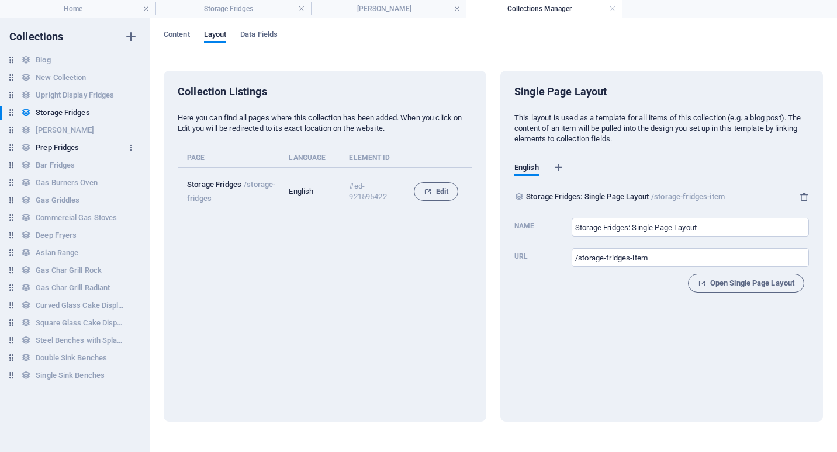
click at [68, 148] on h6 "Prep Fridges" at bounding box center [57, 148] width 43 height 14
type input "Prep Fridges: Single Page Layout"
type input "/prep-fridges-item"
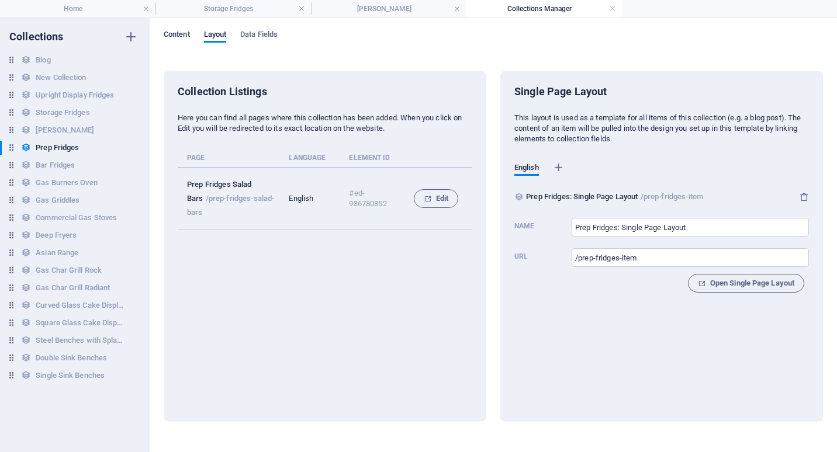
click at [181, 37] on span "Content" at bounding box center [177, 35] width 26 height 16
select select "columns.product_number_ASC"
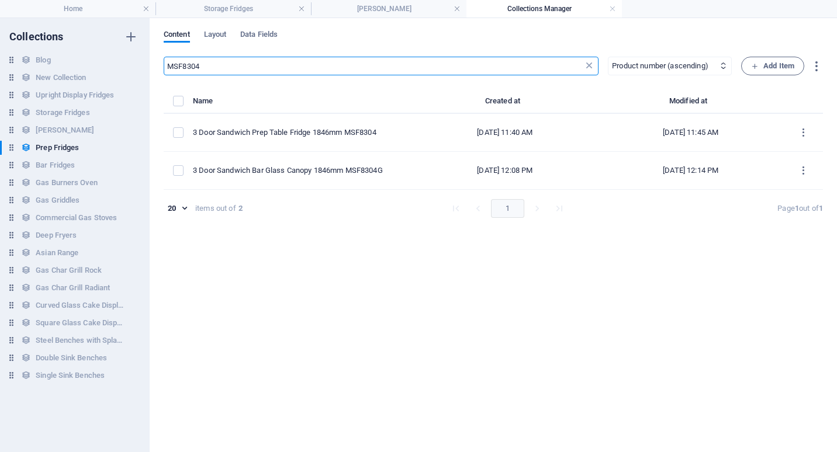
click at [589, 67] on icon at bounding box center [589, 66] width 12 height 12
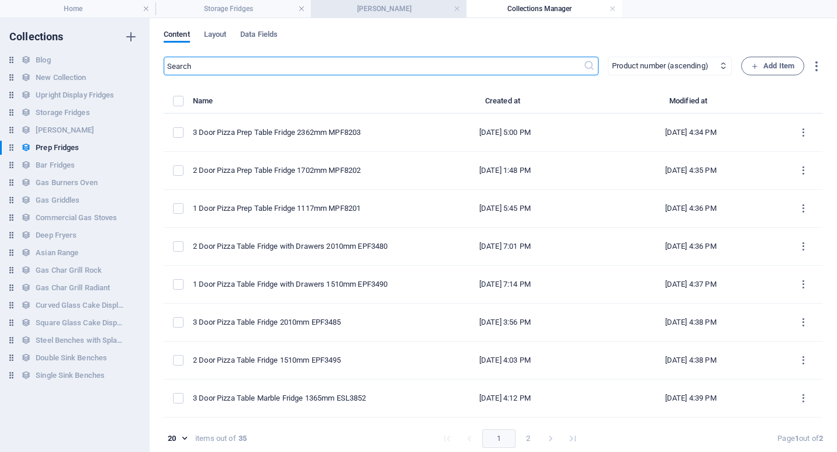
click at [397, 10] on h4 "[PERSON_NAME]" at bounding box center [388, 8] width 155 height 13
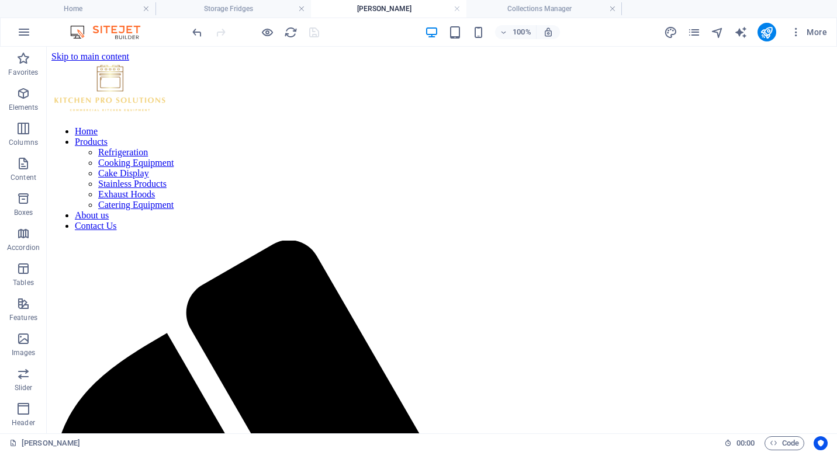
scroll to position [234, 0]
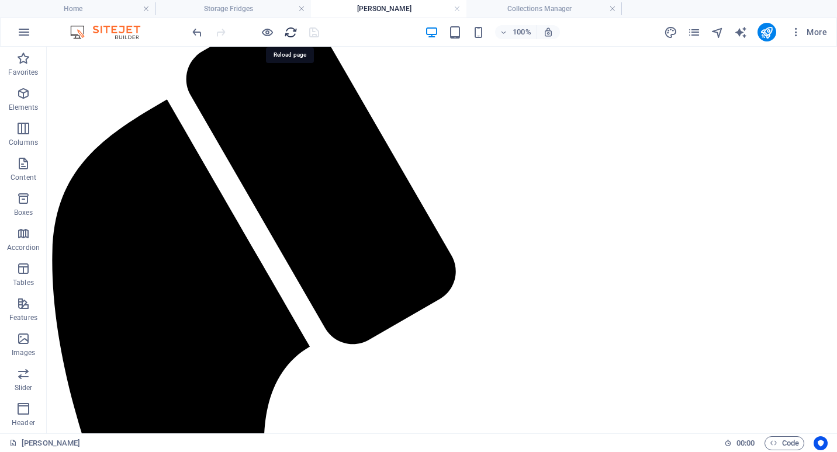
click at [290, 33] on icon "reload" at bounding box center [290, 32] width 13 height 13
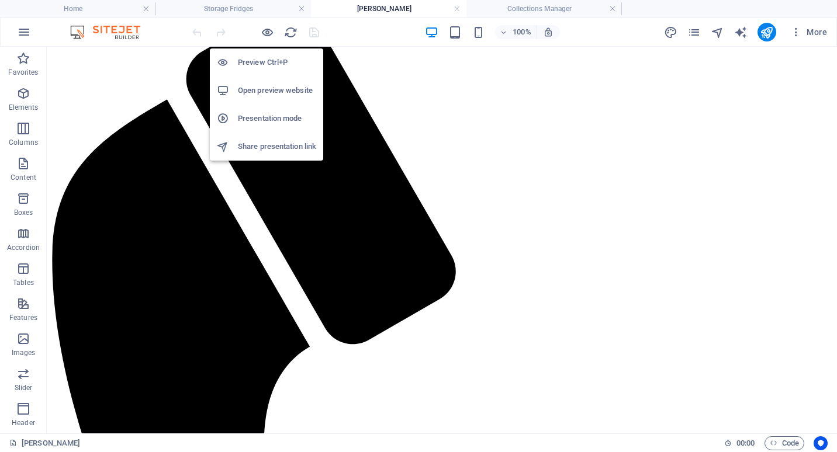
click at [272, 55] on li "Preview Ctrl+P" at bounding box center [266, 63] width 113 height 28
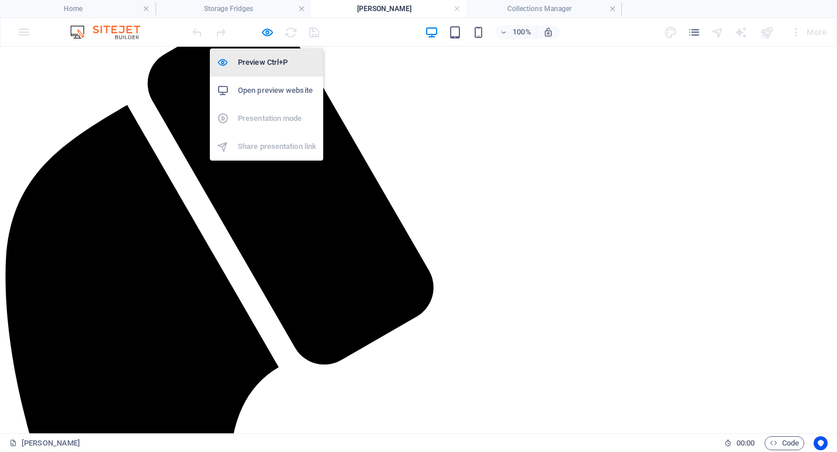
click at [282, 63] on h6 "Preview Ctrl+P" at bounding box center [277, 63] width 78 height 14
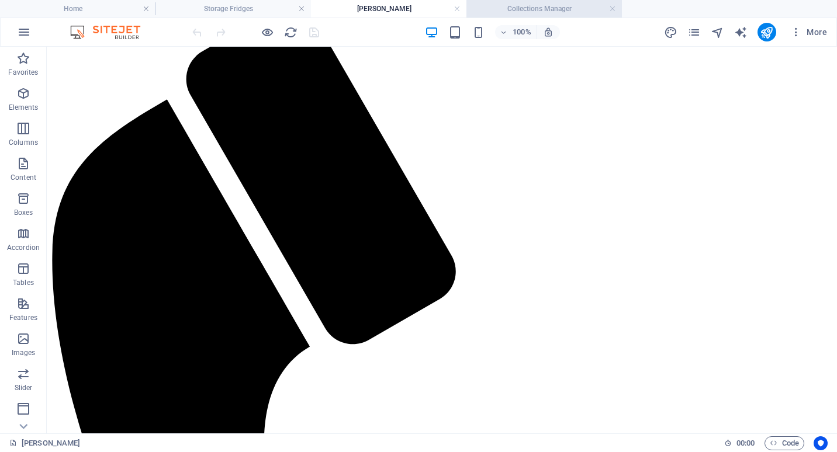
click at [487, 9] on h4 "Collections Manager" at bounding box center [543, 8] width 155 height 13
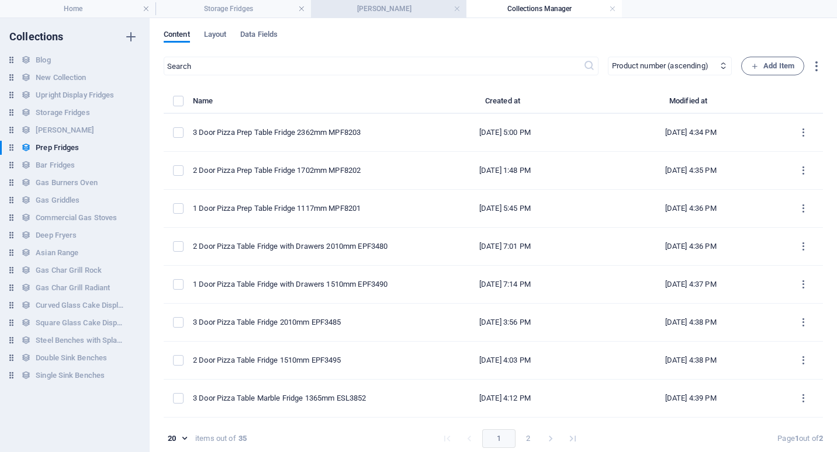
click at [423, 7] on h4 "[PERSON_NAME]" at bounding box center [388, 8] width 155 height 13
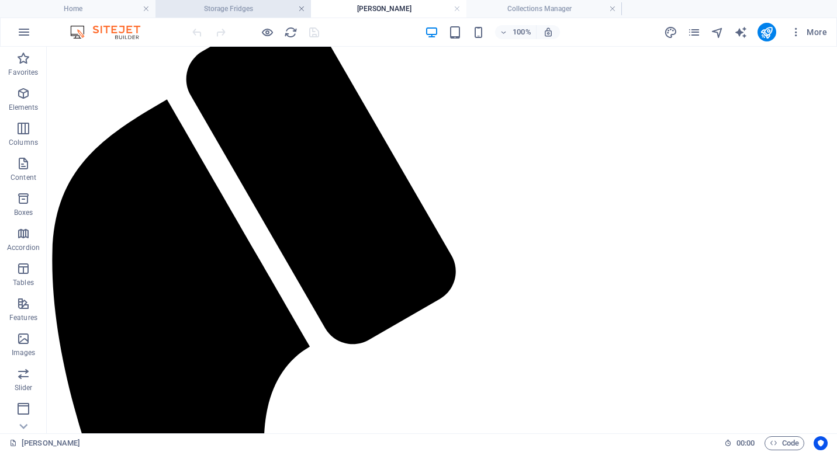
click at [302, 11] on link at bounding box center [301, 9] width 7 height 11
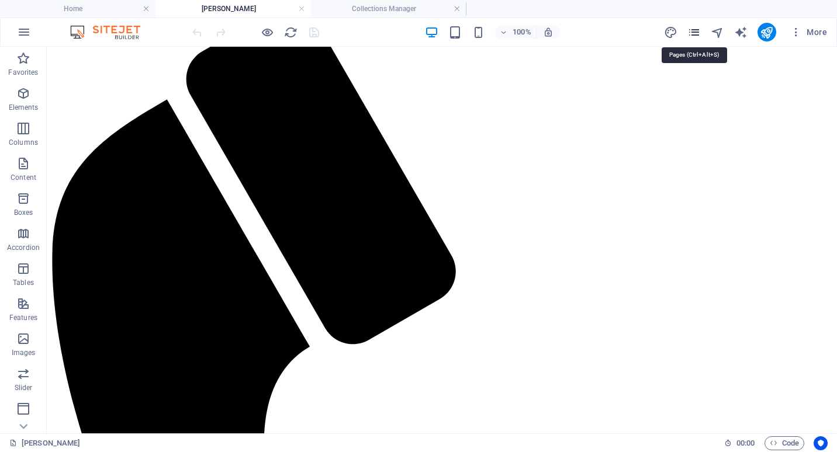
click at [693, 30] on icon "pages" at bounding box center [693, 32] width 13 height 13
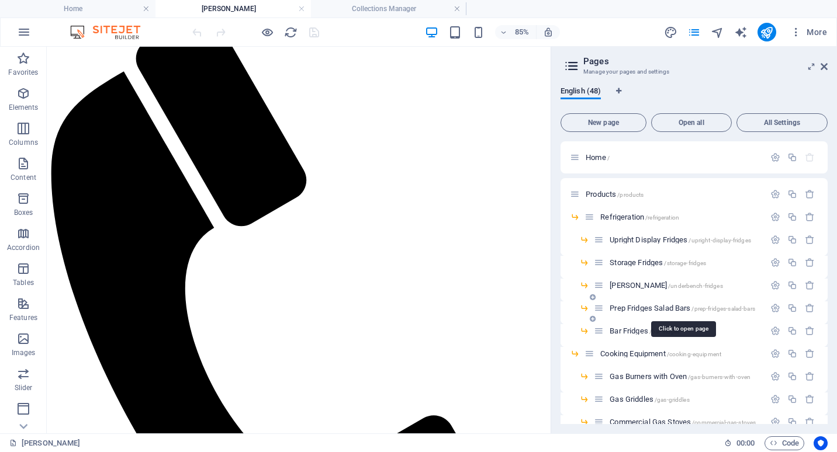
click at [642, 309] on span "Prep Fridges Salad Bars /prep-fridges-salad-bars" at bounding box center [683, 308] width 146 height 9
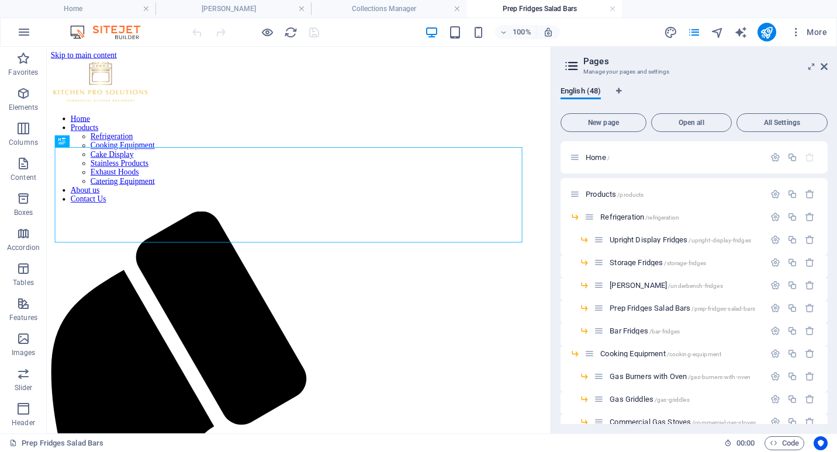
scroll to position [0, 0]
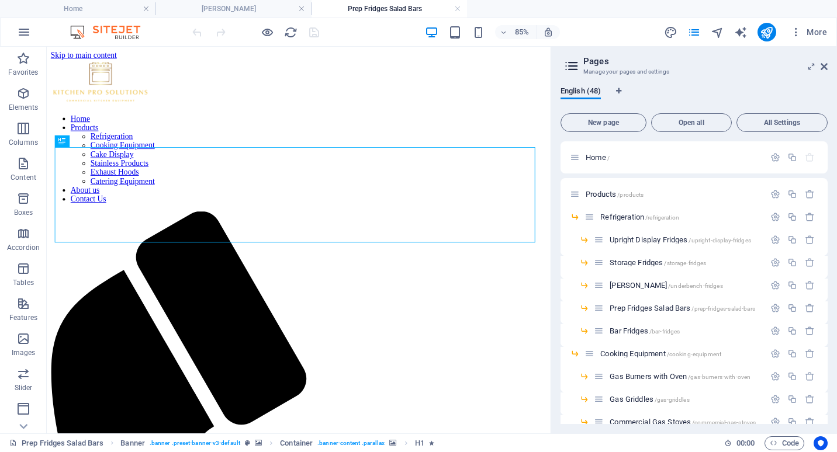
drag, startPoint x: 545, startPoint y: 5, endPoint x: 390, endPoint y: 1, distance: 154.9
click at [822, 68] on icon at bounding box center [824, 66] width 7 height 9
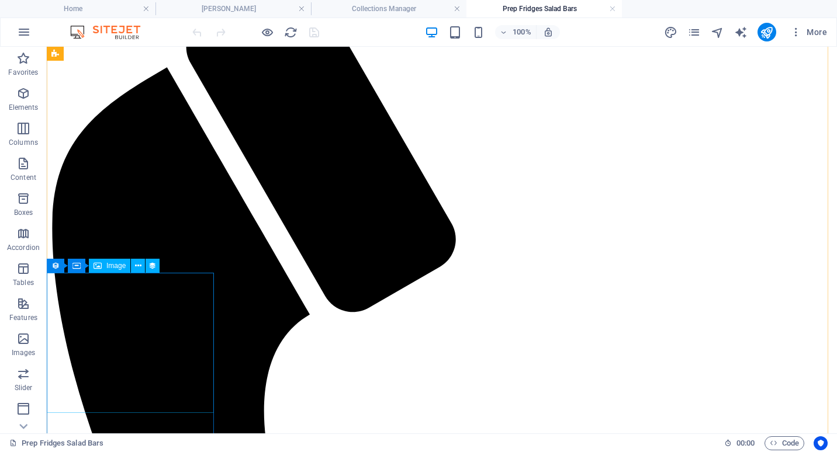
scroll to position [234, 0]
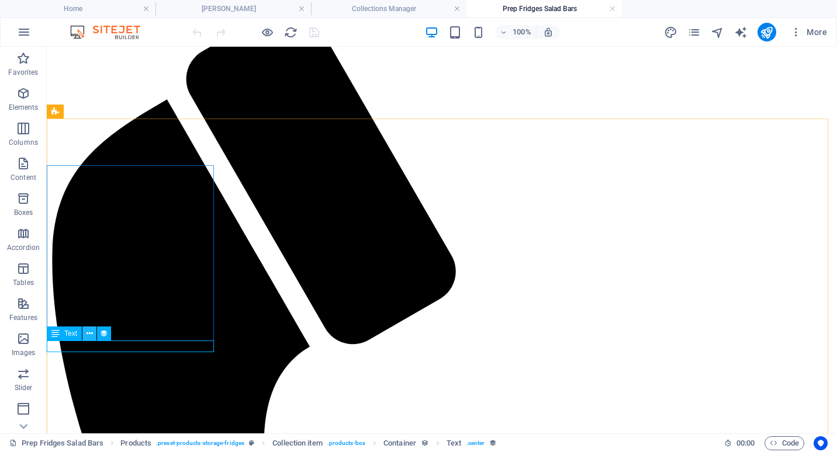
click at [90, 336] on icon at bounding box center [90, 334] width 6 height 12
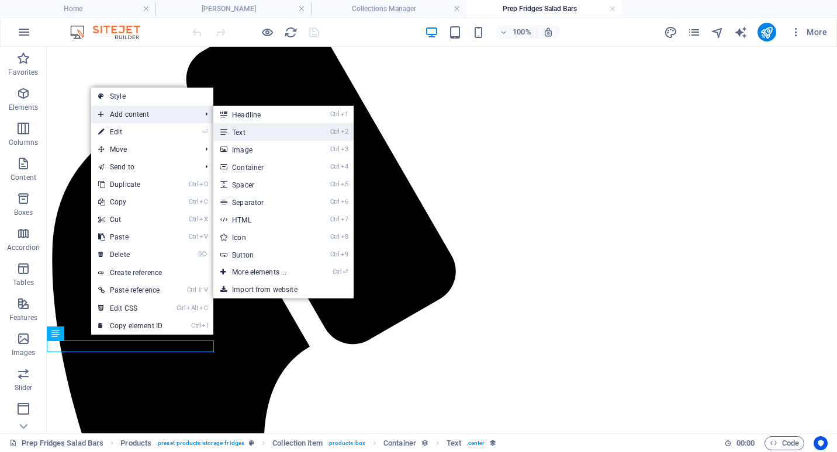
click at [260, 131] on link "Ctrl 2 Text" at bounding box center [261, 132] width 96 height 18
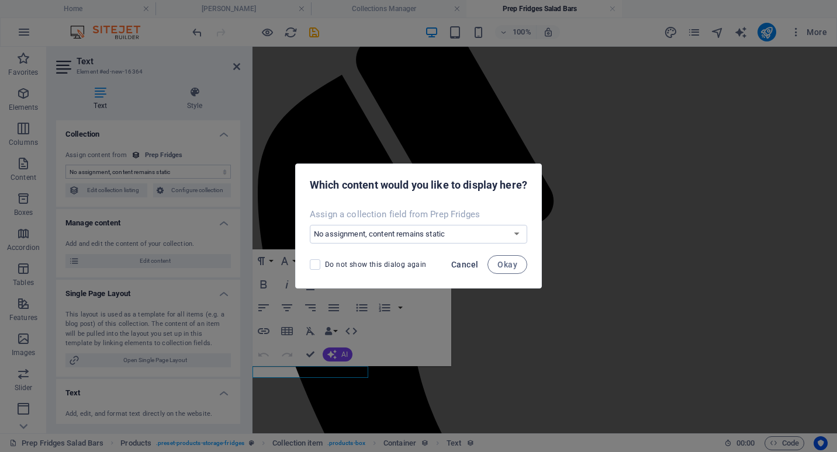
click at [472, 262] on span "Cancel" at bounding box center [464, 264] width 27 height 9
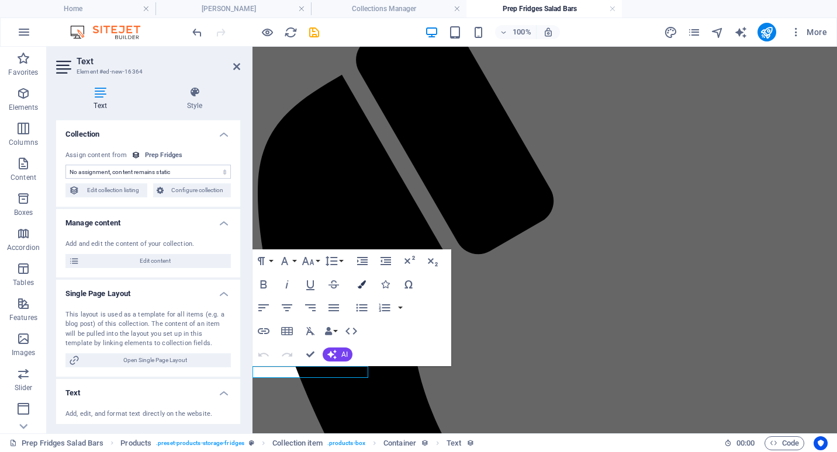
click at [363, 285] on icon "button" at bounding box center [362, 285] width 8 height 8
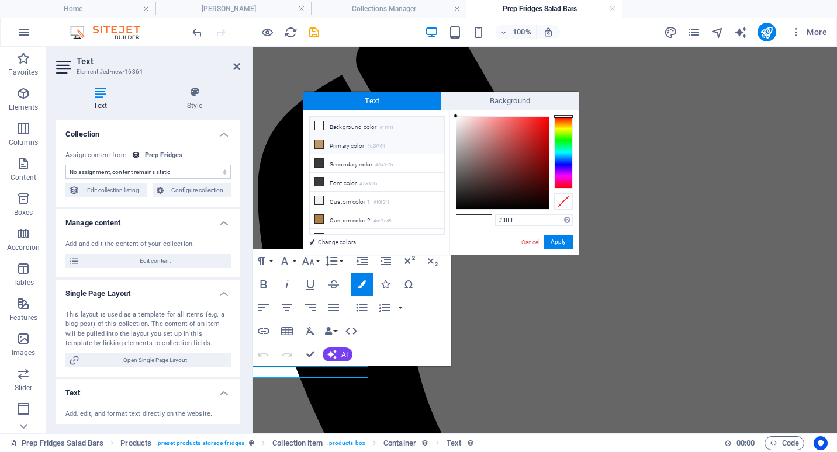
click at [320, 143] on icon at bounding box center [319, 144] width 8 height 8
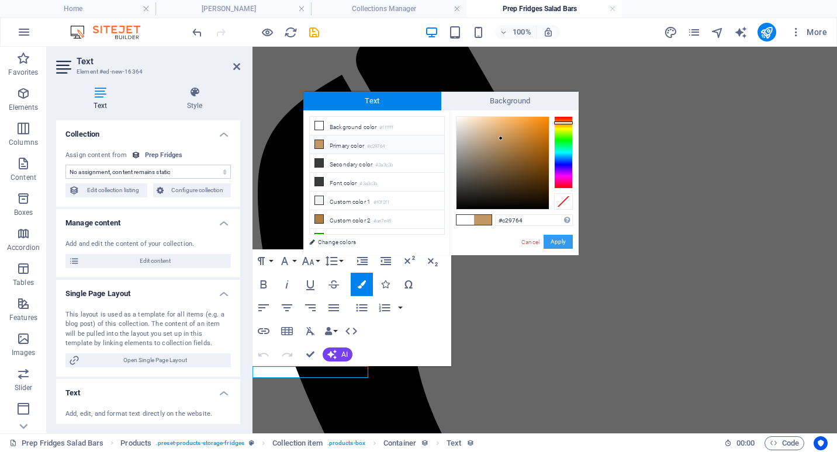
drag, startPoint x: 555, startPoint y: 238, endPoint x: 299, endPoint y: 194, distance: 259.2
click at [555, 238] on button "Apply" at bounding box center [558, 242] width 29 height 14
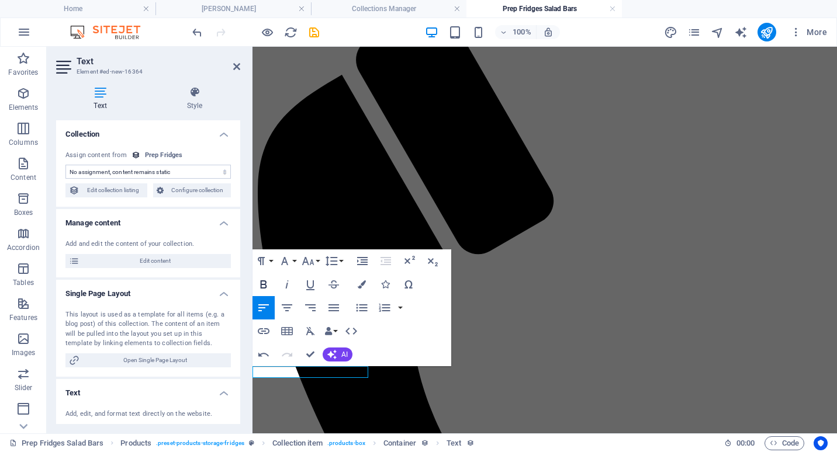
click at [265, 281] on icon "button" at bounding box center [264, 285] width 6 height 8
click at [290, 301] on icon "button" at bounding box center [287, 308] width 14 height 14
click at [316, 260] on button "Font Size" at bounding box center [310, 261] width 22 height 23
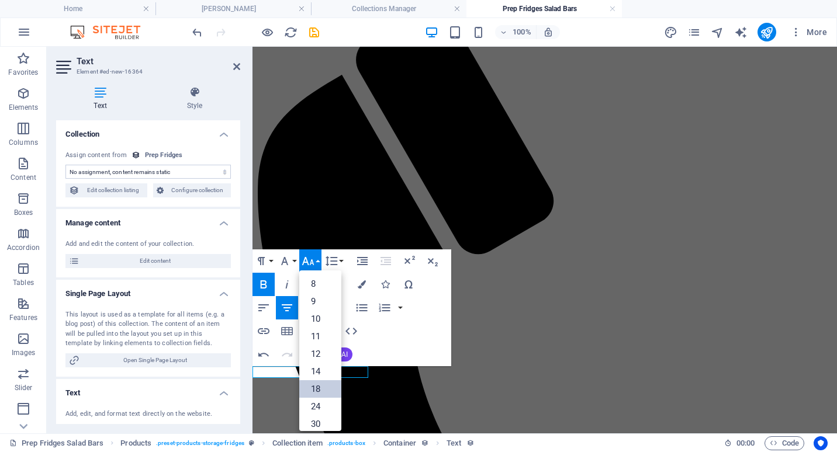
click at [324, 386] on link "18" at bounding box center [320, 389] width 42 height 18
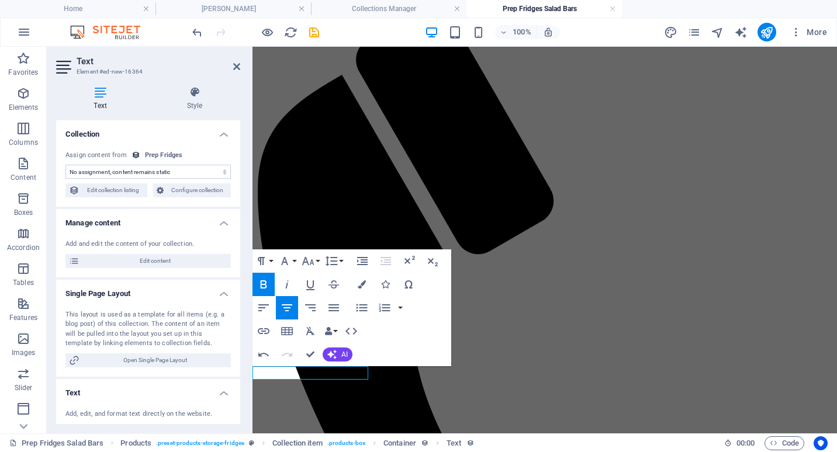
click at [123, 171] on select "No assignment, content remains static Created at (Date) Updated at (Date) Name …" at bounding box center [147, 172] width 165 height 14
click at [65, 165] on select "No assignment, content remains static Created at (Date) Updated at (Date) Name …" at bounding box center [147, 172] width 165 height 14
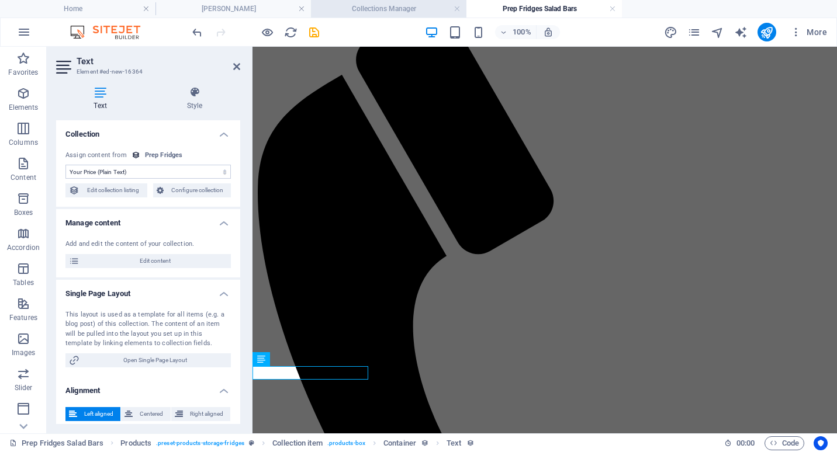
click at [403, 8] on h4 "Collections Manager" at bounding box center [388, 8] width 155 height 13
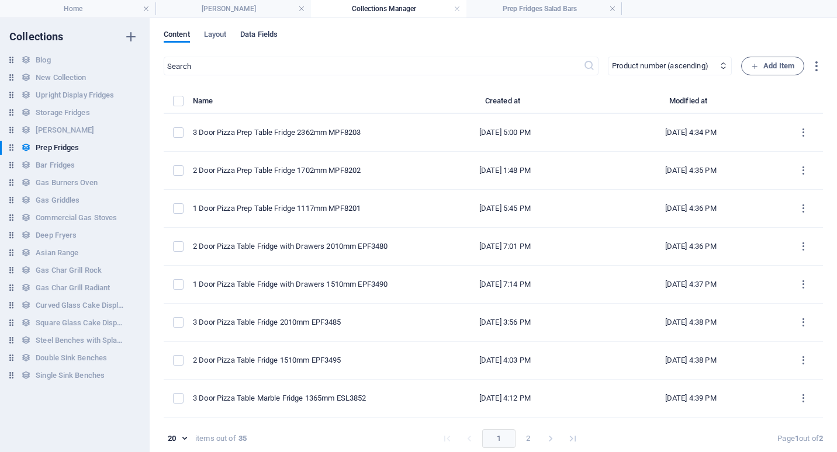
click at [248, 35] on span "Data Fields" at bounding box center [258, 35] width 37 height 16
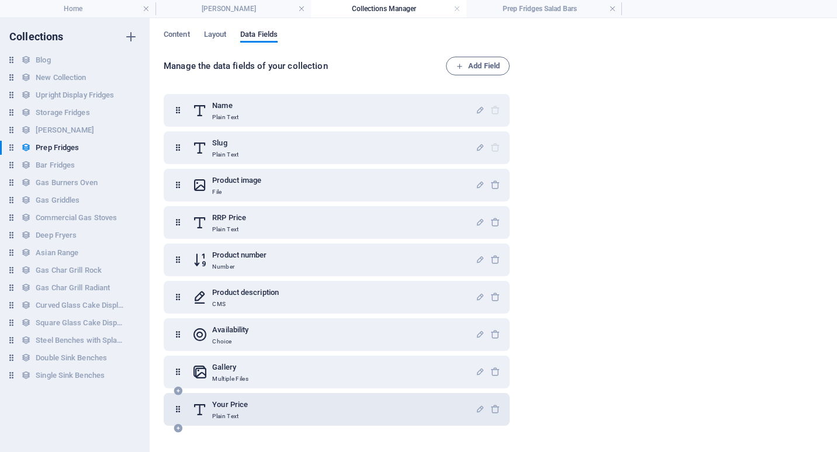
drag, startPoint x: 184, startPoint y: 413, endPoint x: 191, endPoint y: 402, distance: 13.1
click at [191, 402] on div "Your Price Plain Text" at bounding box center [336, 409] width 327 height 23
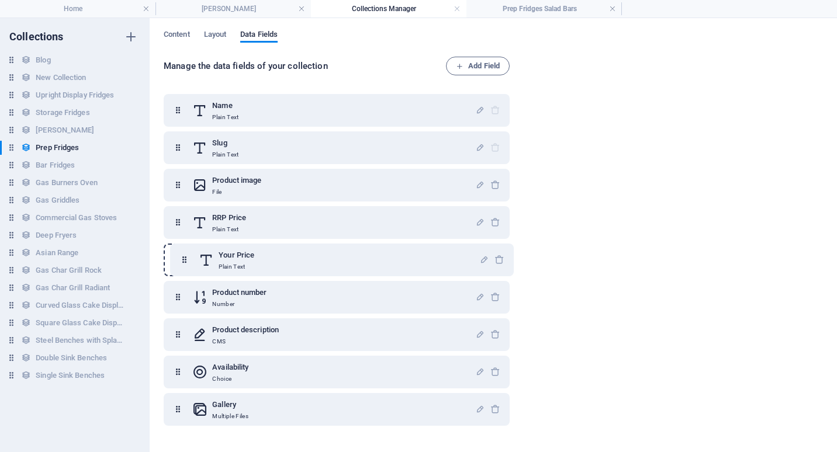
drag, startPoint x: 179, startPoint y: 412, endPoint x: 185, endPoint y: 257, distance: 155.0
click at [185, 257] on div "Name Plain Text Slug Plain Text Product image File RRP Price Plain Text Product…" at bounding box center [337, 260] width 346 height 332
click at [518, 6] on h4 "Prep Fridges Salad Bars" at bounding box center [543, 8] width 155 height 13
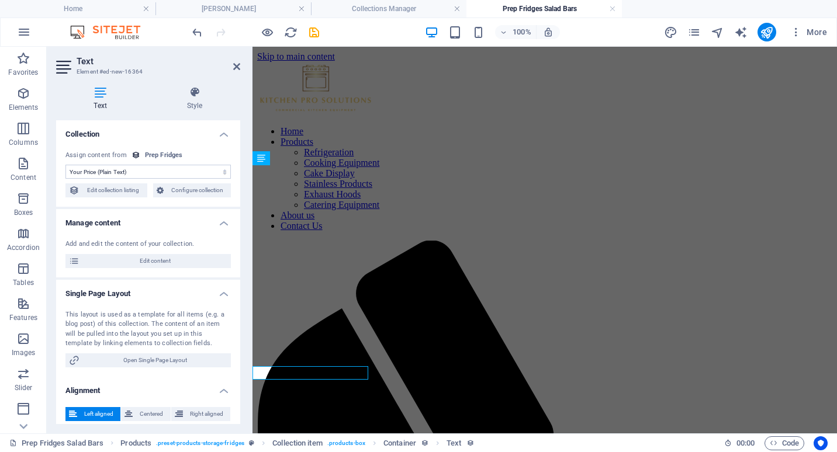
scroll to position [234, 0]
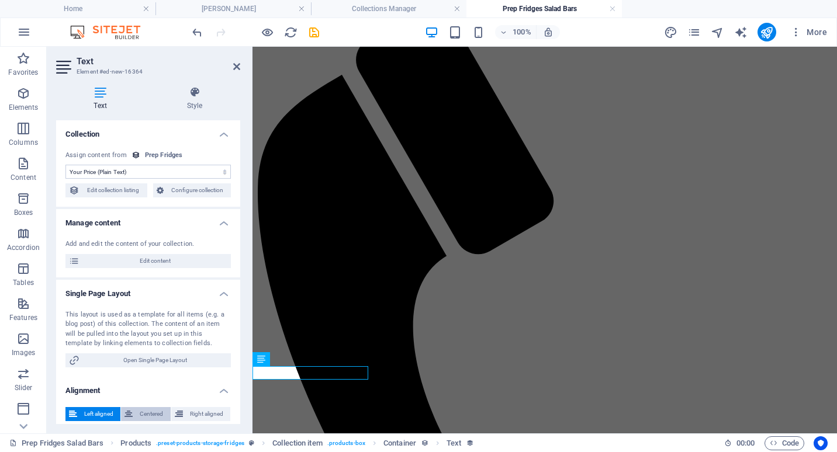
click at [147, 413] on span "Centered" at bounding box center [151, 414] width 30 height 14
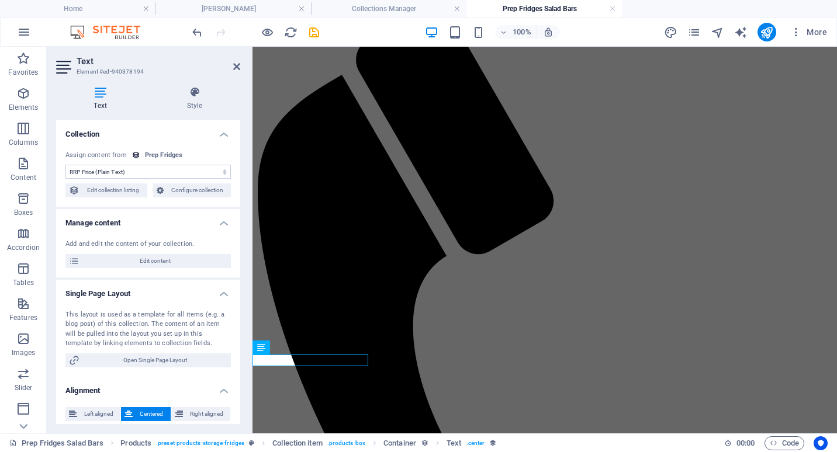
click at [133, 173] on select "No assignment, content remains static Created at (Date) Updated at (Date) Name …" at bounding box center [147, 172] width 165 height 14
click at [65, 165] on select "No assignment, content remains static Created at (Date) Updated at (Date) Name …" at bounding box center [147, 172] width 165 height 14
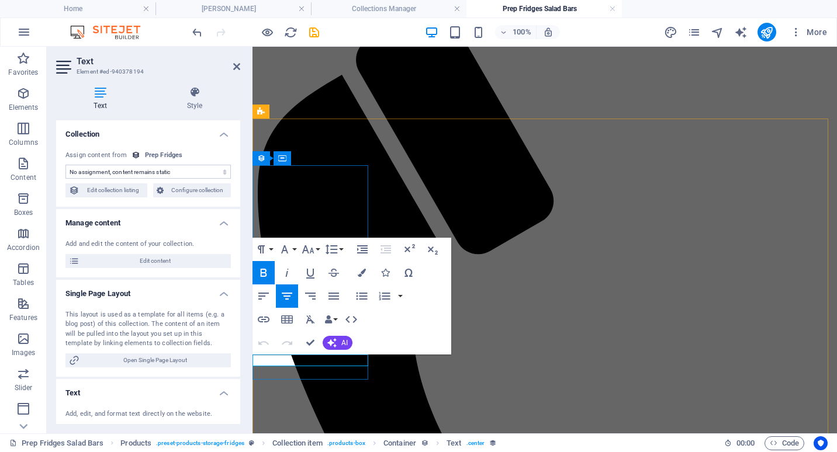
drag, startPoint x: 340, startPoint y: 360, endPoint x: 252, endPoint y: 357, distance: 87.7
click at [265, 272] on icon "button" at bounding box center [264, 273] width 6 height 8
click at [333, 276] on icon "button" at bounding box center [333, 273] width 11 height 8
click at [365, 272] on icon "button" at bounding box center [362, 273] width 8 height 8
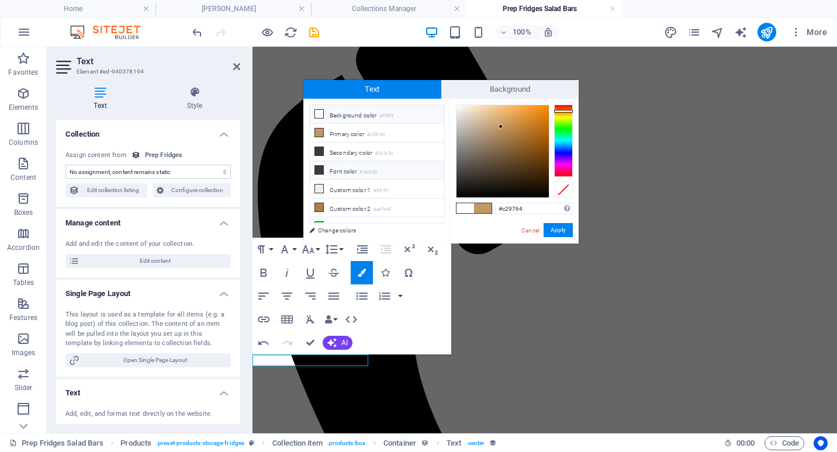
click at [318, 172] on icon at bounding box center [319, 170] width 8 height 8
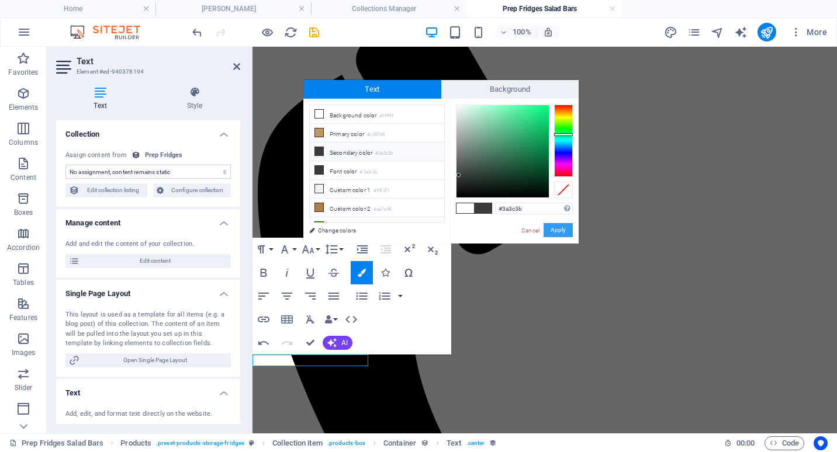
drag, startPoint x: 559, startPoint y: 229, endPoint x: 286, endPoint y: 184, distance: 276.2
click at [559, 229] on button "Apply" at bounding box center [558, 230] width 29 height 14
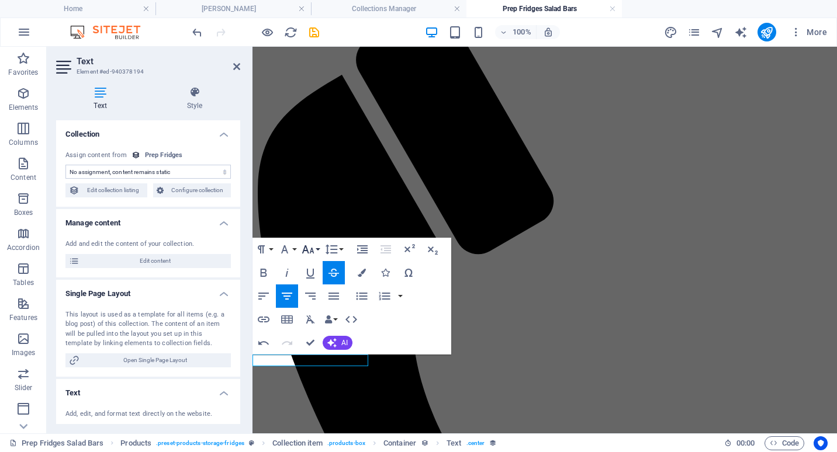
click at [317, 250] on button "Font Size" at bounding box center [310, 249] width 22 height 23
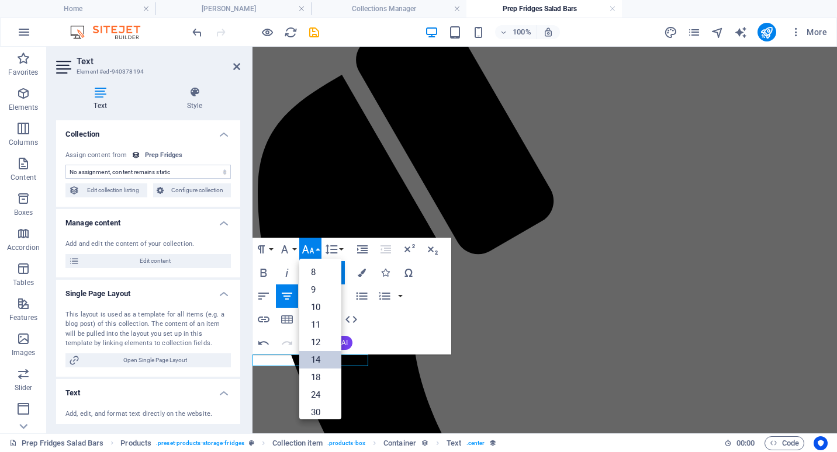
click at [317, 359] on link "14" at bounding box center [320, 360] width 42 height 18
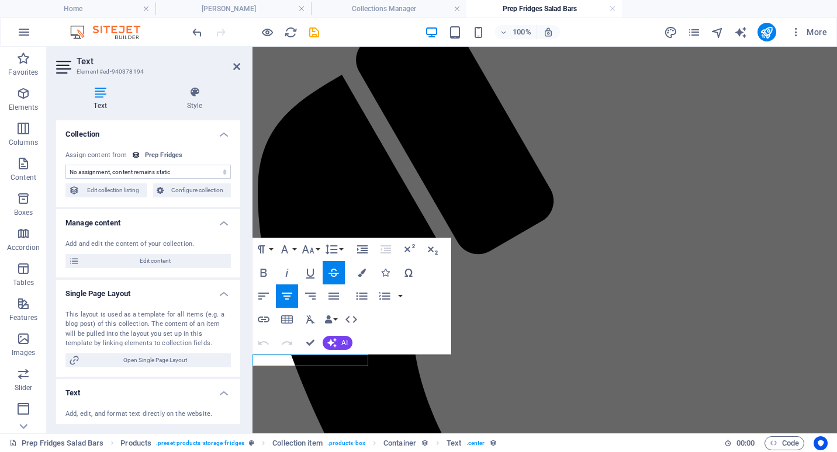
click at [142, 172] on select "No assignment, content remains static Created at (Date) Updated at (Date) Name …" at bounding box center [147, 172] width 165 height 14
click at [65, 165] on select "No assignment, content remains static Created at (Date) Updated at (Date) Name …" at bounding box center [147, 172] width 165 height 14
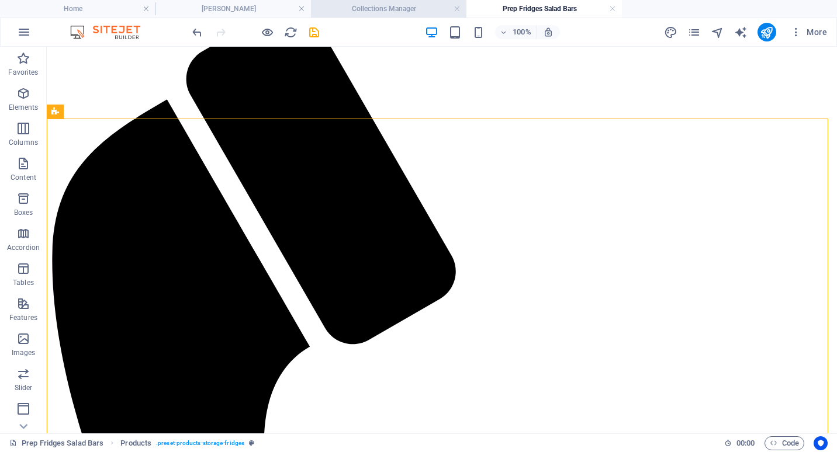
click at [402, 9] on h4 "Collections Manager" at bounding box center [388, 8] width 155 height 13
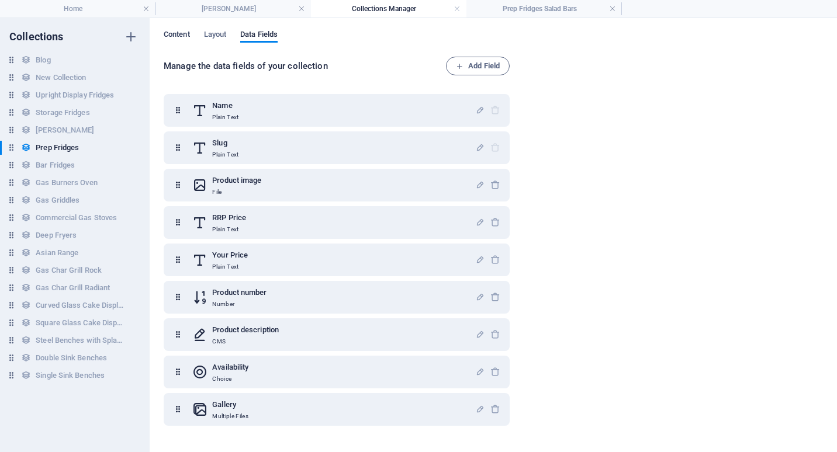
click at [178, 30] on span "Content" at bounding box center [177, 35] width 26 height 16
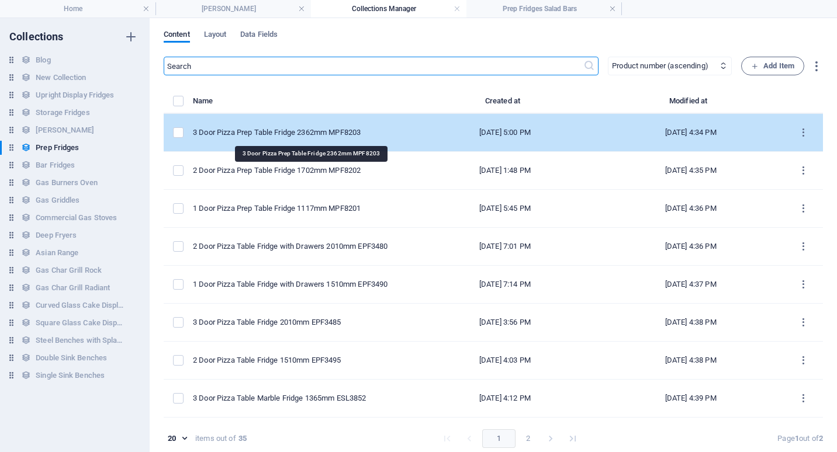
click at [307, 131] on div "3 Door Pizza Prep Table Fridge 2362mm MPF8203" at bounding box center [298, 132] width 210 height 11
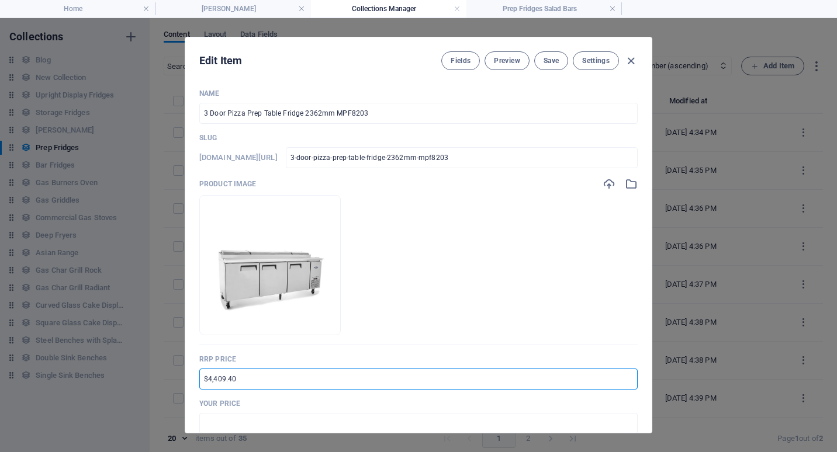
click at [203, 380] on input "$4,409.40" at bounding box center [418, 379] width 438 height 21
click at [221, 380] on input "RRP $7,349.40" at bounding box center [418, 379] width 438 height 21
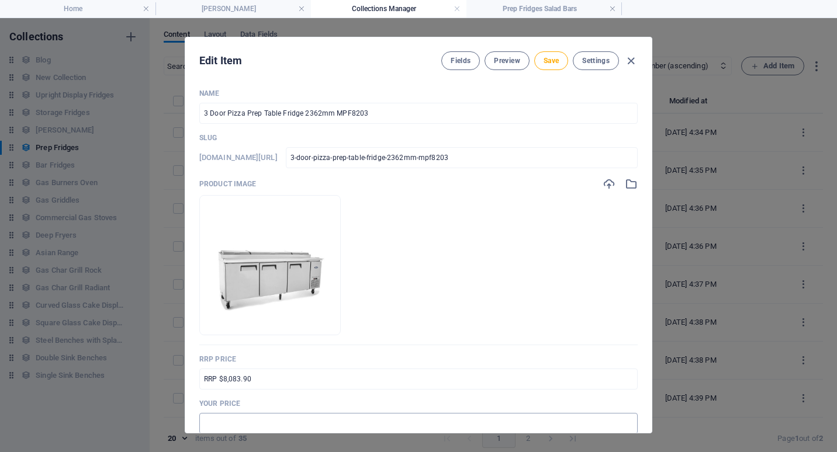
click at [220, 416] on input "text" at bounding box center [418, 423] width 438 height 21
click at [266, 403] on p "Your Price" at bounding box center [418, 403] width 438 height 9
click at [552, 63] on span "Save" at bounding box center [551, 60] width 15 height 9
click at [631, 62] on icon "button" at bounding box center [630, 60] width 13 height 13
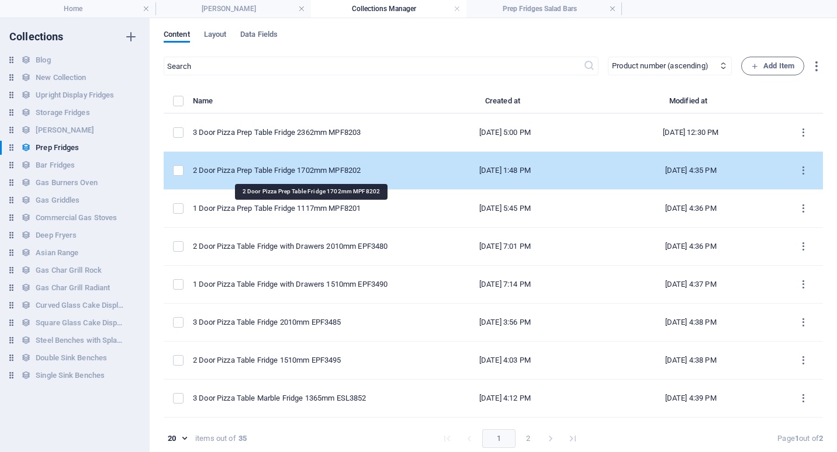
click at [307, 174] on div "2 Door Pizza Prep Table Fridge 1702mm MPF8202" at bounding box center [298, 170] width 210 height 11
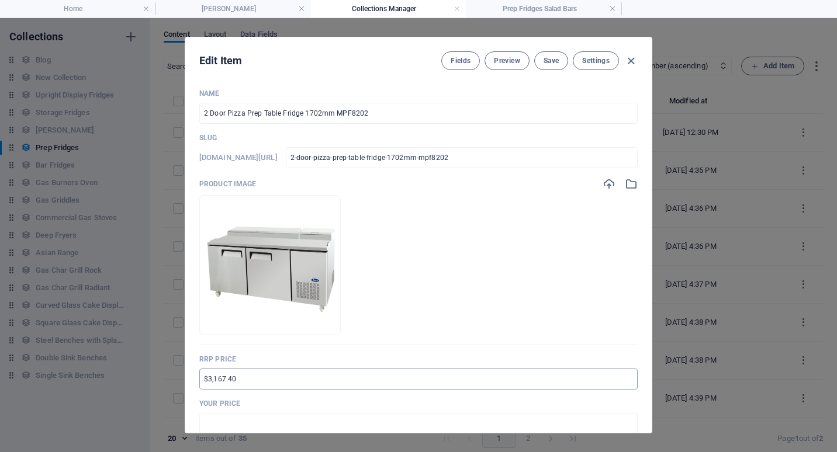
click at [203, 382] on input "$3,167.40" at bounding box center [418, 379] width 438 height 21
click at [222, 420] on input "text" at bounding box center [418, 423] width 438 height 21
click at [252, 403] on p "Your Price" at bounding box center [418, 403] width 438 height 9
click at [558, 60] on button "Save" at bounding box center [551, 60] width 34 height 19
click at [629, 57] on icon "button" at bounding box center [630, 60] width 13 height 13
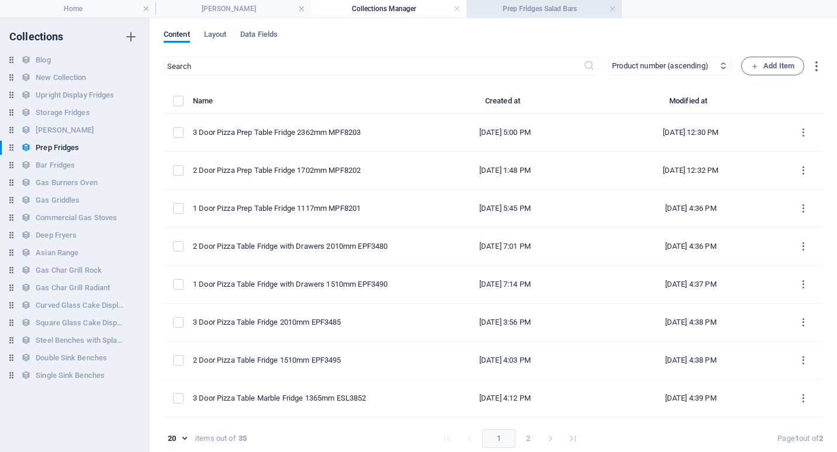
click at [559, 10] on h4 "Prep Fridges Salad Bars" at bounding box center [543, 8] width 155 height 13
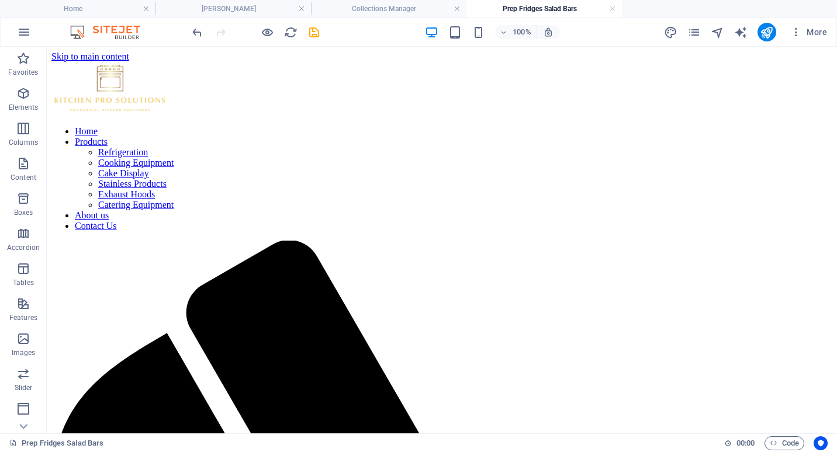
scroll to position [234, 0]
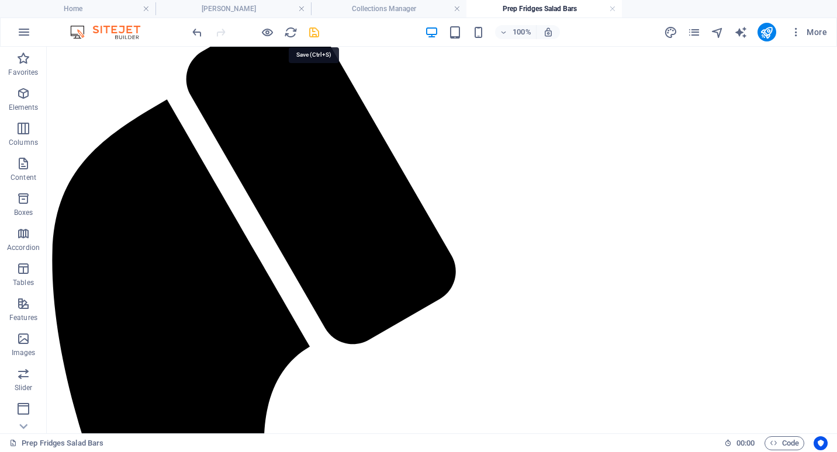
click at [315, 29] on icon "save" at bounding box center [313, 32] width 13 height 13
click at [290, 32] on icon "reload" at bounding box center [290, 32] width 13 height 13
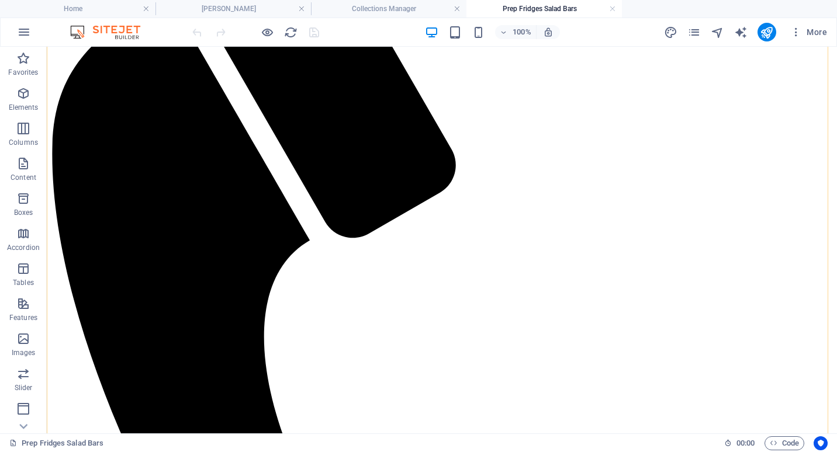
scroll to position [351, 0]
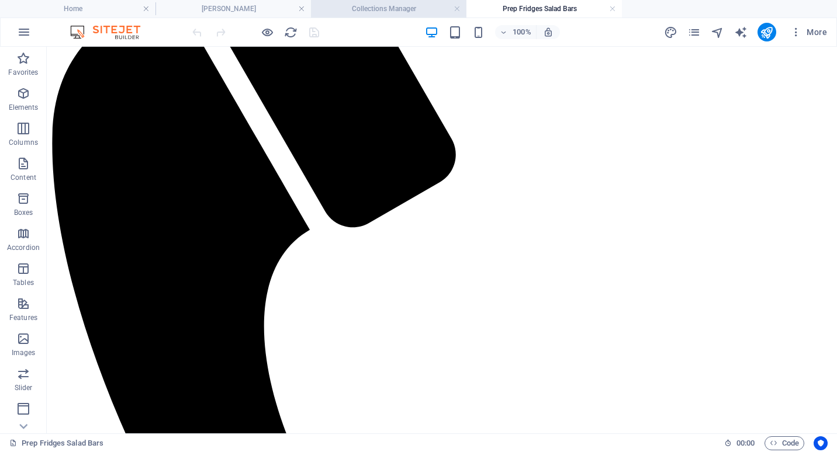
click at [390, 11] on h4 "Collections Manager" at bounding box center [388, 8] width 155 height 13
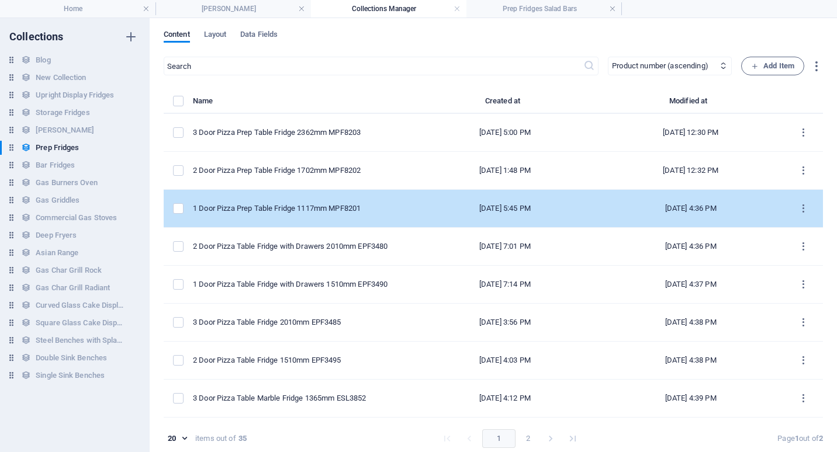
click at [297, 203] on td "1 Door Pizza Prep Table Fridge 1117mm MPF8201" at bounding box center [302, 209] width 219 height 38
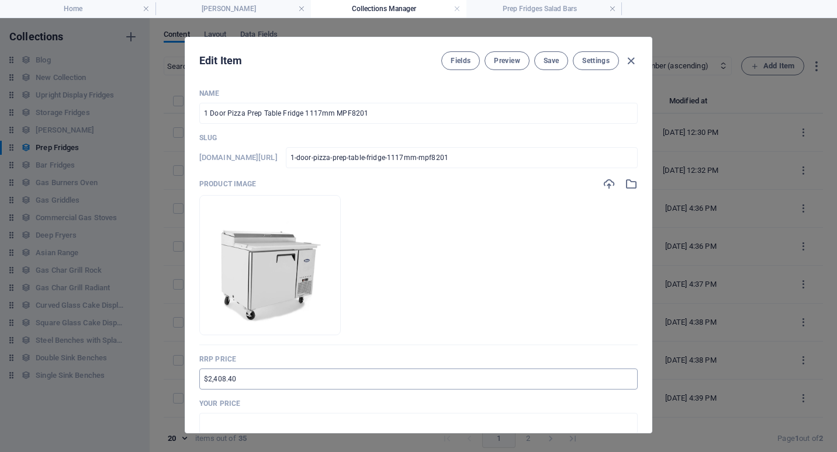
click at [202, 379] on input "$2,408.40" at bounding box center [418, 379] width 438 height 21
click at [223, 419] on input "text" at bounding box center [418, 423] width 438 height 21
click at [552, 63] on span "Save" at bounding box center [551, 60] width 15 height 9
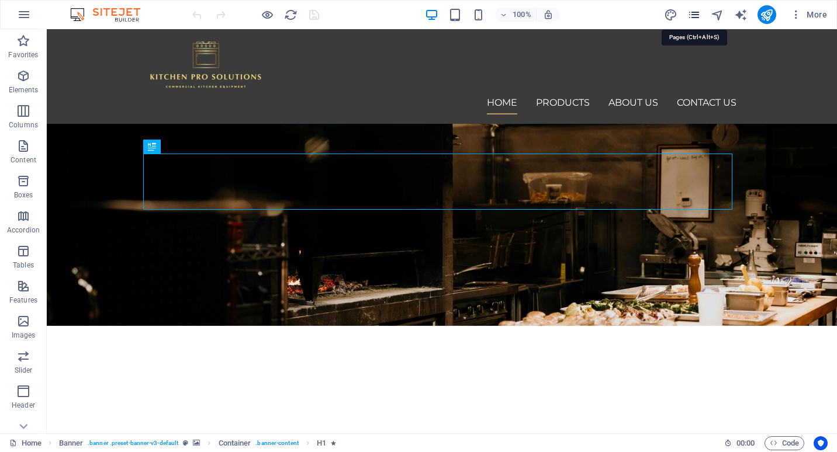
click at [696, 12] on icon "pages" at bounding box center [693, 14] width 13 height 13
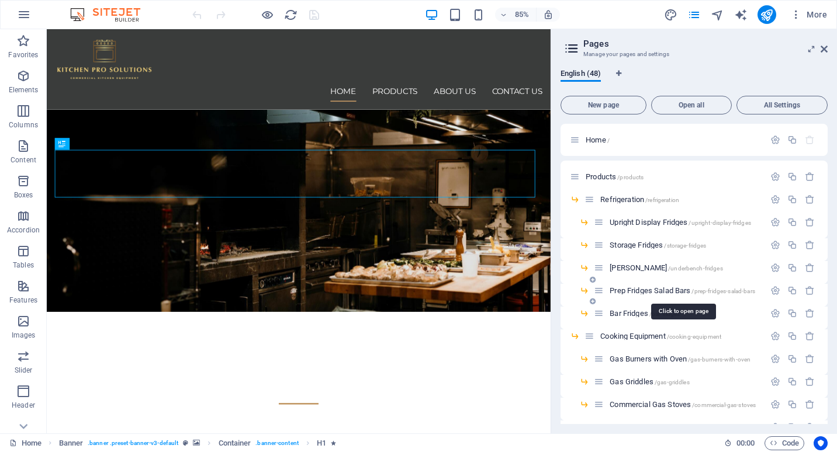
click at [650, 287] on span "Prep Fridges Salad Bars /prep-fridges-salad-bars" at bounding box center [683, 290] width 146 height 9
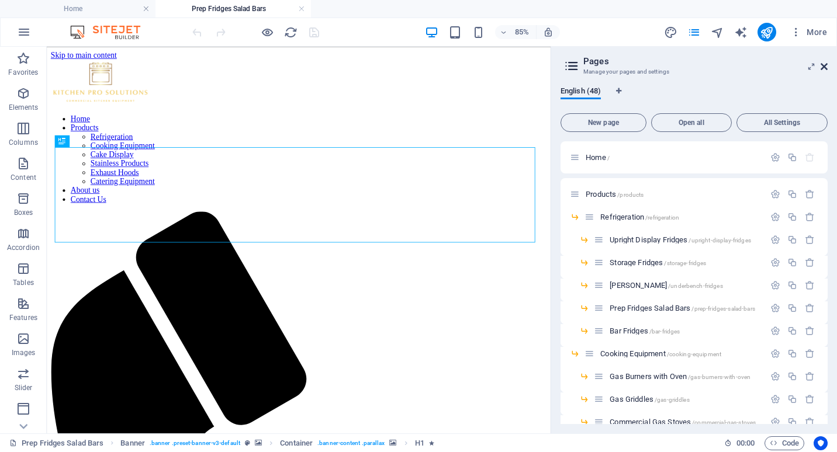
click at [826, 67] on icon at bounding box center [824, 66] width 7 height 9
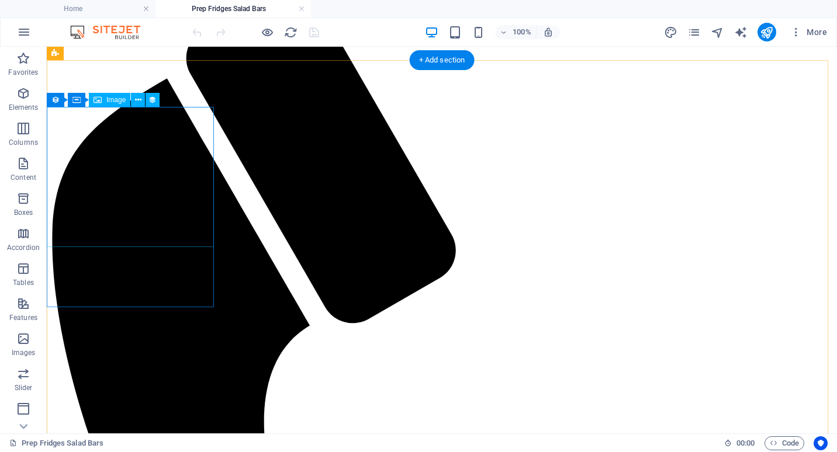
scroll to position [234, 0]
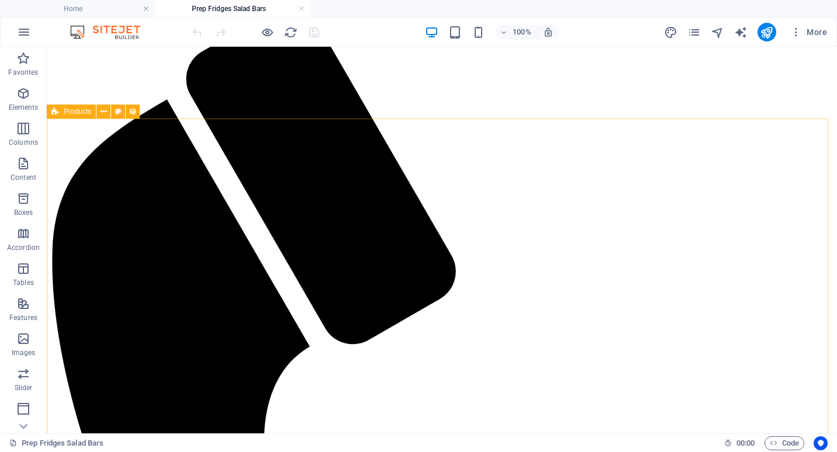
click at [58, 115] on icon at bounding box center [55, 112] width 8 height 14
select select "68c78c89be1c6cd48c0597da"
select select "columns.product_number_ASC"
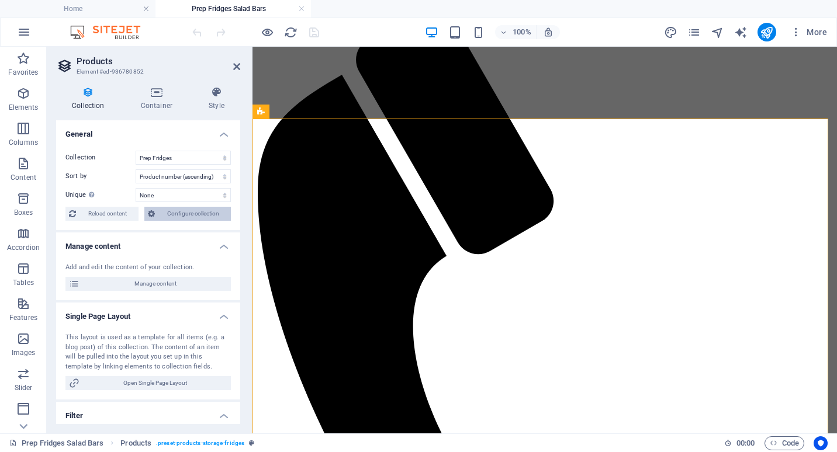
click at [192, 208] on span "Configure collection" at bounding box center [192, 214] width 69 height 14
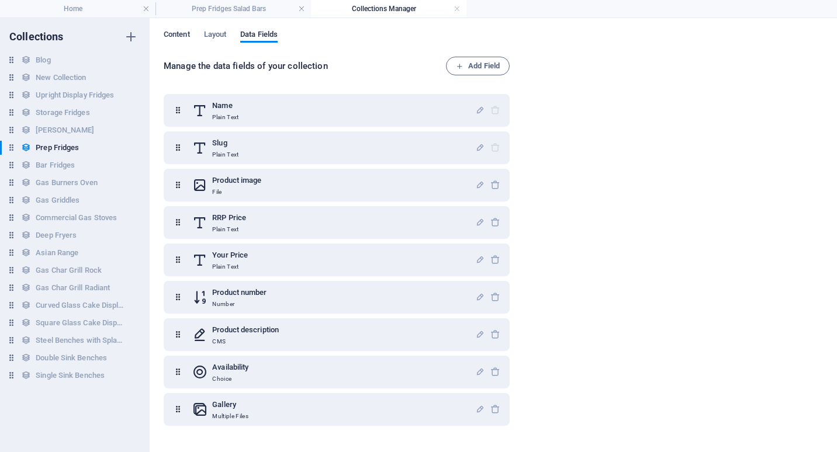
click at [178, 33] on span "Content" at bounding box center [177, 35] width 26 height 16
select select "columns.product_number_ASC"
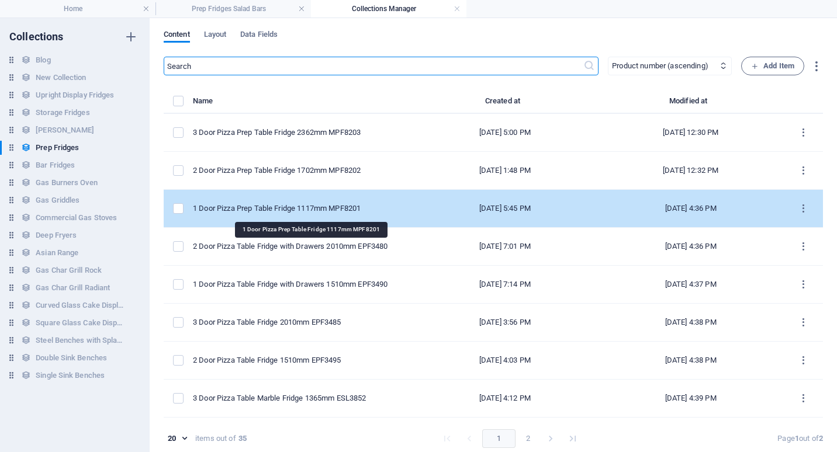
click at [342, 209] on div "1 Door Pizza Prep Table Fridge 1117mm MPF8201" at bounding box center [298, 208] width 210 height 11
select select "Low Stock"
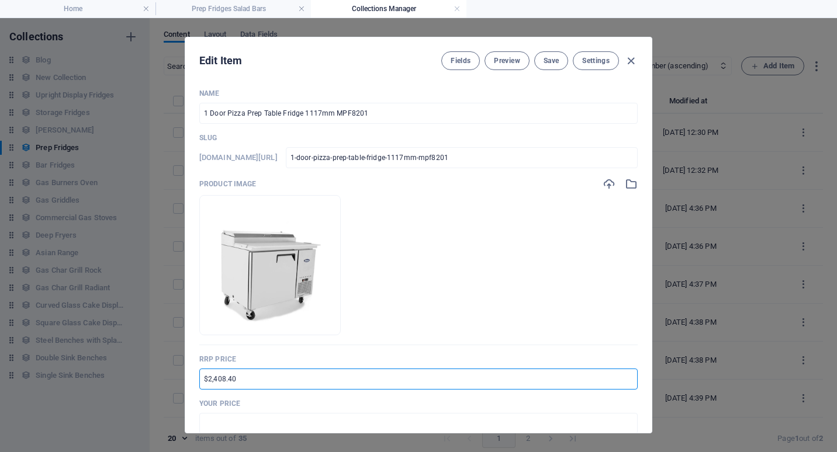
click at [205, 380] on input "$2,408.40" at bounding box center [418, 379] width 438 height 21
click at [202, 381] on input "$2,408.40" at bounding box center [418, 379] width 438 height 21
type input "RRP $4,415.40"
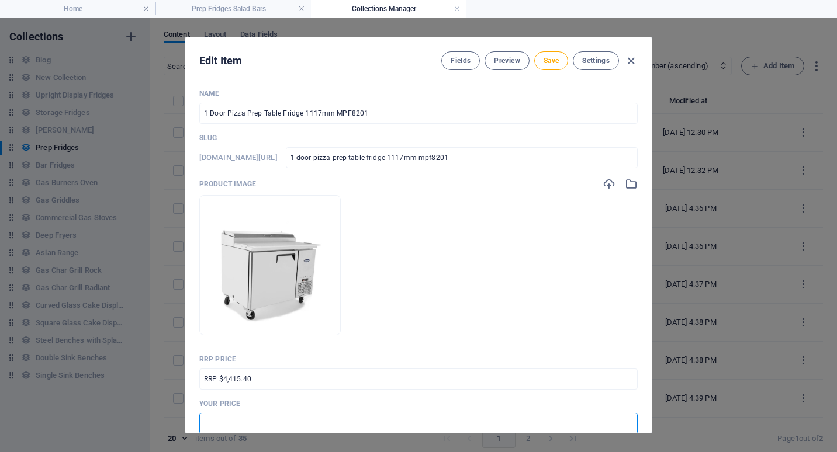
click at [214, 423] on input "text" at bounding box center [418, 423] width 438 height 21
type input "$3,312.00"
click at [292, 401] on p "Your Price" at bounding box center [418, 403] width 438 height 9
click at [549, 60] on span "Save" at bounding box center [551, 60] width 15 height 9
click at [631, 60] on icon "button" at bounding box center [630, 60] width 13 height 13
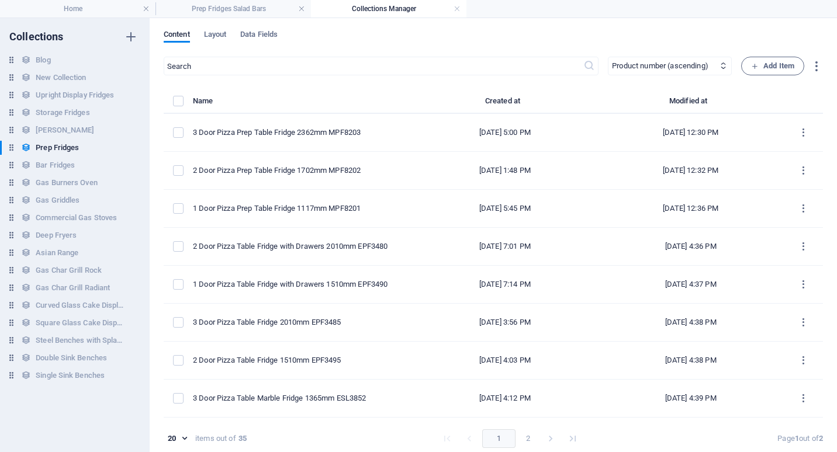
type input "1-door-pizza-prep-table-fridge-1117mm-mpf8201"
click at [219, 9] on h4 "Prep Fridges Salad Bars" at bounding box center [232, 8] width 155 height 13
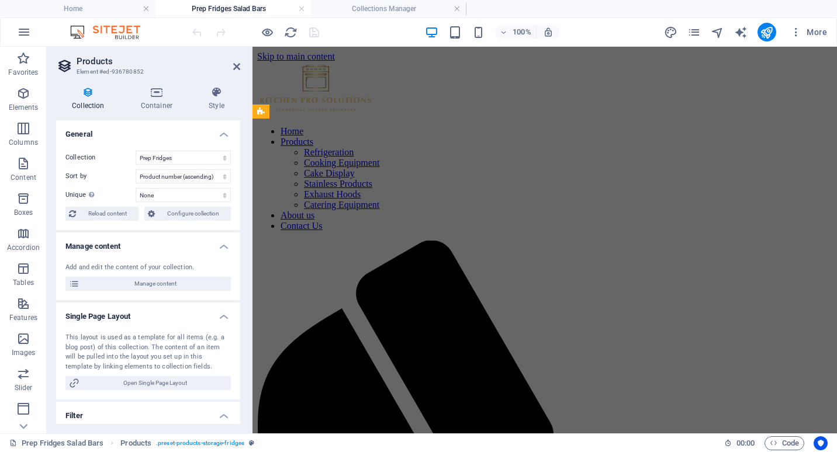
scroll to position [234, 0]
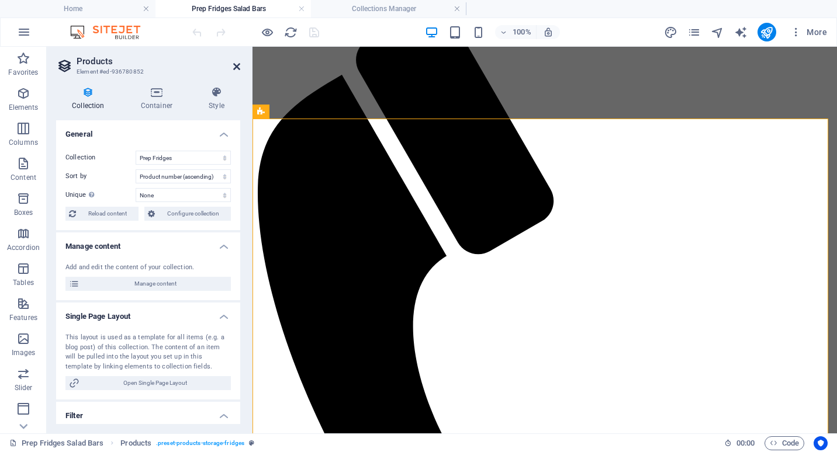
click at [235, 66] on icon at bounding box center [236, 66] width 7 height 9
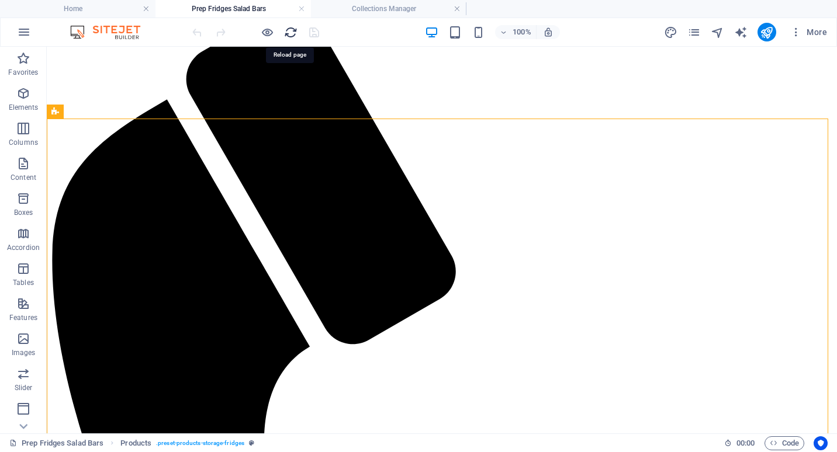
click at [292, 34] on icon "reload" at bounding box center [290, 32] width 13 height 13
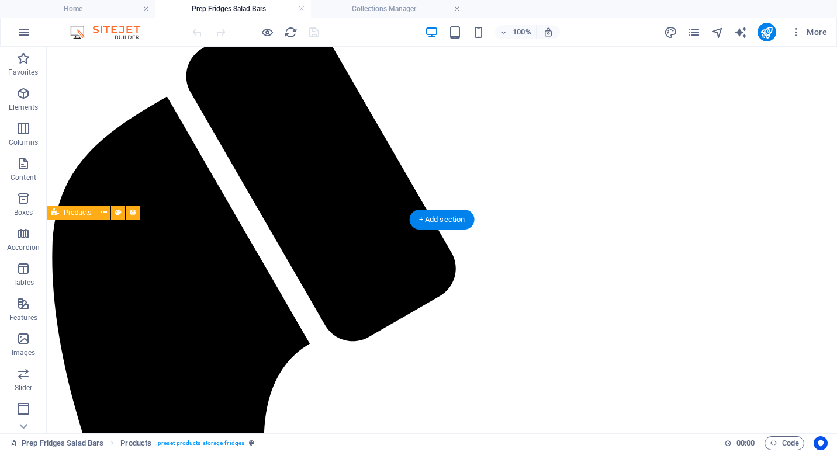
scroll to position [292, 0]
